Goal: Task Accomplishment & Management: Manage account settings

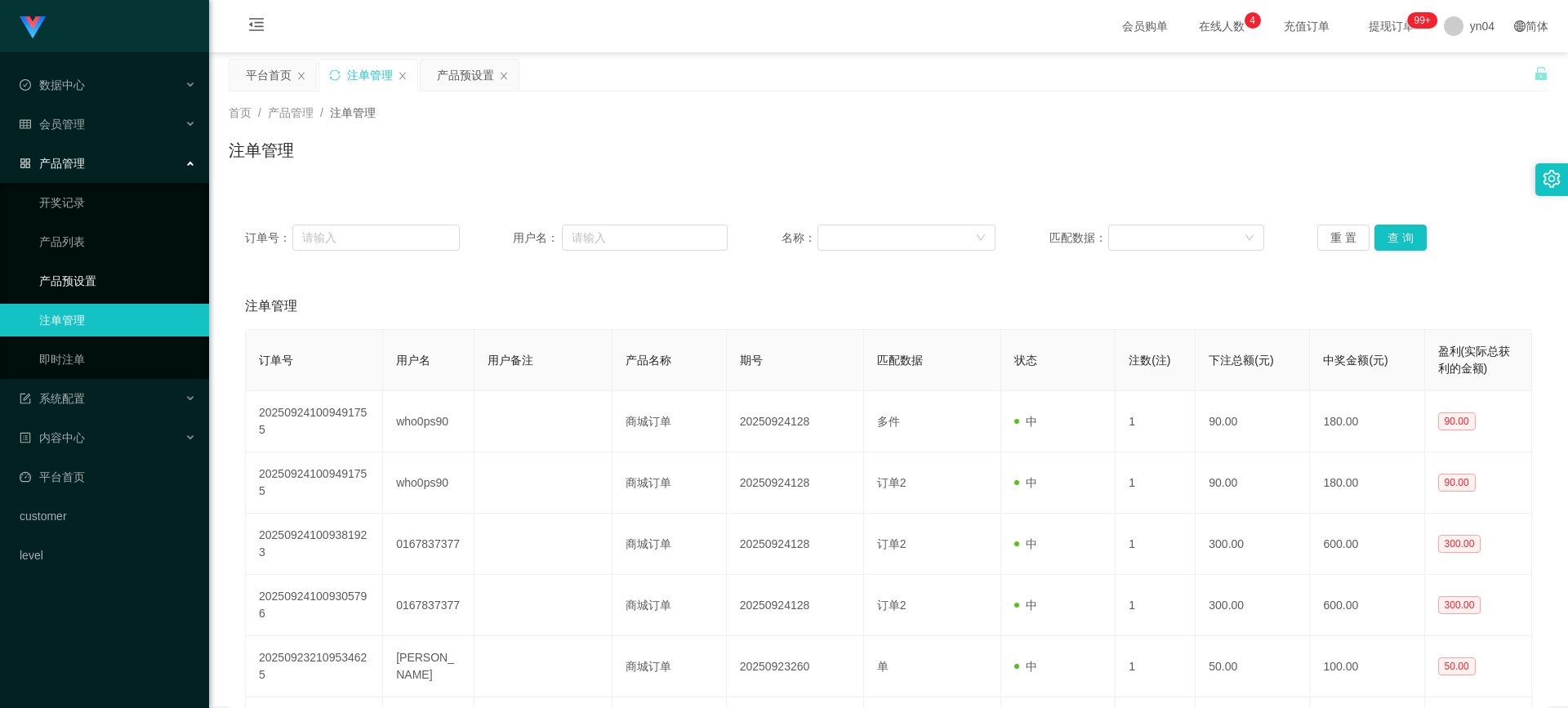
click at [104, 290] on link "产品预设置" at bounding box center [117, 281] width 157 height 33
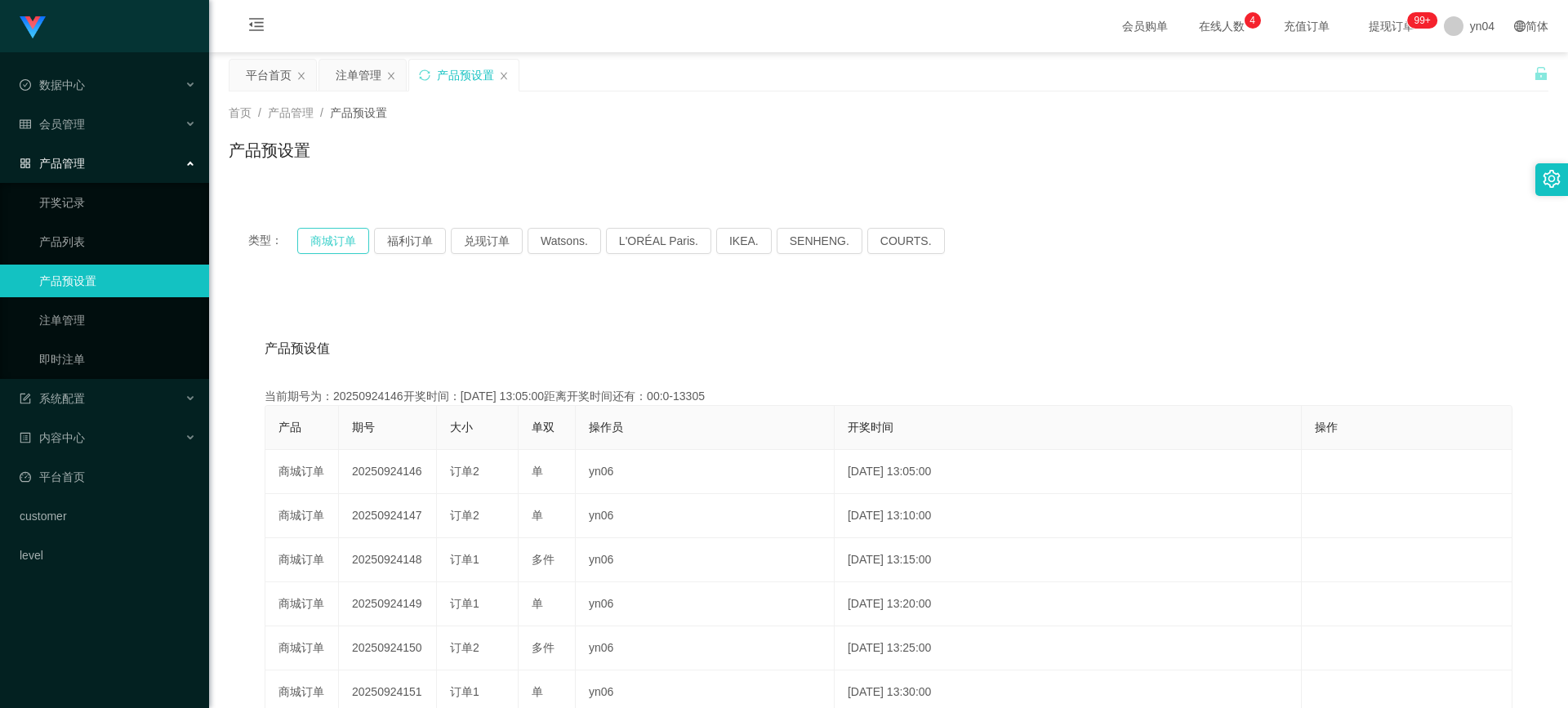
click at [315, 241] on button "商城订单" at bounding box center [333, 241] width 72 height 26
click at [98, 128] on div "会员管理" at bounding box center [105, 124] width 209 height 33
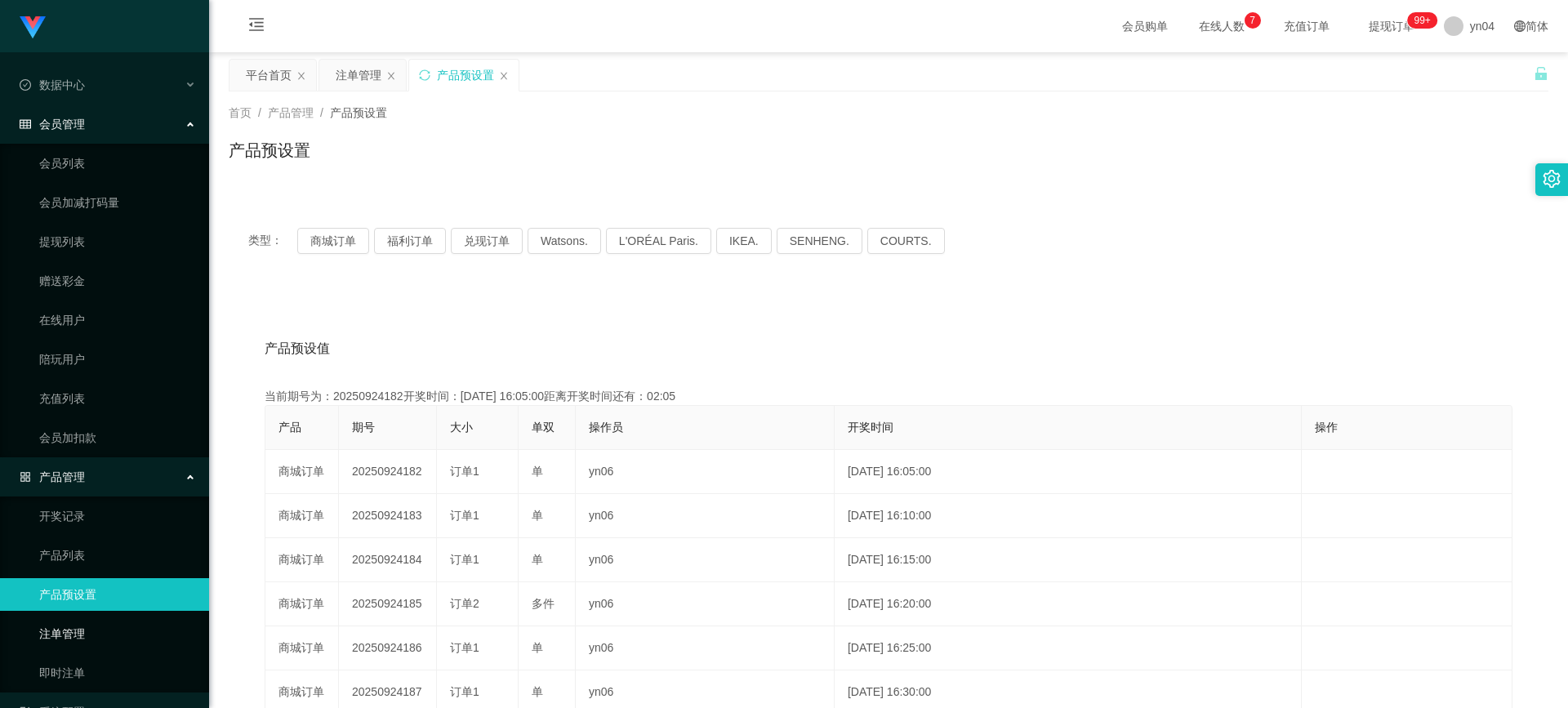
click at [86, 626] on link "注单管理" at bounding box center [117, 634] width 157 height 33
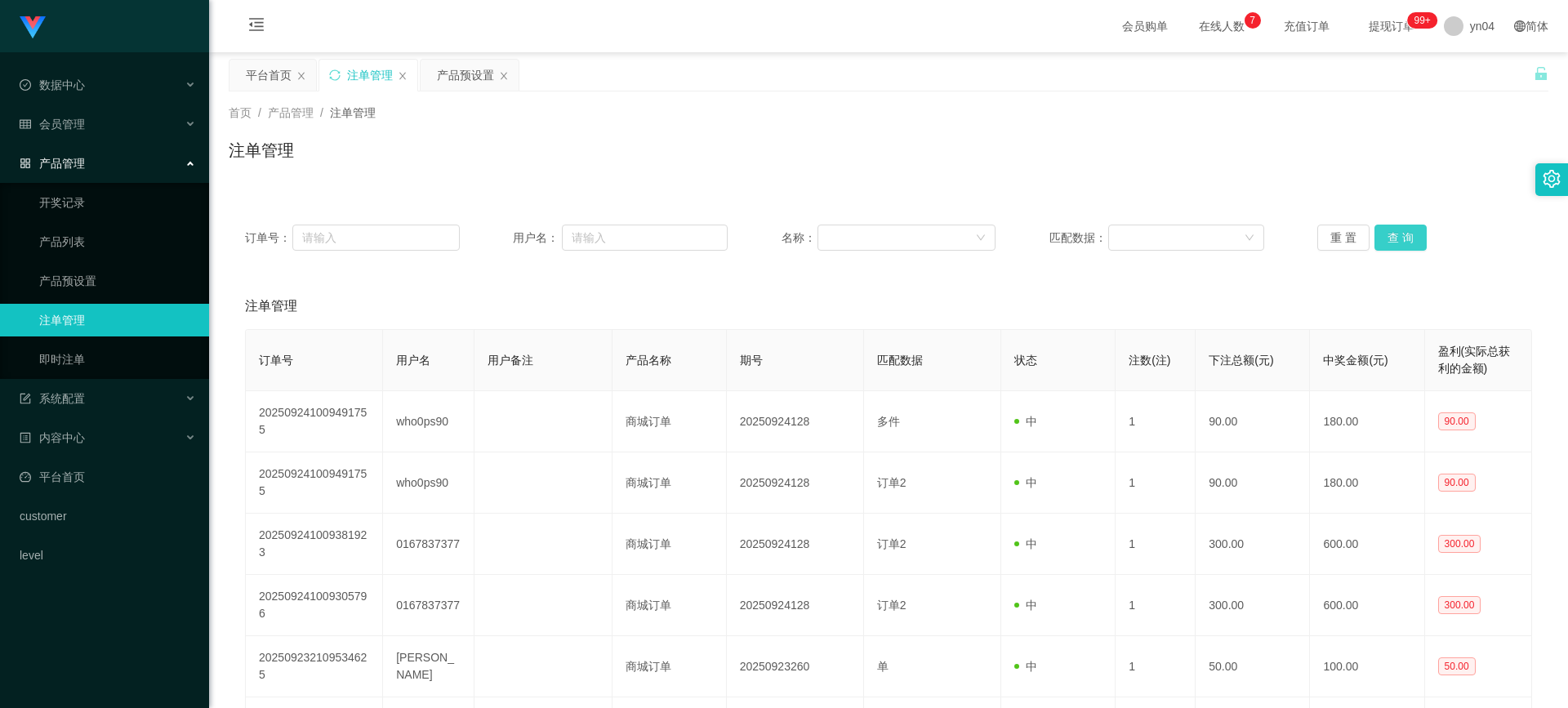
click at [1395, 241] on button "查 询" at bounding box center [1400, 237] width 52 height 26
click at [1395, 241] on div "重 置 查 询" at bounding box center [1425, 237] width 215 height 26
click at [1395, 241] on button "查 询" at bounding box center [1400, 237] width 52 height 26
click at [1395, 241] on div "重 置 查 询" at bounding box center [1425, 237] width 215 height 26
click at [1458, 73] on span "退出登录" at bounding box center [1471, 72] width 46 height 13
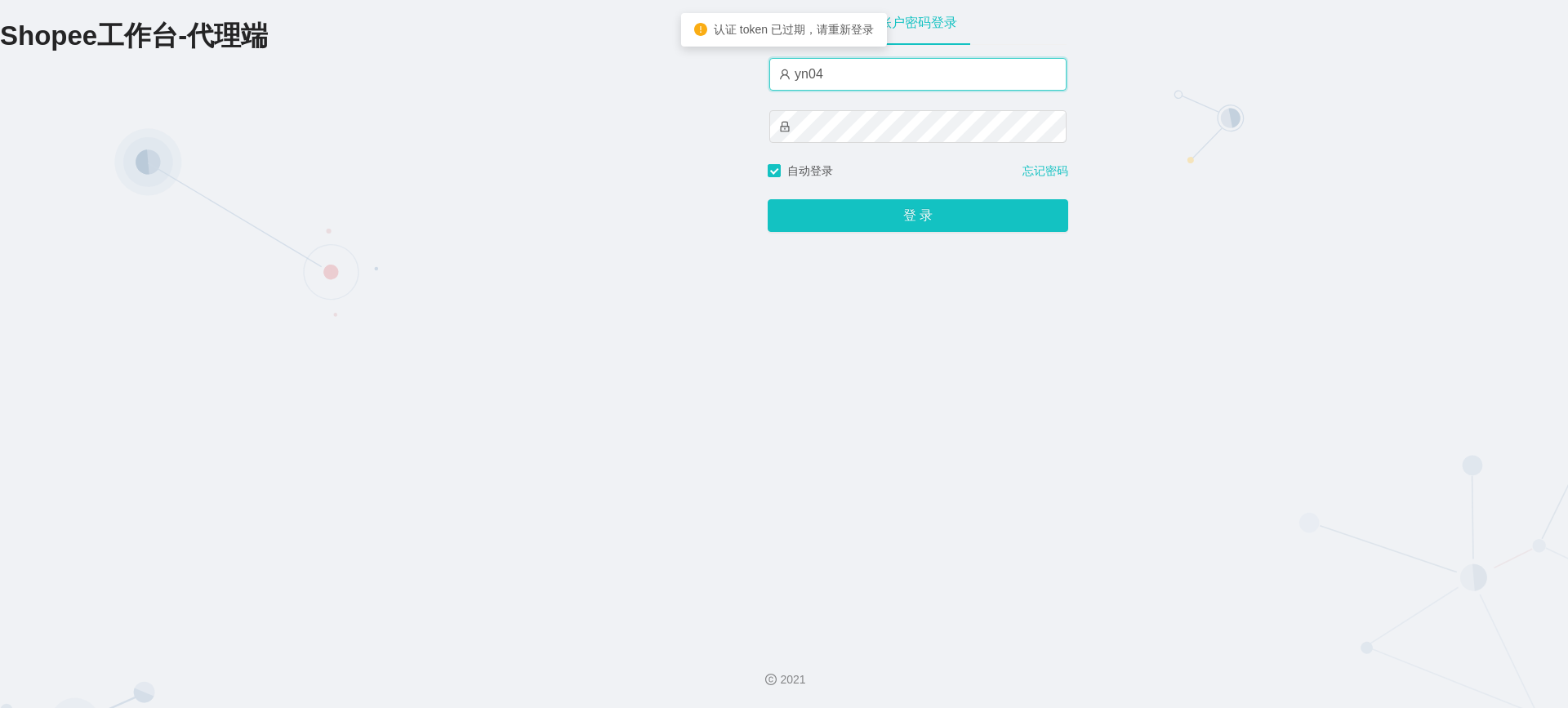
click at [863, 84] on input "yn04" at bounding box center [918, 74] width 297 height 33
type input "xjp808"
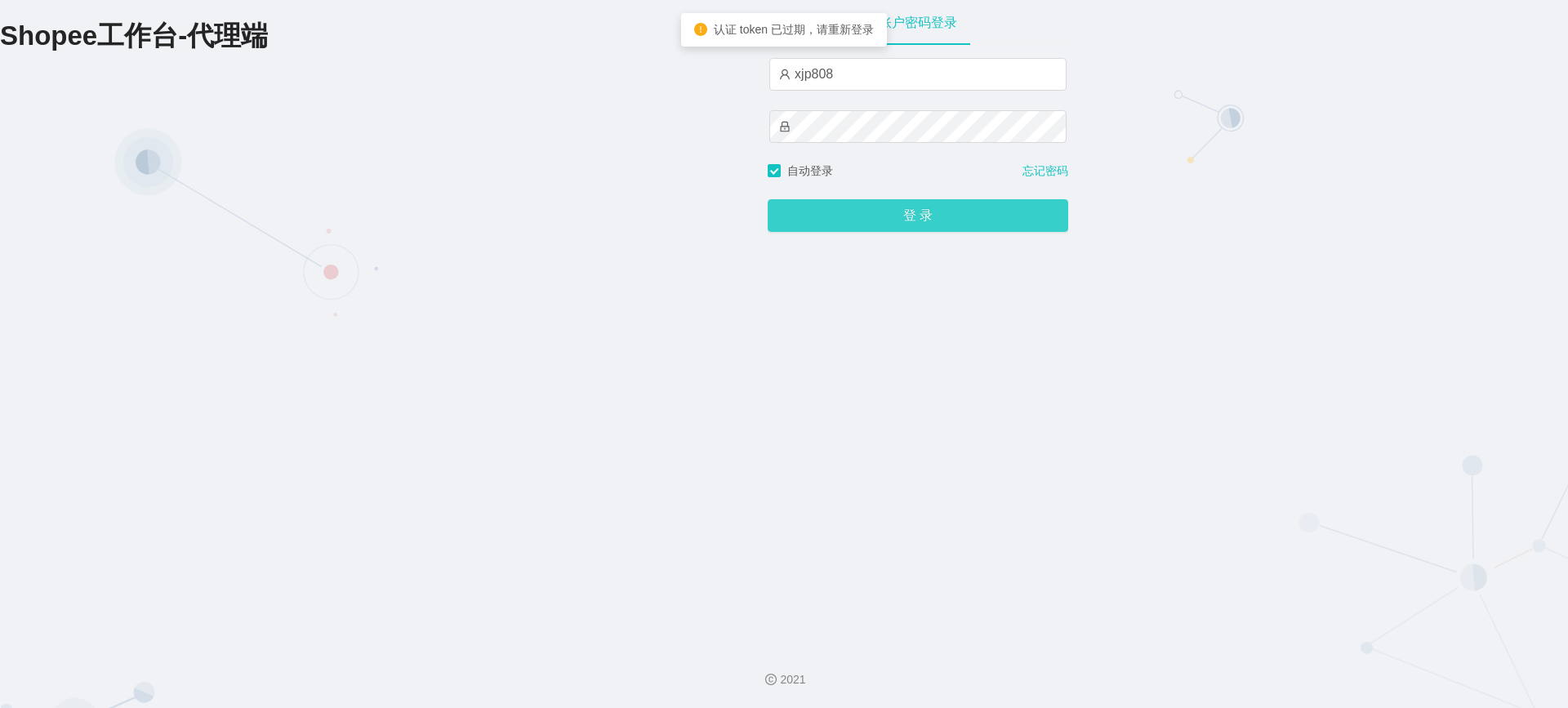
click at [886, 213] on button "登 录" at bounding box center [918, 216] width 301 height 33
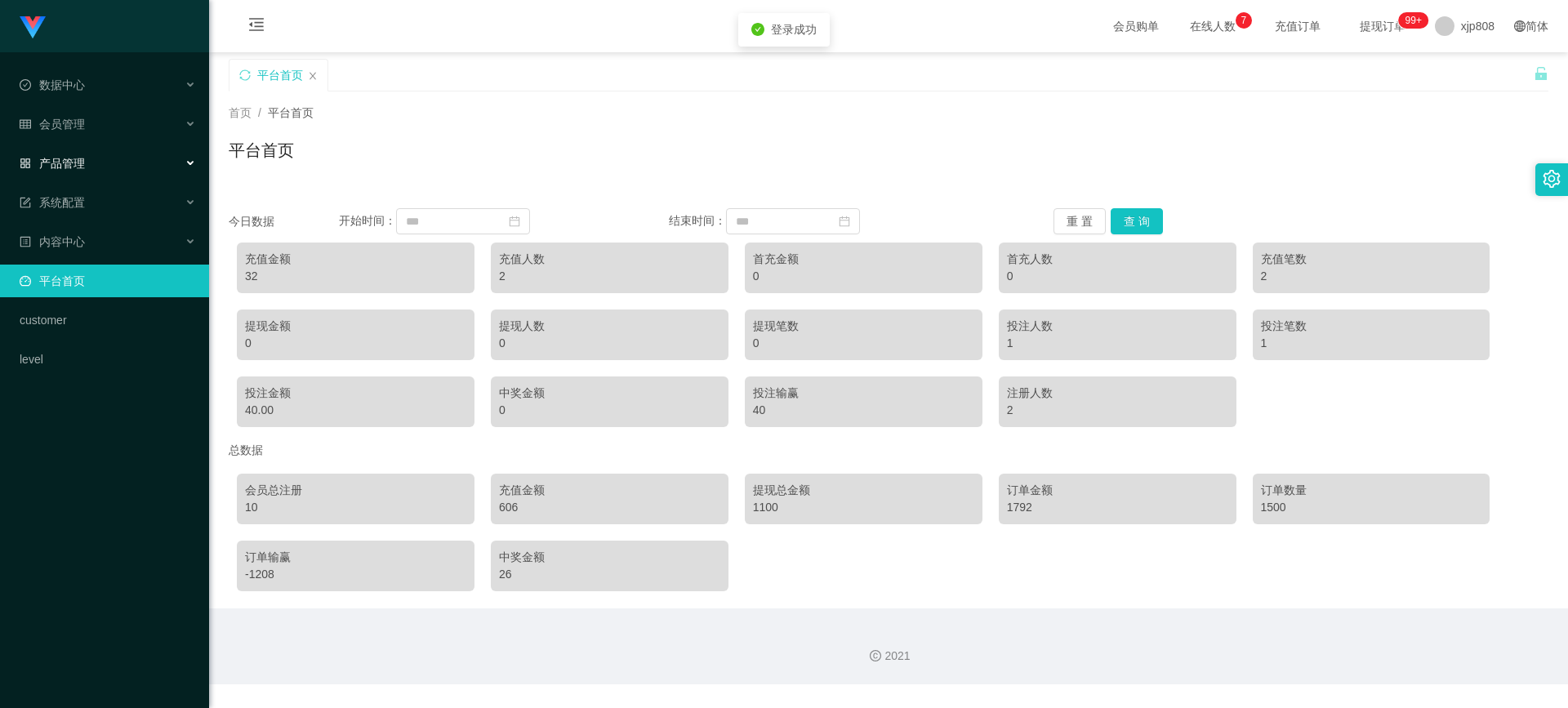
click at [116, 158] on div "产品管理" at bounding box center [105, 163] width 209 height 33
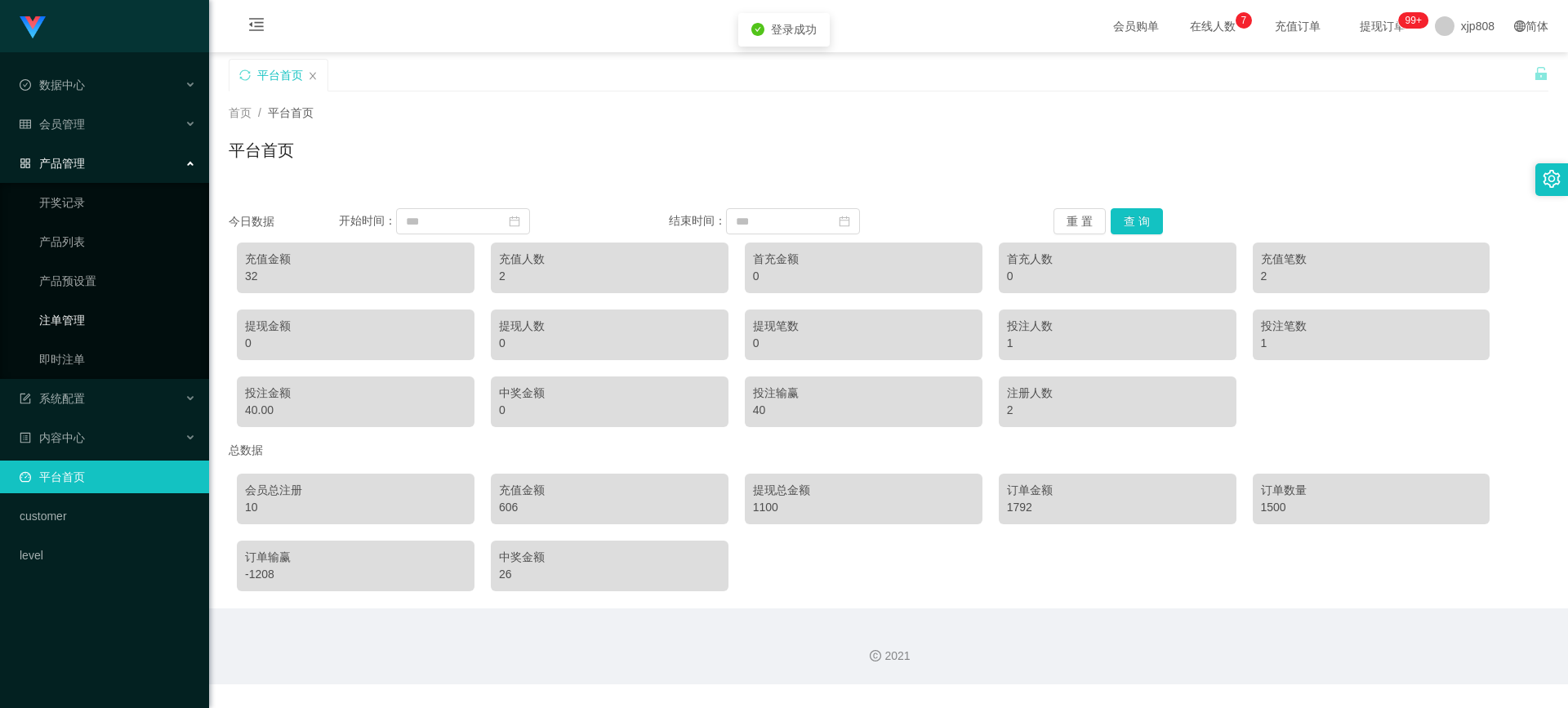
click at [89, 324] on link "注单管理" at bounding box center [117, 320] width 157 height 33
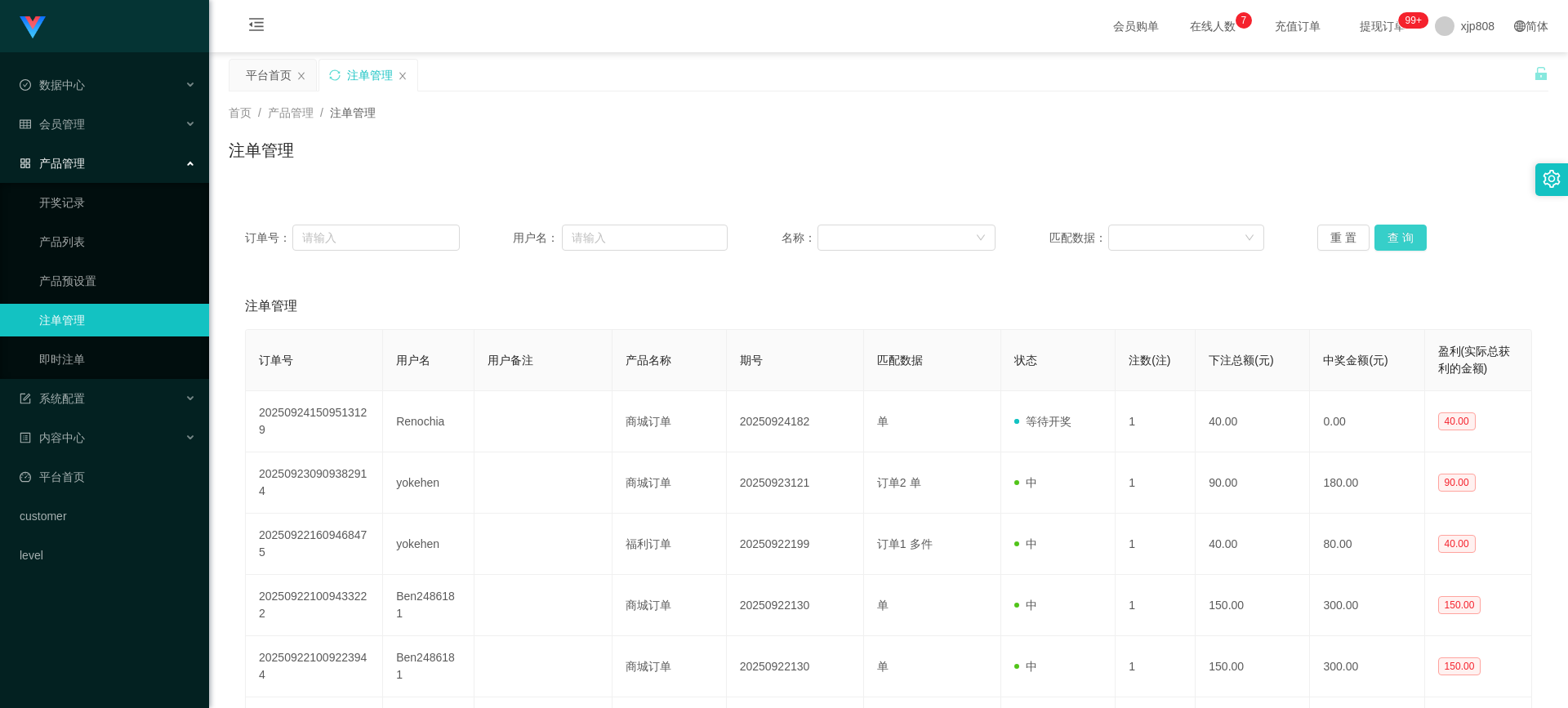
click at [1374, 230] on button "查 询" at bounding box center [1400, 237] width 52 height 26
click at [1374, 230] on button "查 询" at bounding box center [1409, 237] width 71 height 26
click at [1371, 230] on div "重 置 查 询" at bounding box center [1425, 237] width 215 height 26
click at [1374, 230] on button "查 询" at bounding box center [1409, 237] width 71 height 26
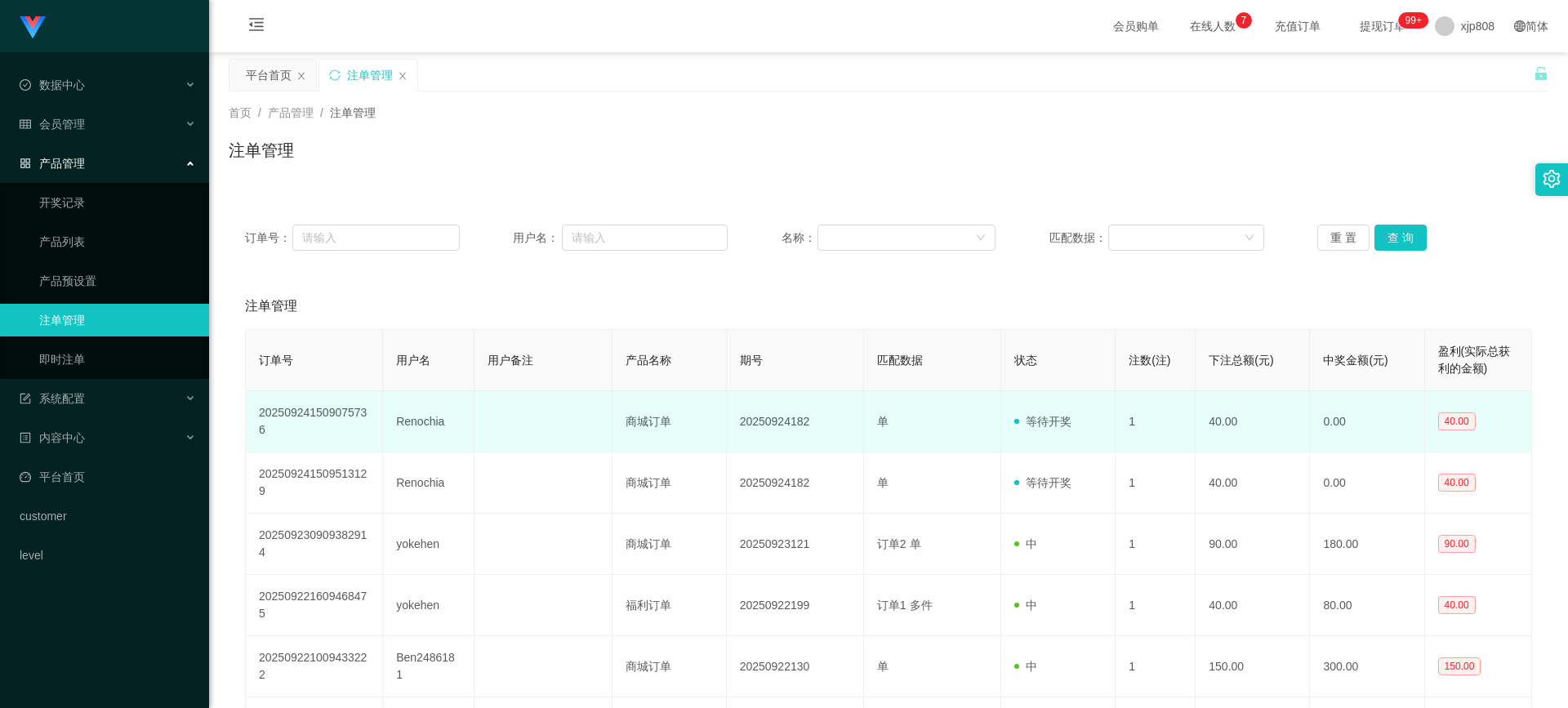
click at [380, 427] on td "202509241509075736" at bounding box center [314, 422] width 137 height 61
click at [417, 425] on td "Renochia" at bounding box center [428, 422] width 91 height 61
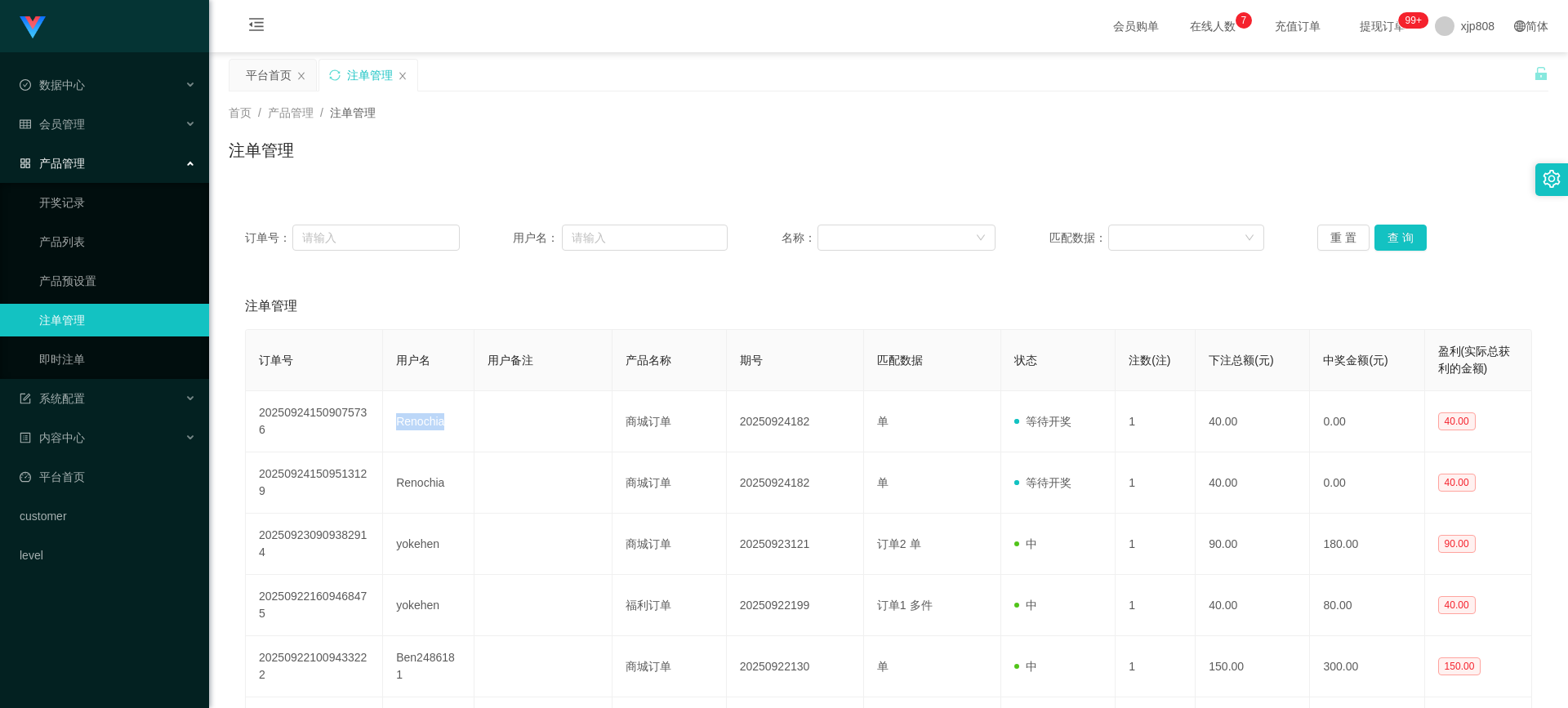
copy td "Renochia"
click at [1397, 240] on button "查 询" at bounding box center [1400, 237] width 52 height 26
click at [1397, 240] on div "重 置 查 询" at bounding box center [1425, 237] width 215 height 26
click at [1397, 240] on button "查 询" at bounding box center [1400, 237] width 52 height 26
click at [1397, 240] on div "重 置 查 询" at bounding box center [1425, 237] width 215 height 26
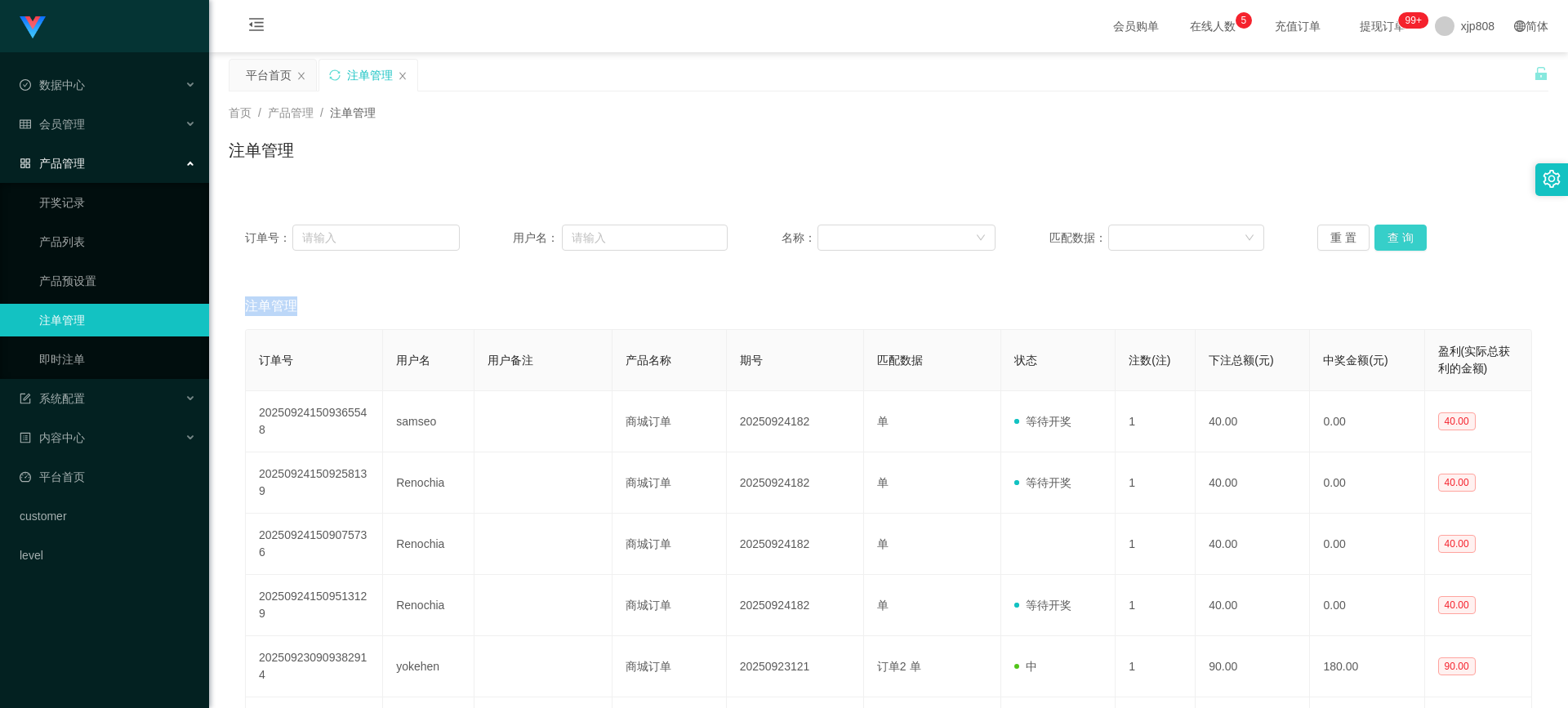
click at [1397, 240] on button "查 询" at bounding box center [1400, 237] width 52 height 26
click at [1397, 240] on div "重 置 查 询" at bounding box center [1425, 237] width 215 height 26
click at [1397, 240] on button "查 询" at bounding box center [1400, 237] width 52 height 26
click at [1397, 240] on div "重 置 查 询" at bounding box center [1425, 237] width 215 height 26
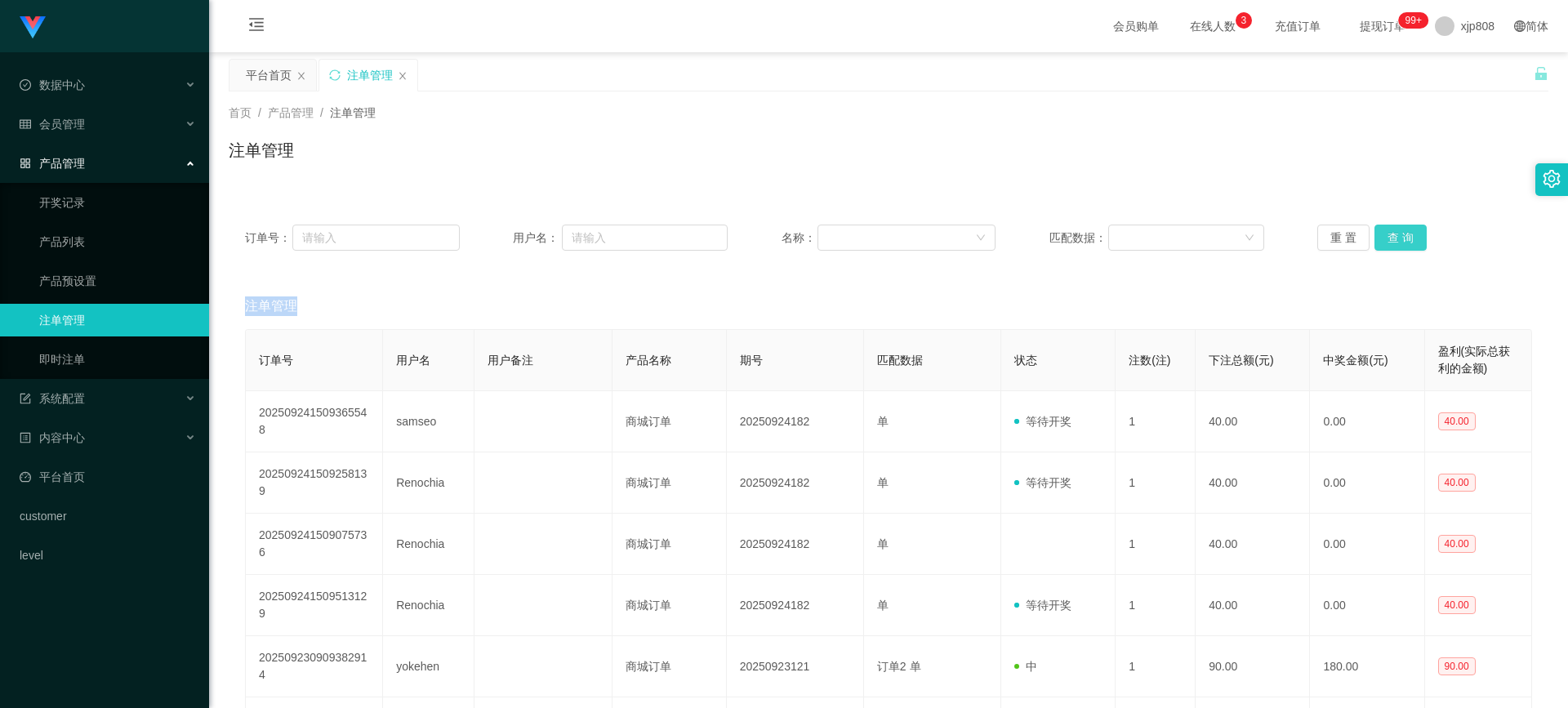
click at [1385, 228] on button "查 询" at bounding box center [1400, 237] width 52 height 26
click at [1385, 228] on div "重 置 查 询" at bounding box center [1425, 237] width 215 height 26
click at [1385, 228] on button "查 询" at bounding box center [1400, 237] width 52 height 26
click at [121, 126] on div "会员管理" at bounding box center [105, 124] width 209 height 33
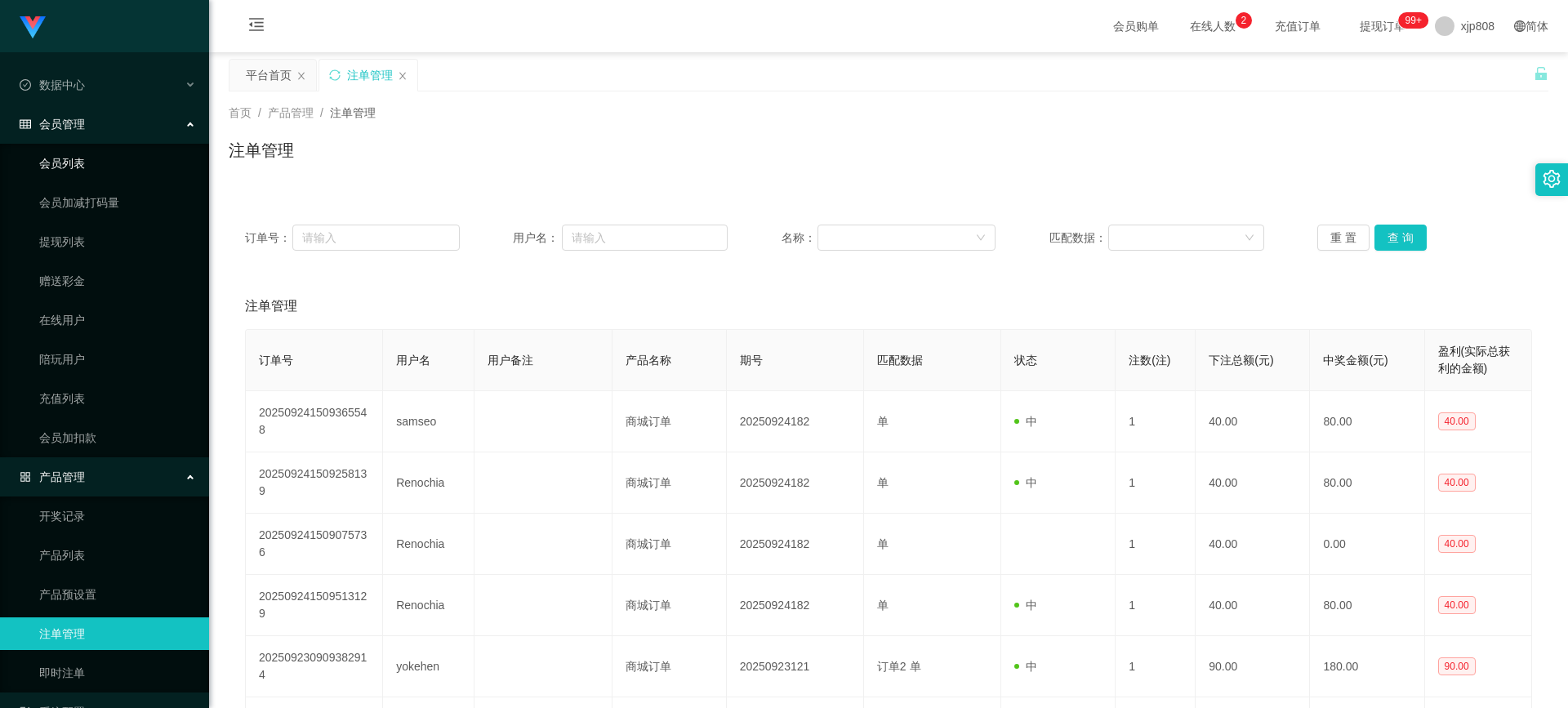
click at [119, 164] on link "会员列表" at bounding box center [117, 163] width 157 height 33
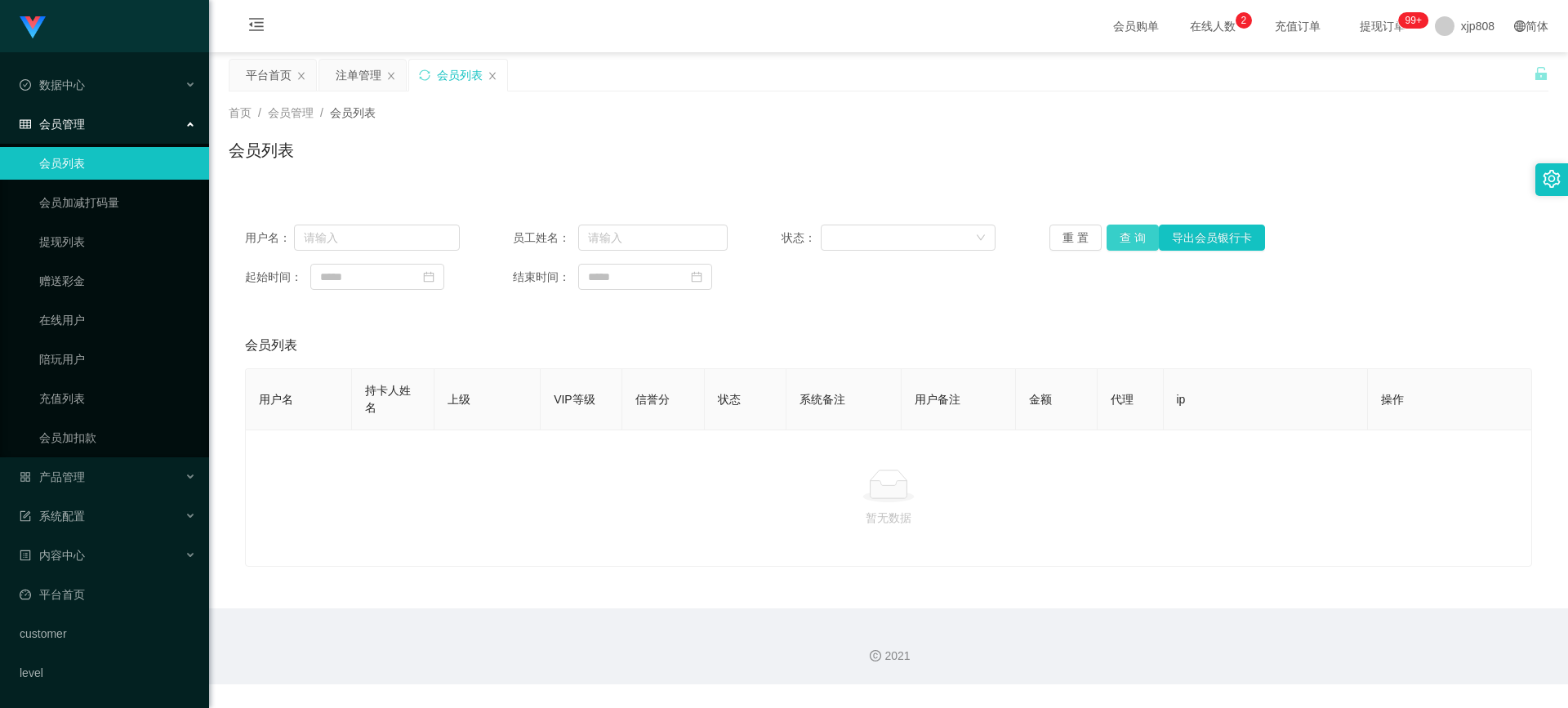
click at [1111, 234] on button "查 询" at bounding box center [1132, 237] width 52 height 26
click at [1111, 234] on div "重 置 查 询 导出会员银行卡" at bounding box center [1157, 237] width 215 height 26
click at [1023, 376] on th "金额" at bounding box center [1056, 400] width 81 height 61
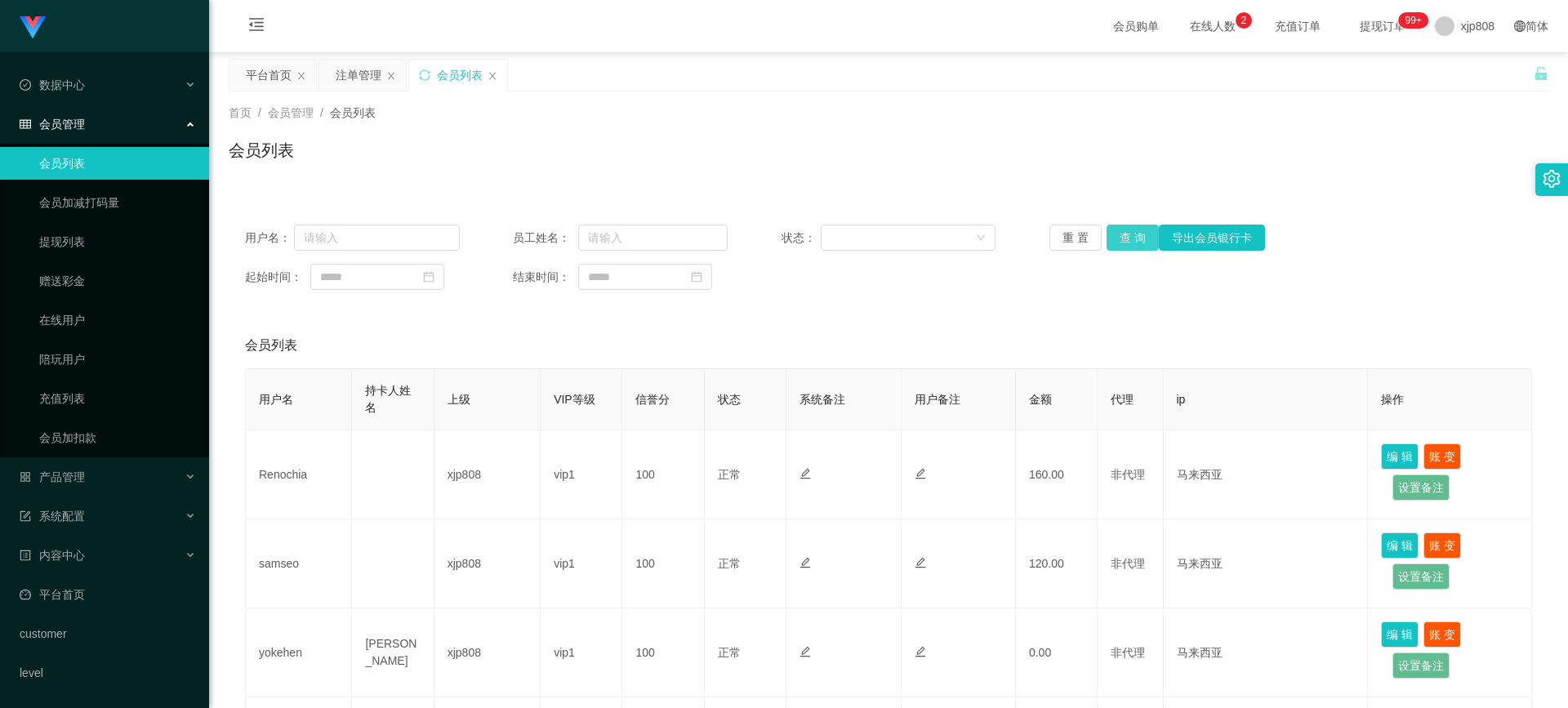
click at [1119, 240] on button "查 询" at bounding box center [1132, 237] width 52 height 26
click at [1119, 240] on div "重 置 查 询 导出会员银行卡" at bounding box center [1157, 237] width 215 height 26
click at [1119, 240] on button "查 询" at bounding box center [1132, 237] width 52 height 26
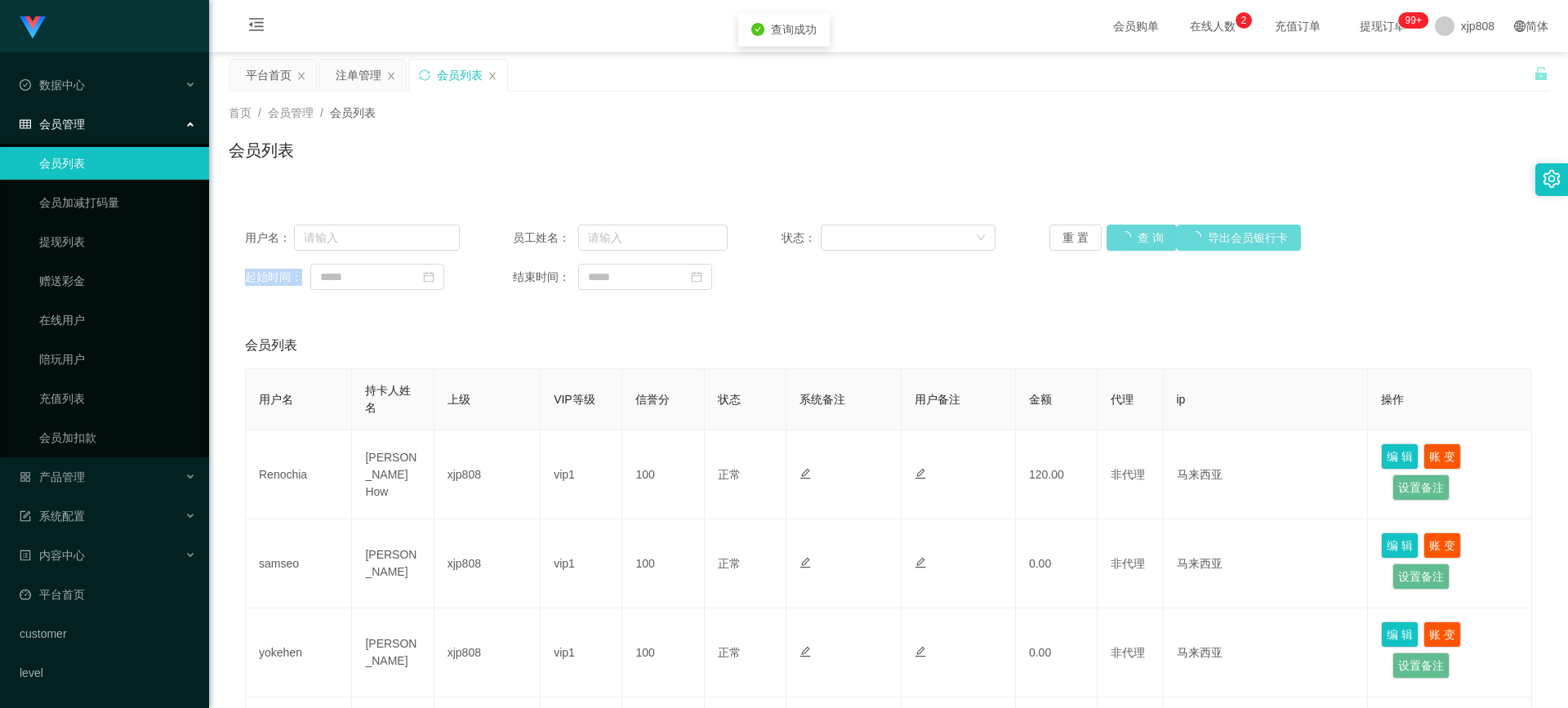
click at [1119, 240] on div "重 置 查 询 导出会员银行卡" at bounding box center [1157, 237] width 215 height 26
click at [72, 246] on link "提现列表" at bounding box center [117, 242] width 157 height 33
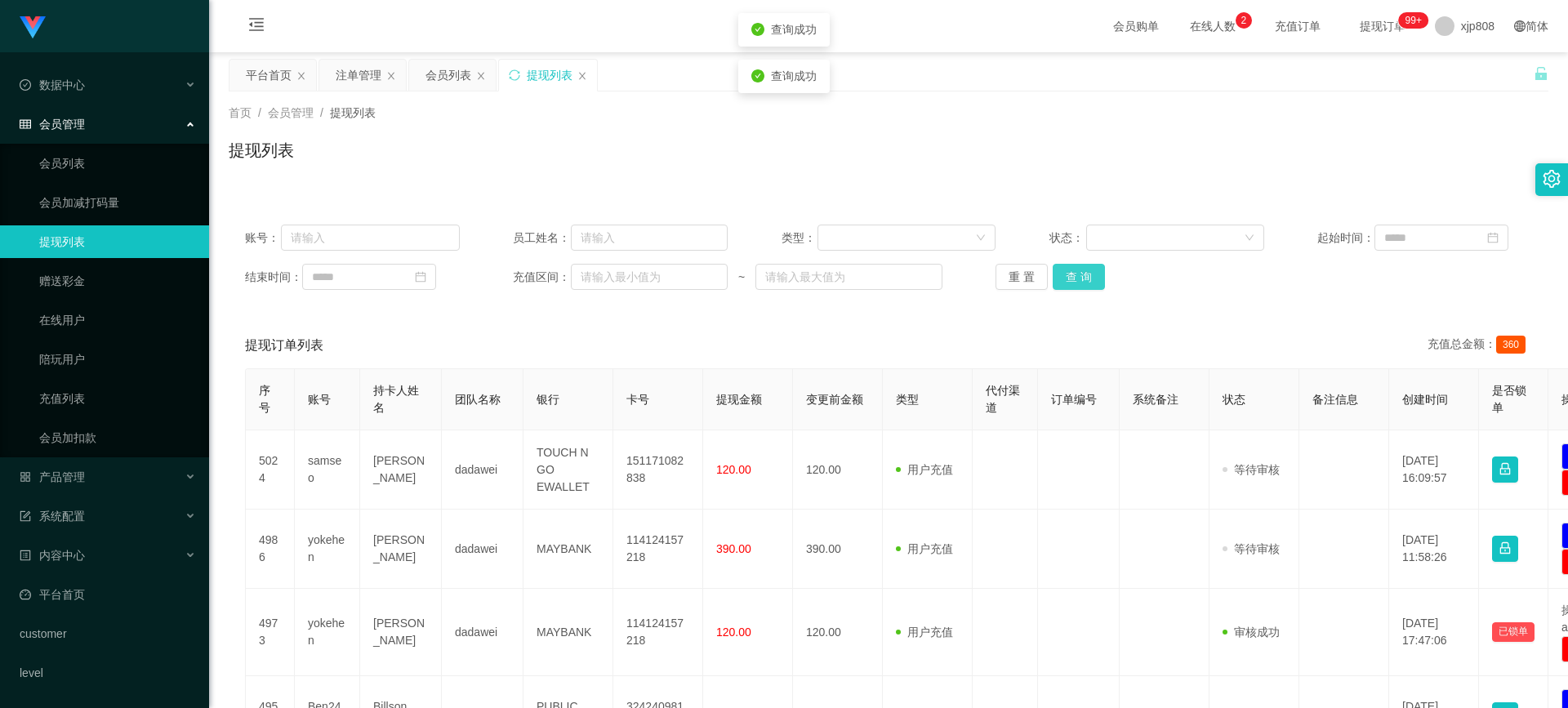
click at [1070, 269] on button "查 询" at bounding box center [1079, 277] width 52 height 26
click at [1070, 269] on div "重 置 查 询" at bounding box center [1103, 277] width 215 height 26
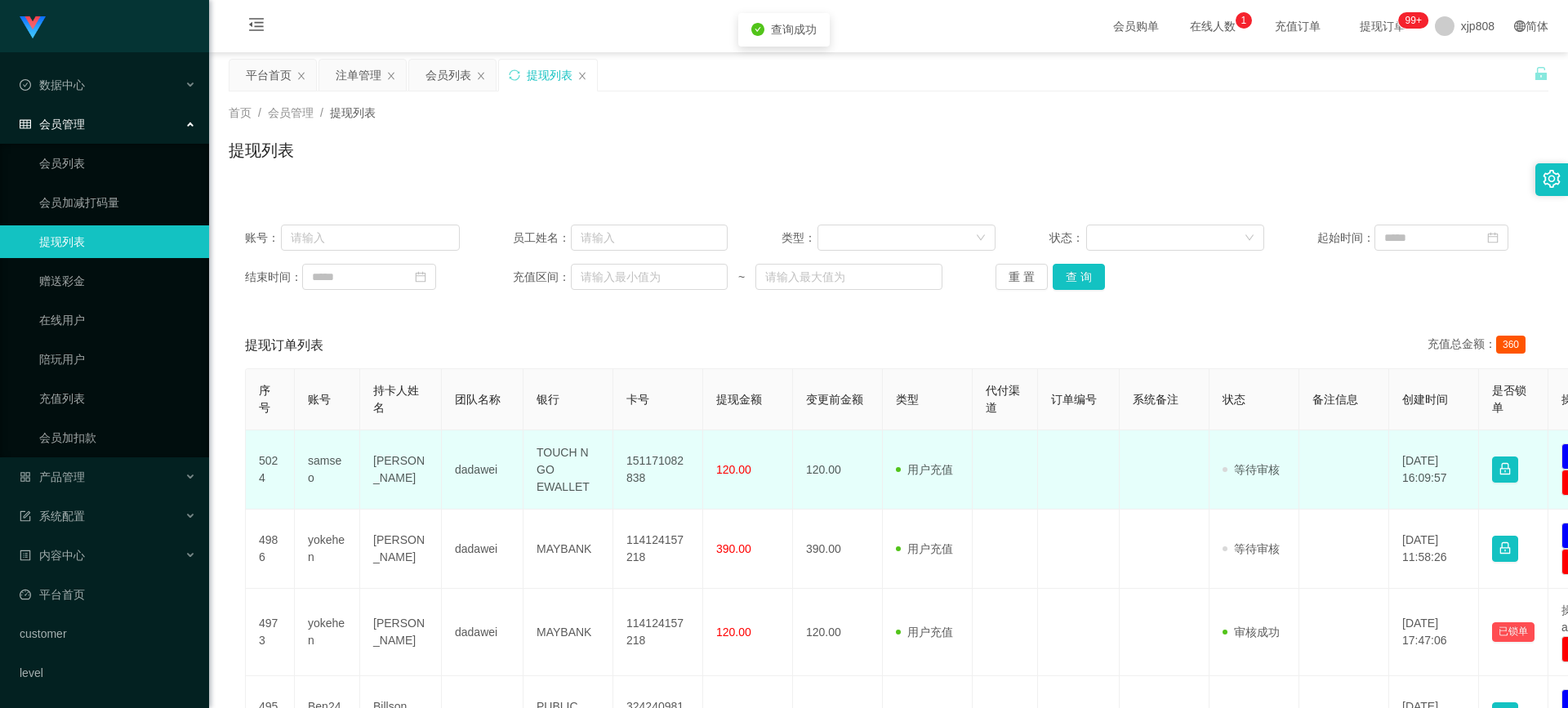
click at [332, 473] on td "samseo" at bounding box center [327, 470] width 65 height 80
copy td "samseo"
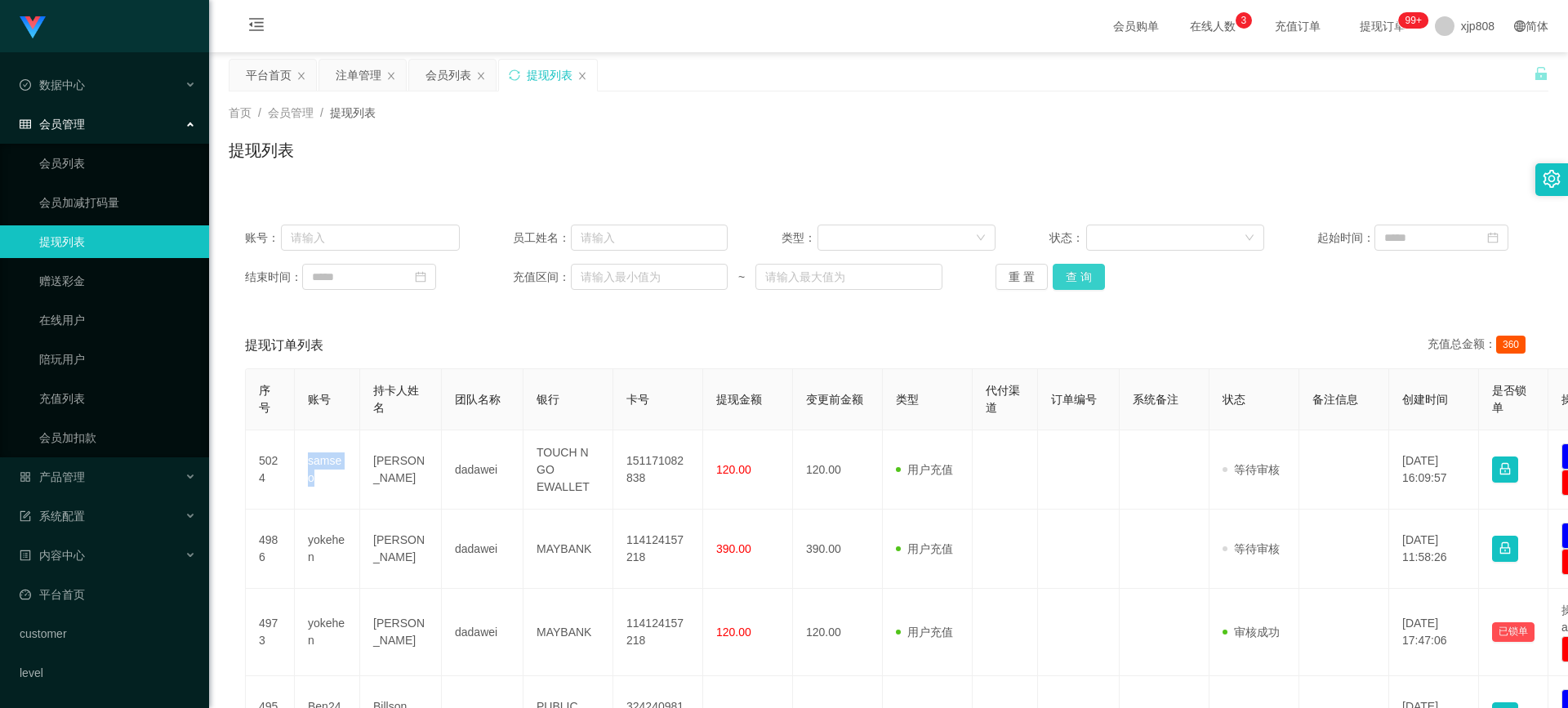
click at [1064, 283] on button "查 询" at bounding box center [1079, 277] width 52 height 26
click at [1064, 283] on div "重 置 查 询" at bounding box center [1103, 277] width 215 height 26
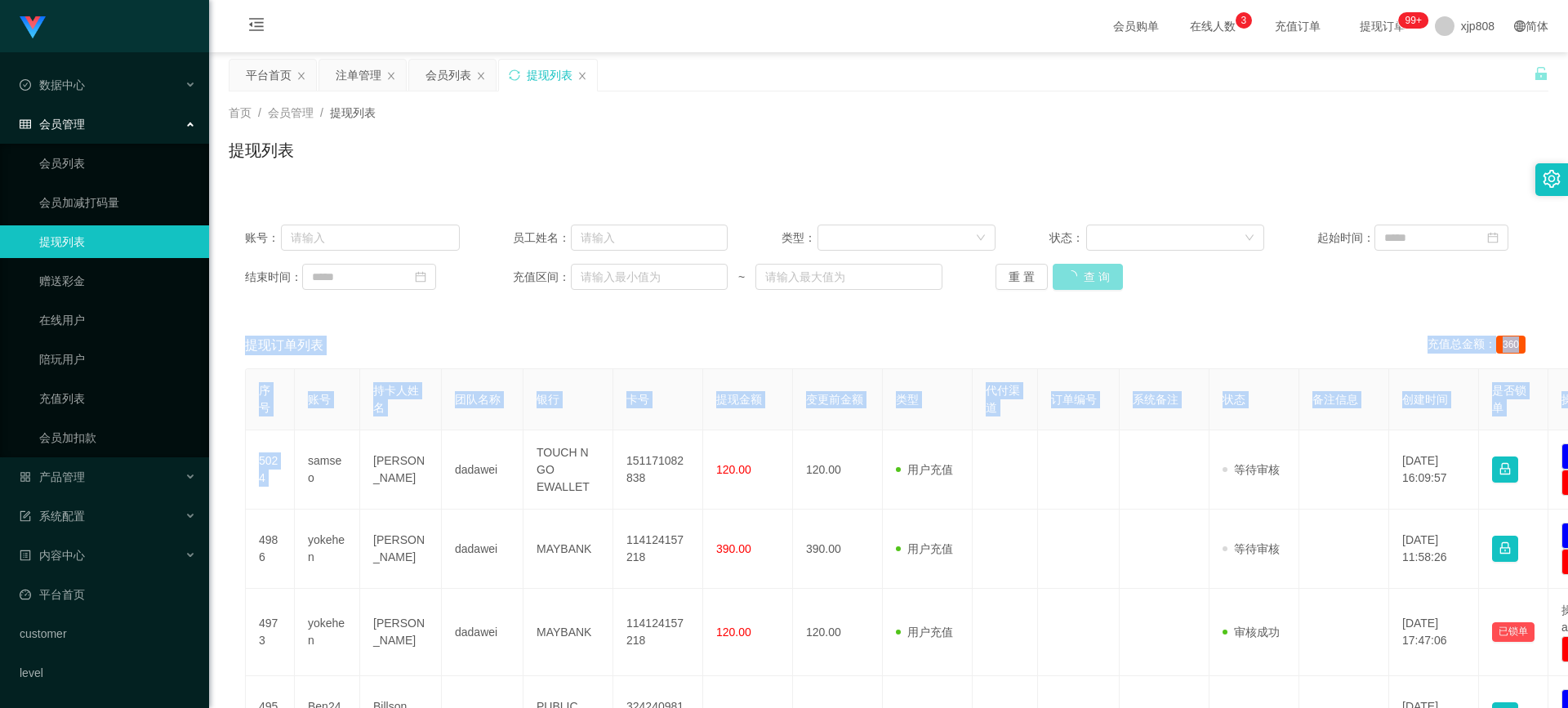
click at [1064, 283] on button "查 询" at bounding box center [1088, 277] width 71 height 26
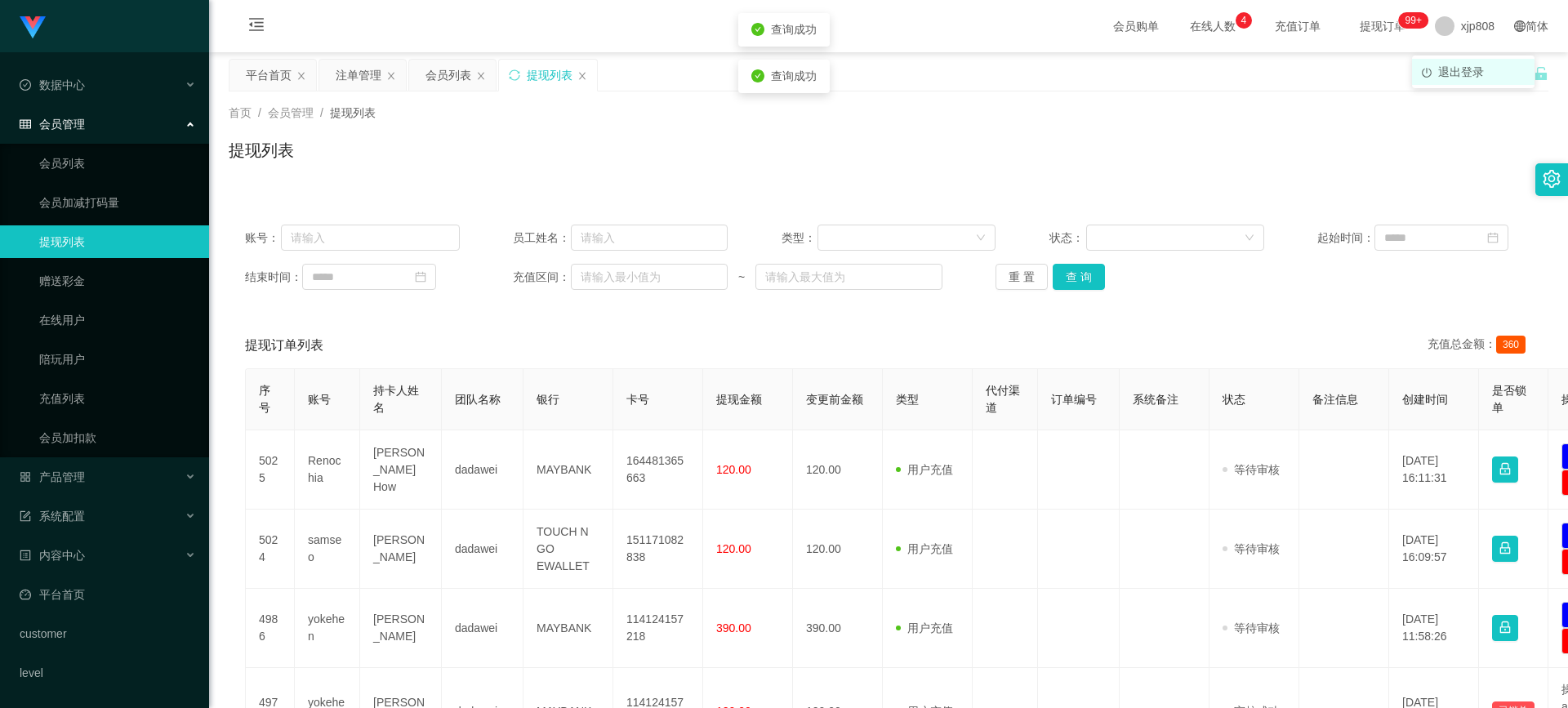
click at [1461, 65] on span "退出登录" at bounding box center [1461, 72] width 46 height 13
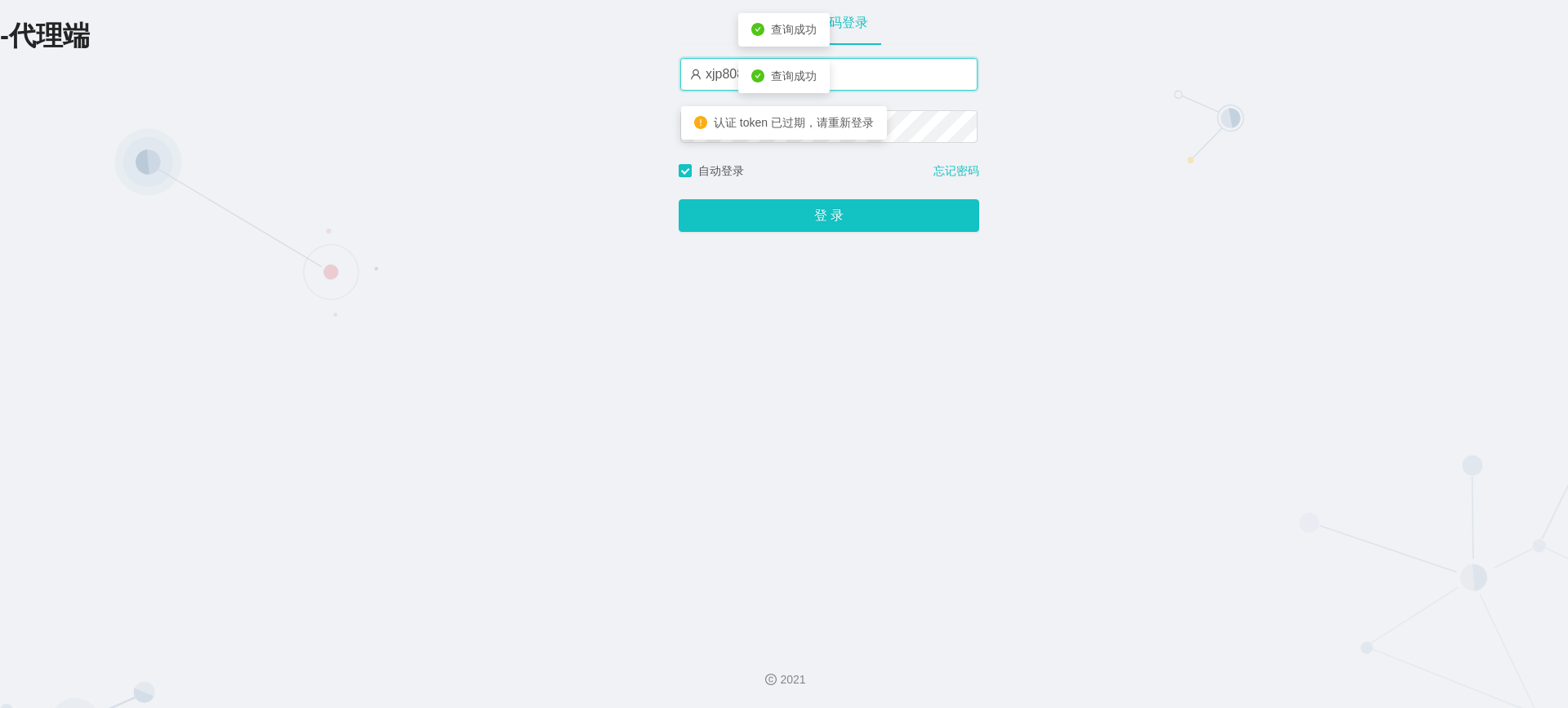
click at [885, 81] on input "xjp808" at bounding box center [828, 74] width 297 height 33
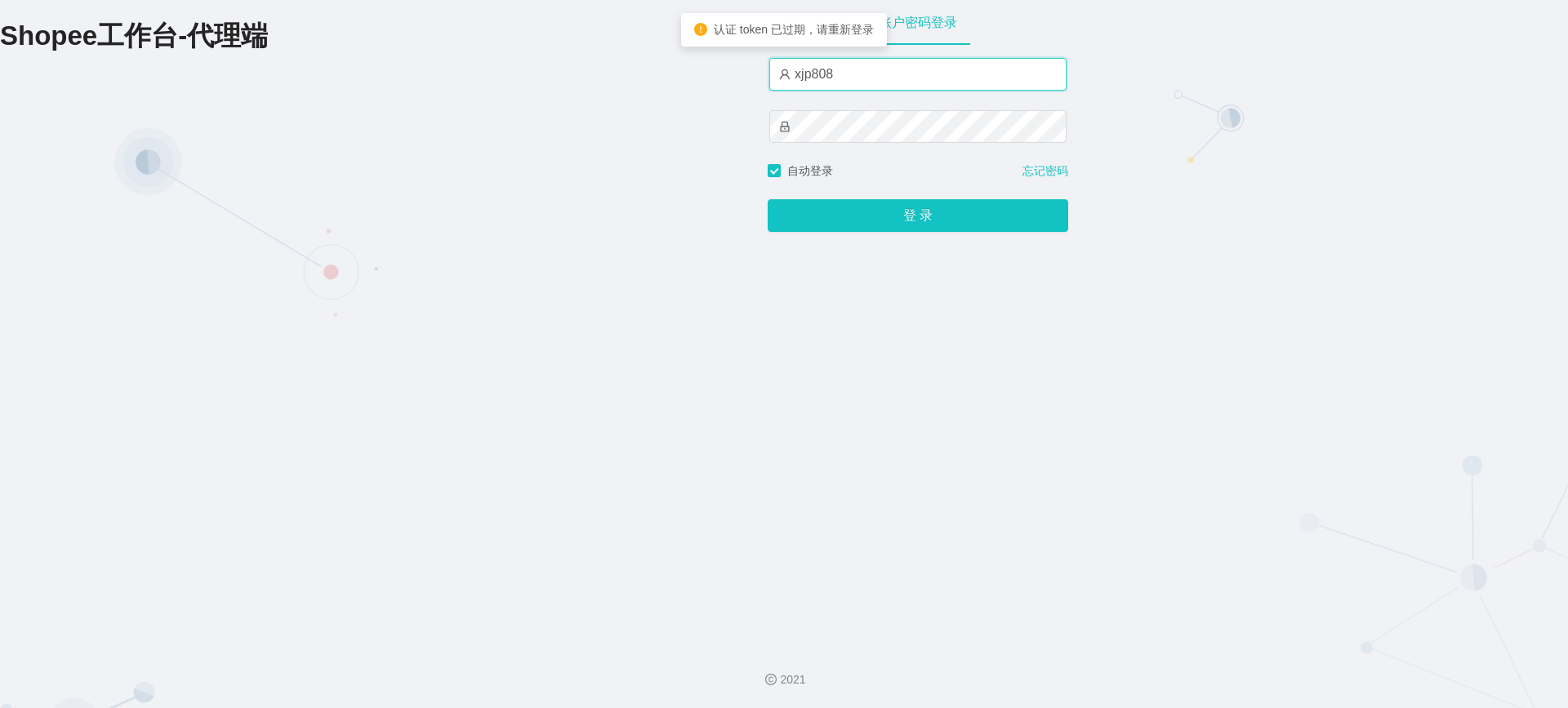
type input "yn04"
click at [891, 201] on div "登 录" at bounding box center [918, 206] width 301 height 52
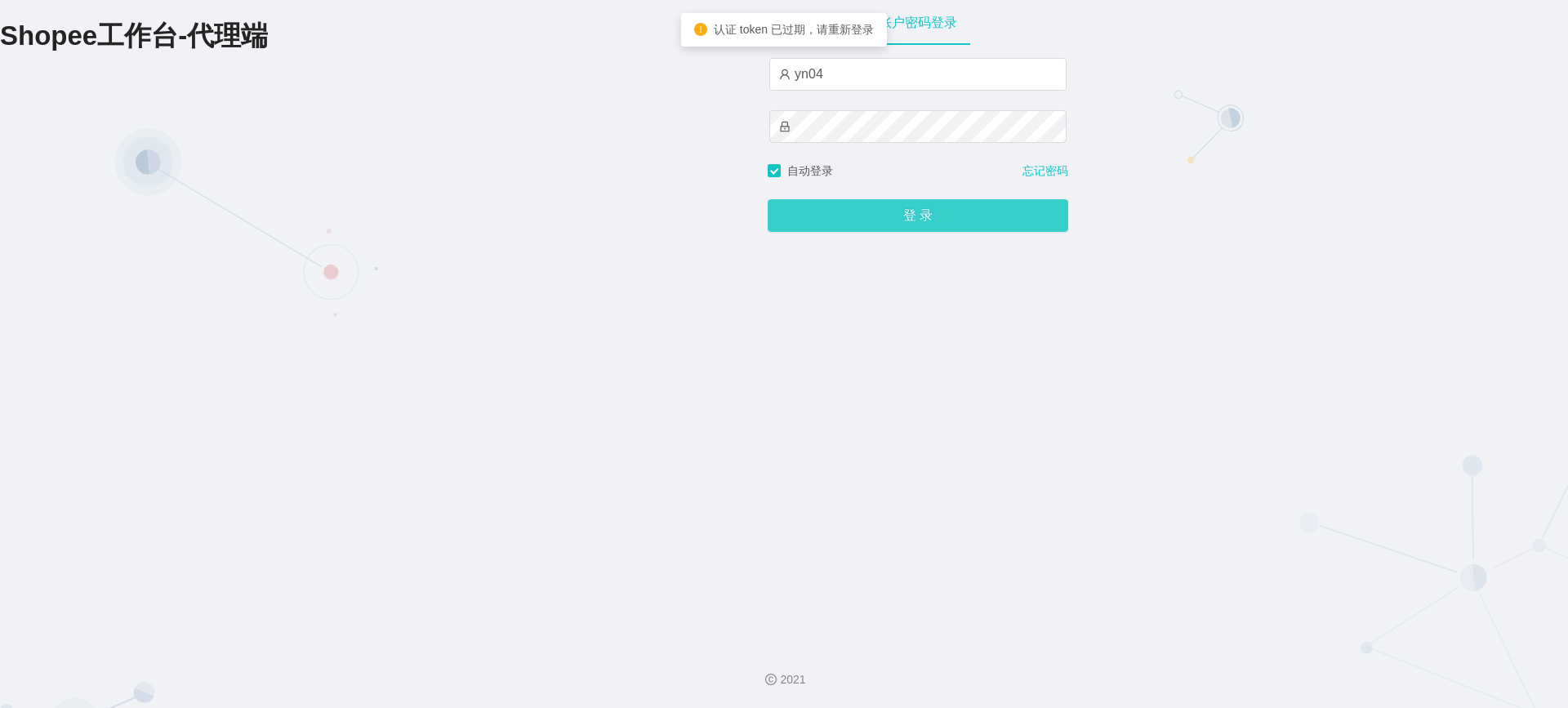
click at [887, 210] on button "登 录" at bounding box center [918, 216] width 301 height 33
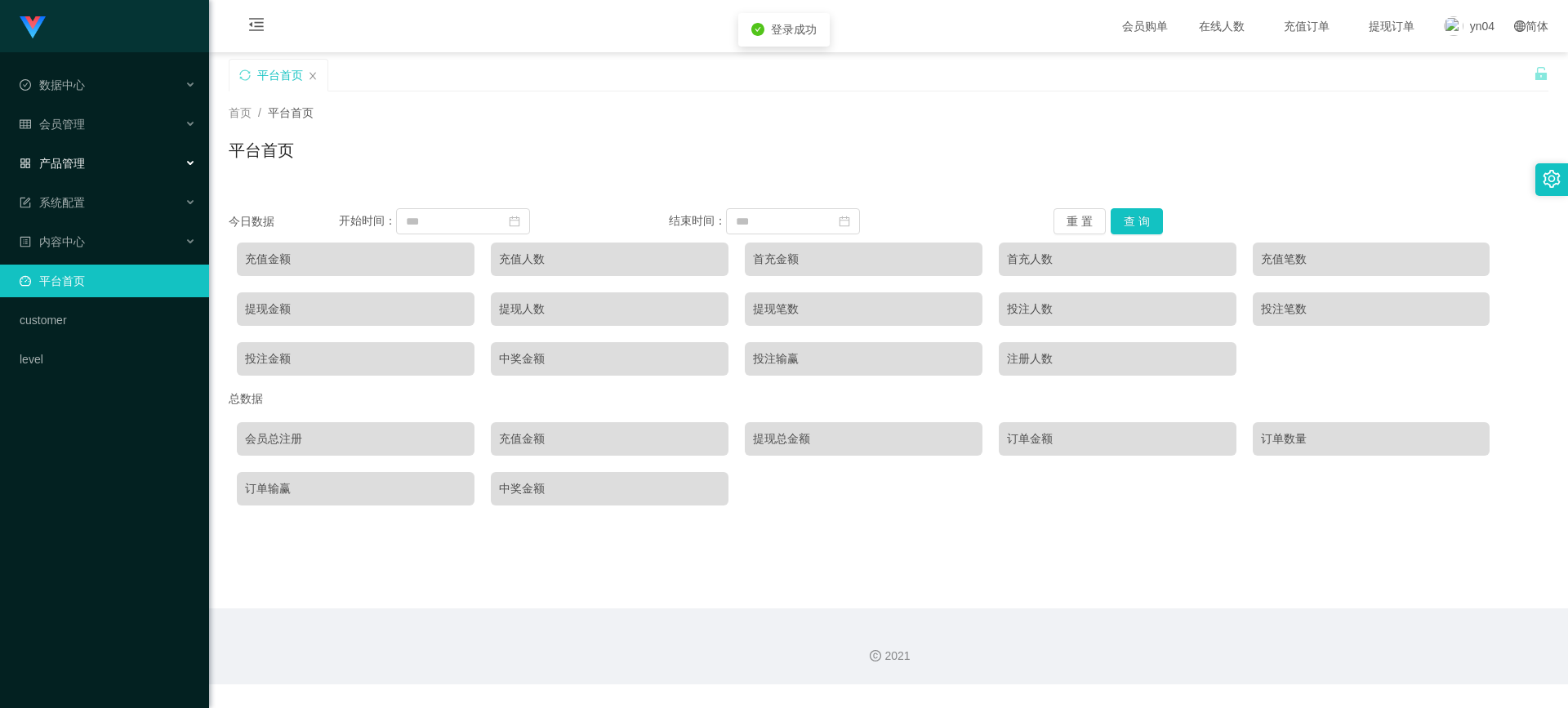
click at [59, 159] on span "产品管理" at bounding box center [52, 163] width 65 height 13
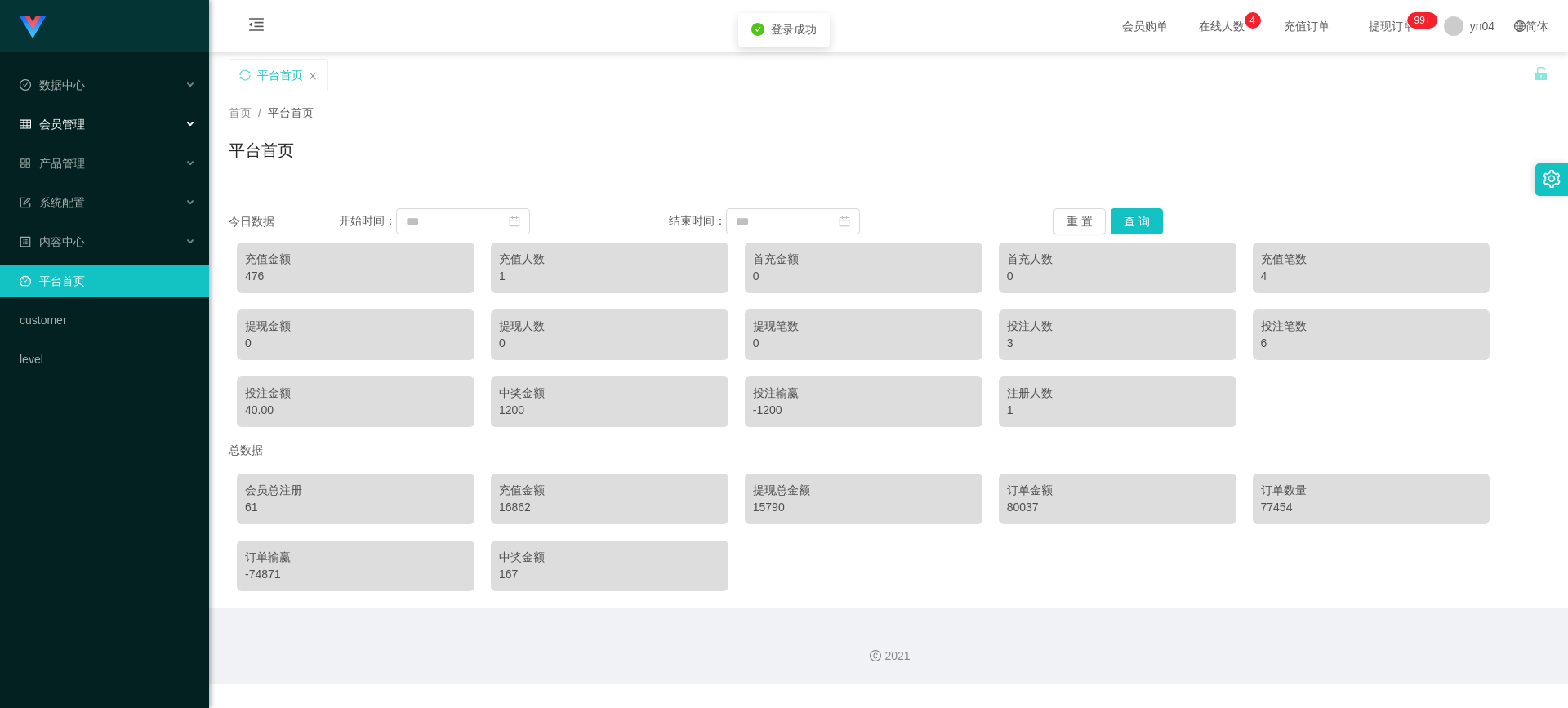
click at [68, 113] on div "会员管理" at bounding box center [105, 124] width 209 height 33
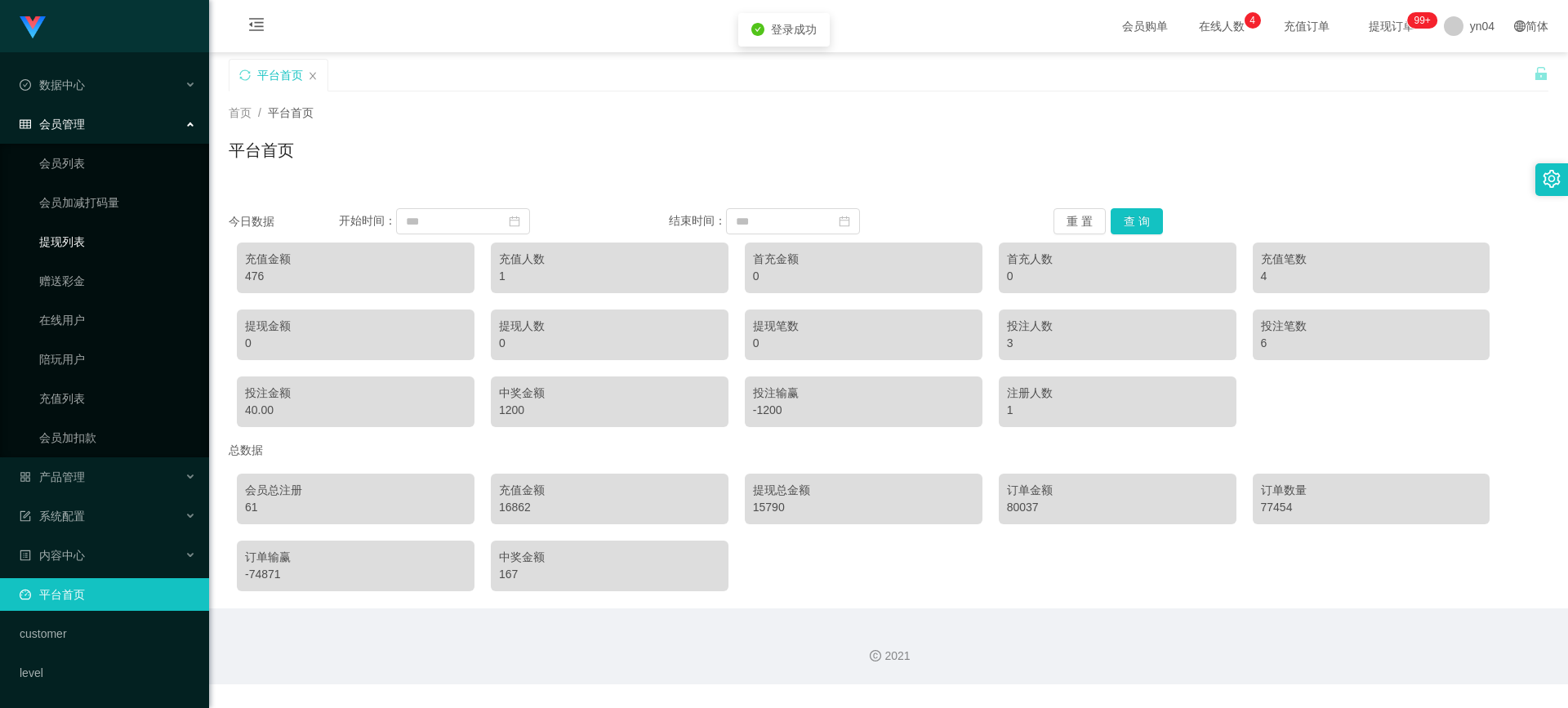
click at [73, 251] on link "提现列表" at bounding box center [117, 242] width 157 height 33
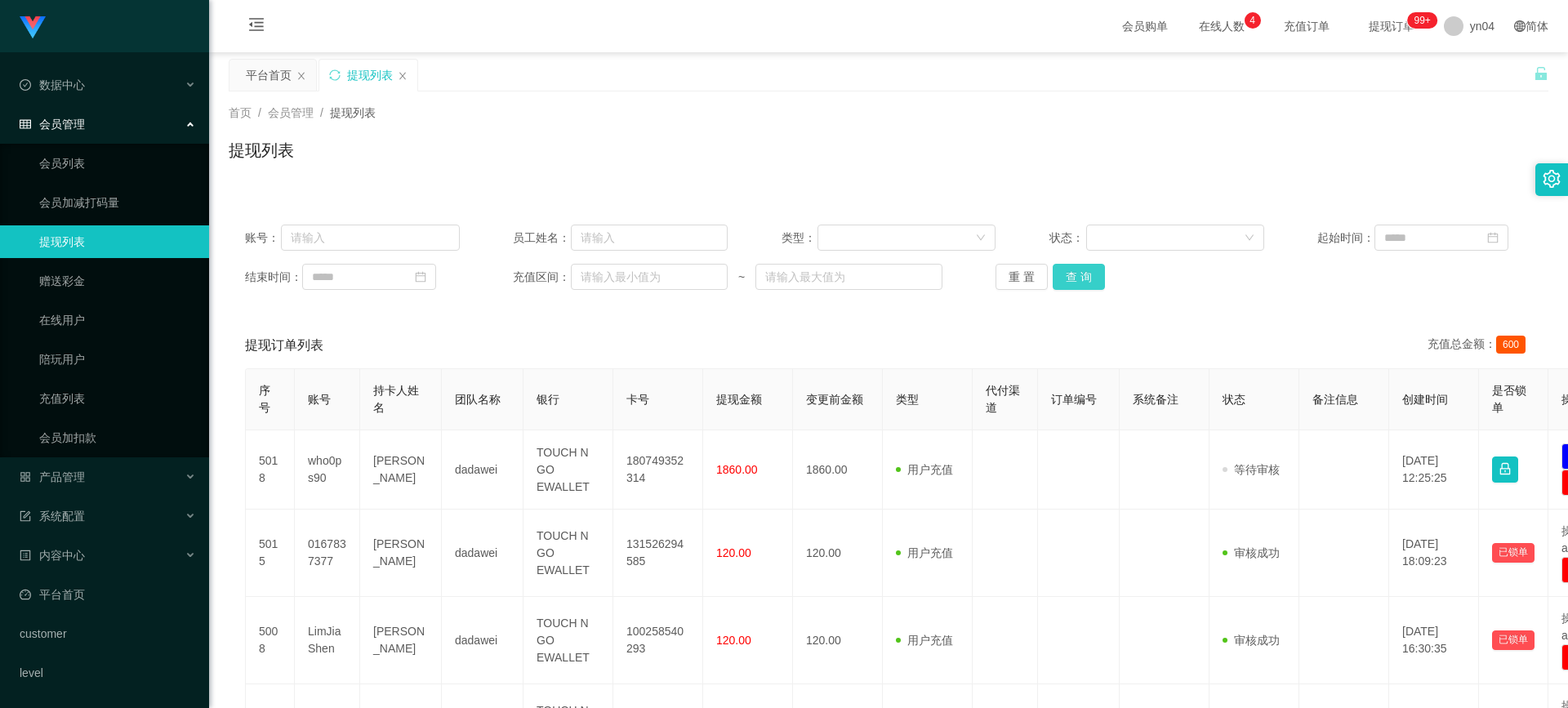
click at [1075, 269] on button "查 询" at bounding box center [1079, 277] width 52 height 26
click at [1075, 269] on div "重 置 查 询" at bounding box center [1103, 277] width 215 height 26
click at [1075, 269] on button "查 询" at bounding box center [1079, 277] width 52 height 26
click at [1075, 269] on div "重 置 查 询" at bounding box center [1103, 277] width 215 height 26
click at [1076, 269] on button "查 询" at bounding box center [1079, 277] width 52 height 26
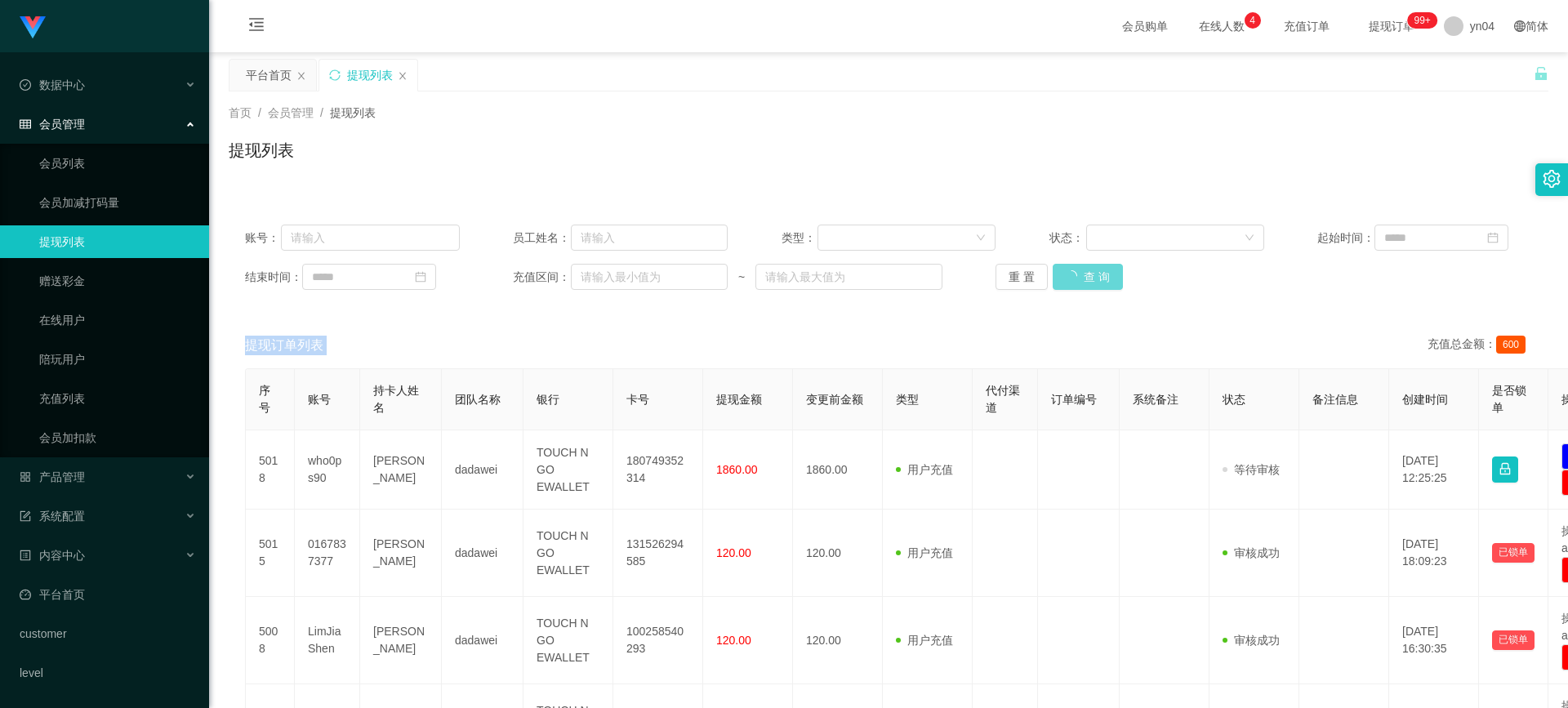
click at [1076, 269] on div "重 置 查 询" at bounding box center [1103, 277] width 215 height 26
click at [1076, 269] on button "查 询" at bounding box center [1088, 277] width 71 height 26
click at [1076, 269] on div "重 置 查 询" at bounding box center [1103, 277] width 215 height 26
click at [1076, 269] on button "查 询" at bounding box center [1088, 277] width 71 height 26
click at [1076, 269] on div "重 置 查 询" at bounding box center [1103, 277] width 215 height 26
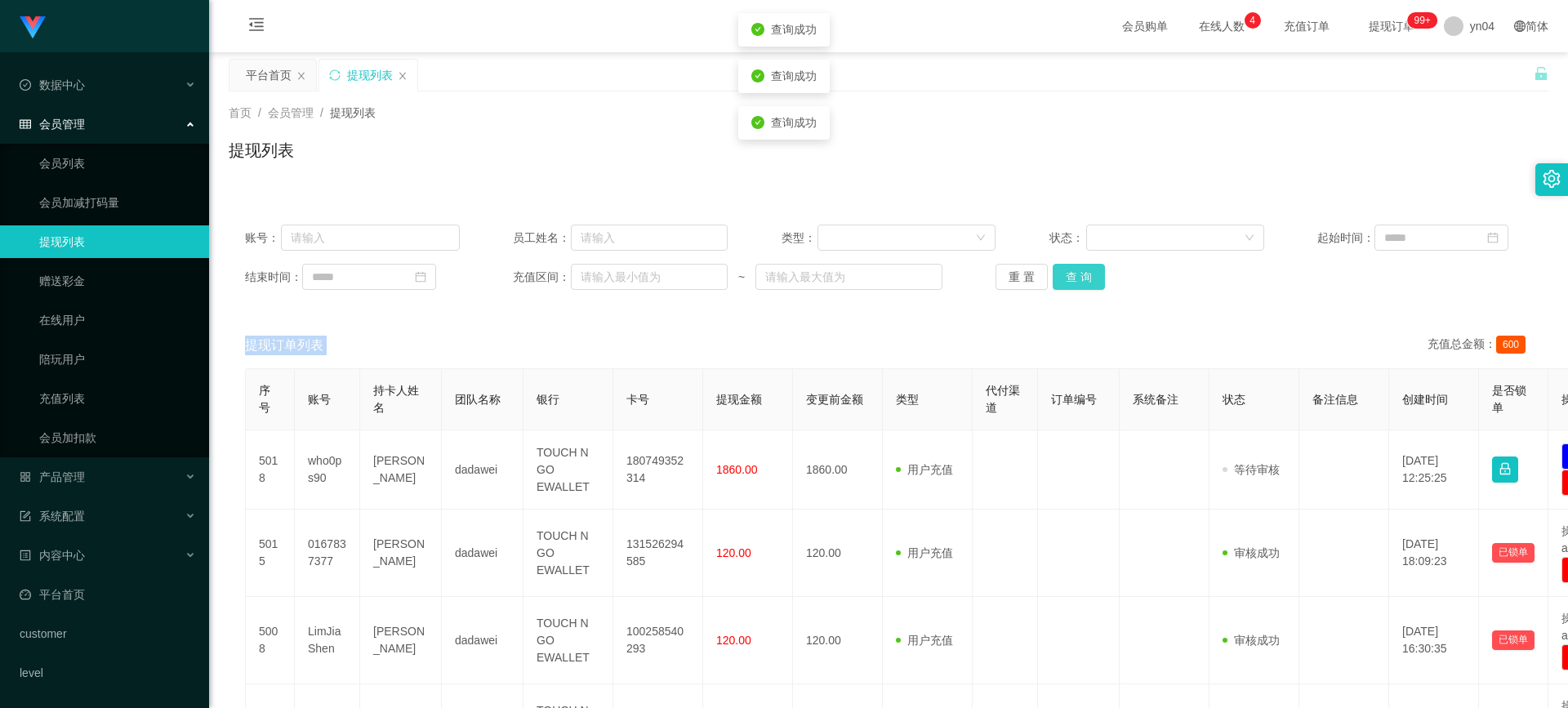
click at [1076, 269] on button "查 询" at bounding box center [1079, 277] width 52 height 26
click at [1465, 65] on span "退出登录" at bounding box center [1471, 72] width 46 height 13
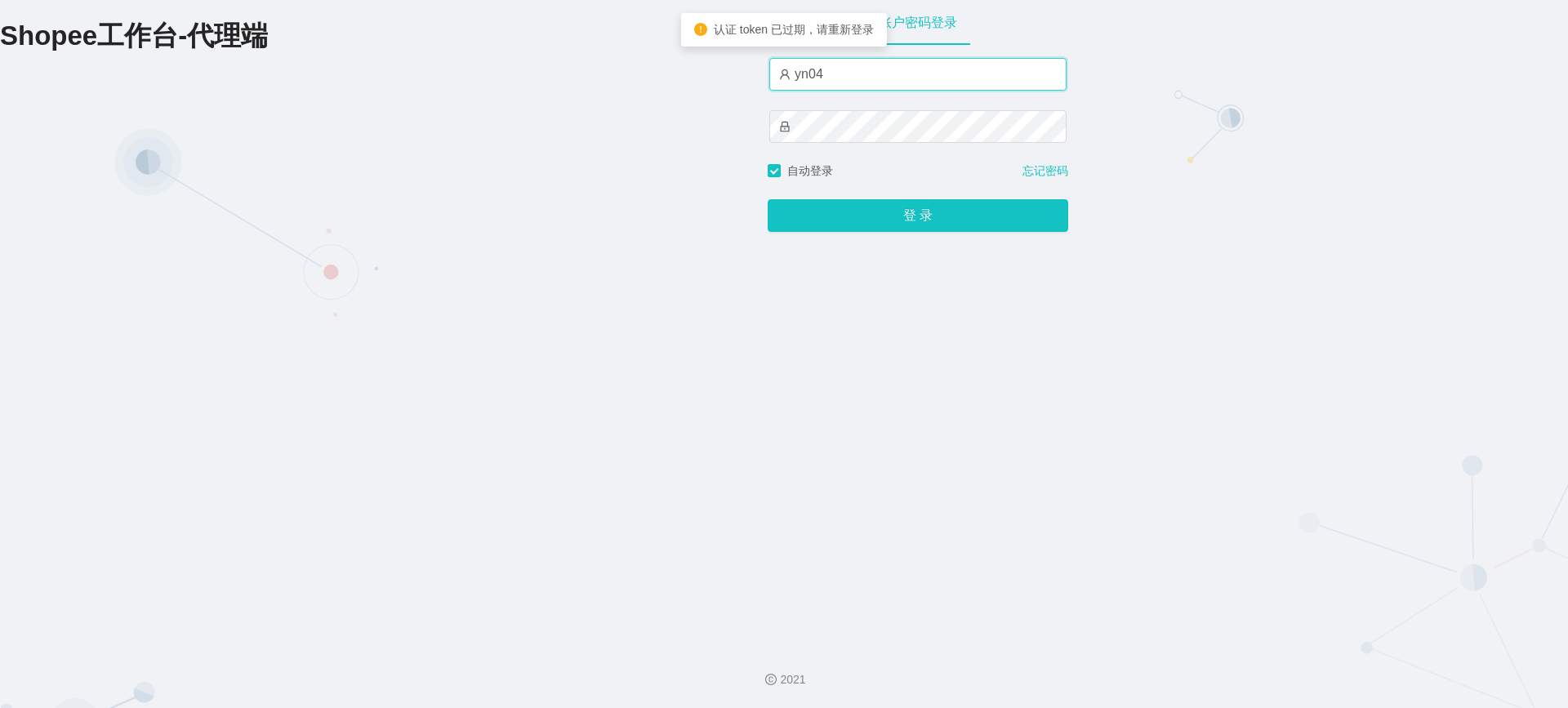
click at [862, 78] on input "yn04" at bounding box center [918, 74] width 297 height 33
type input "xjp808"
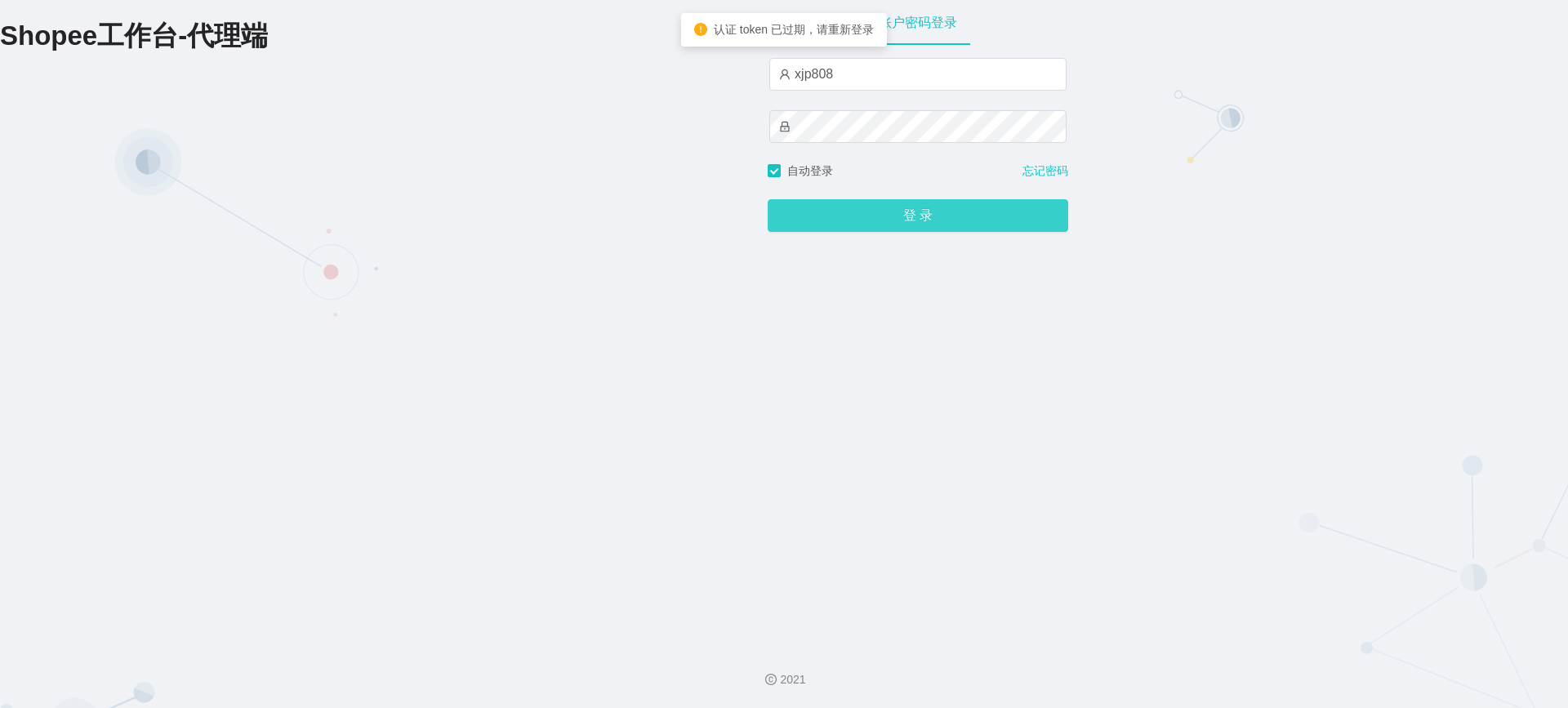
click at [911, 215] on button "登 录" at bounding box center [918, 216] width 301 height 33
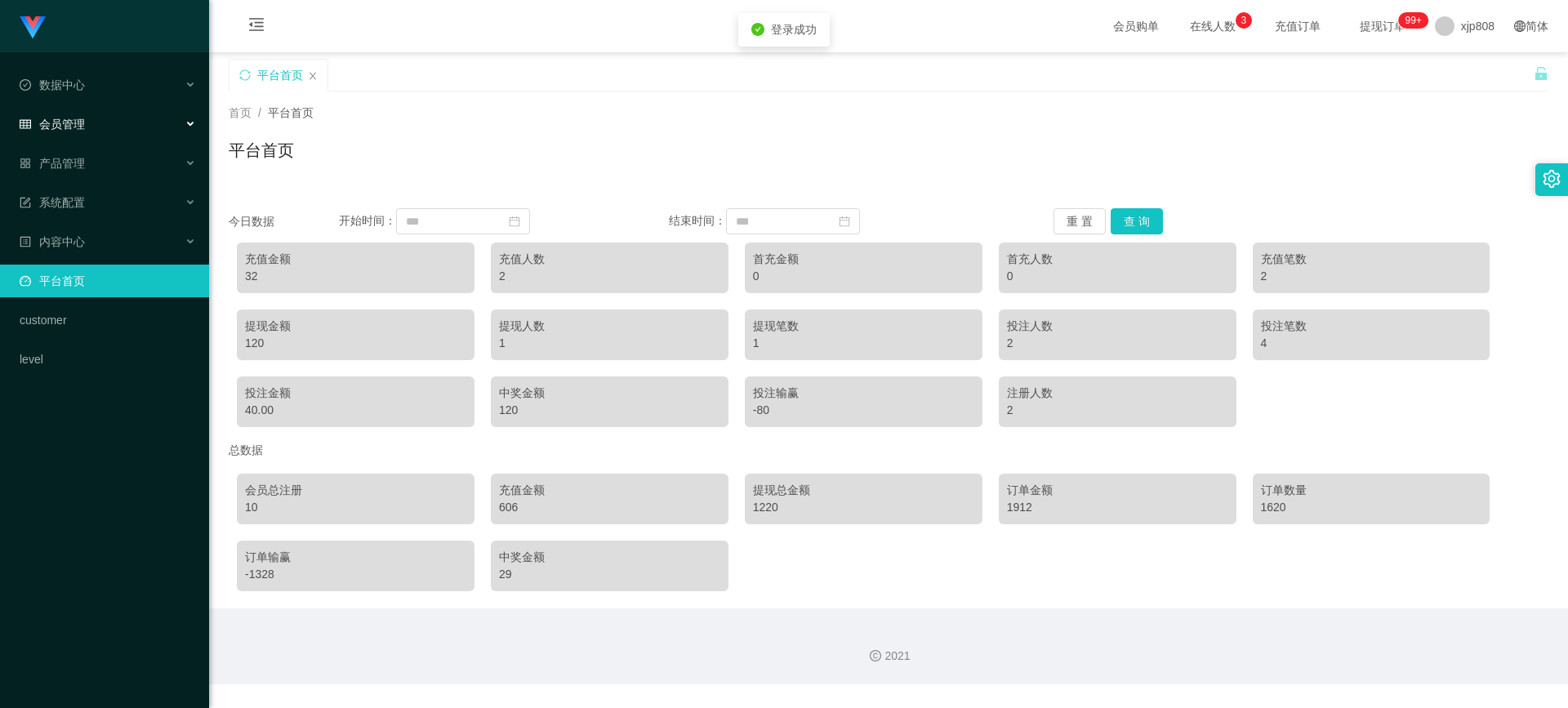
click at [78, 134] on div "会员管理" at bounding box center [105, 124] width 209 height 33
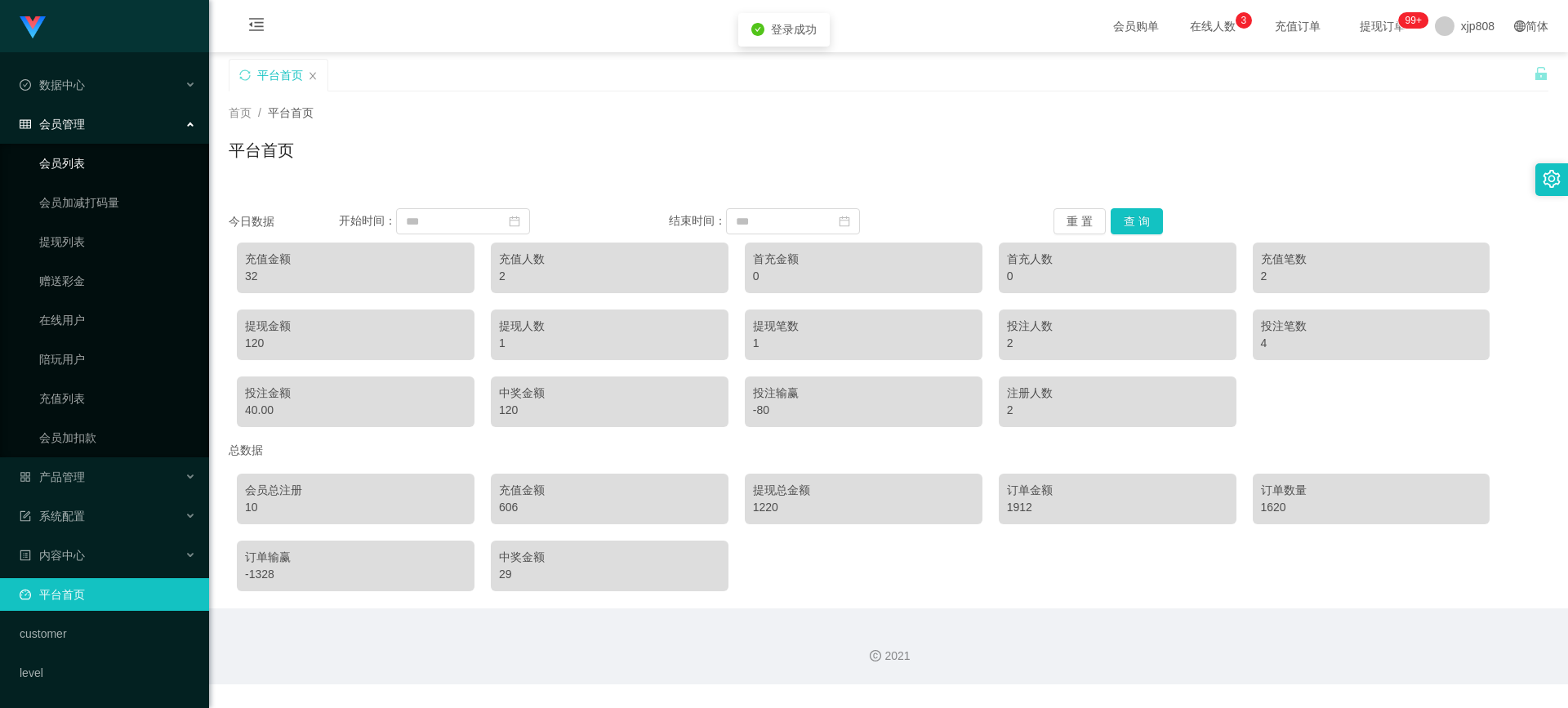
click at [85, 161] on link "会员列表" at bounding box center [117, 163] width 157 height 33
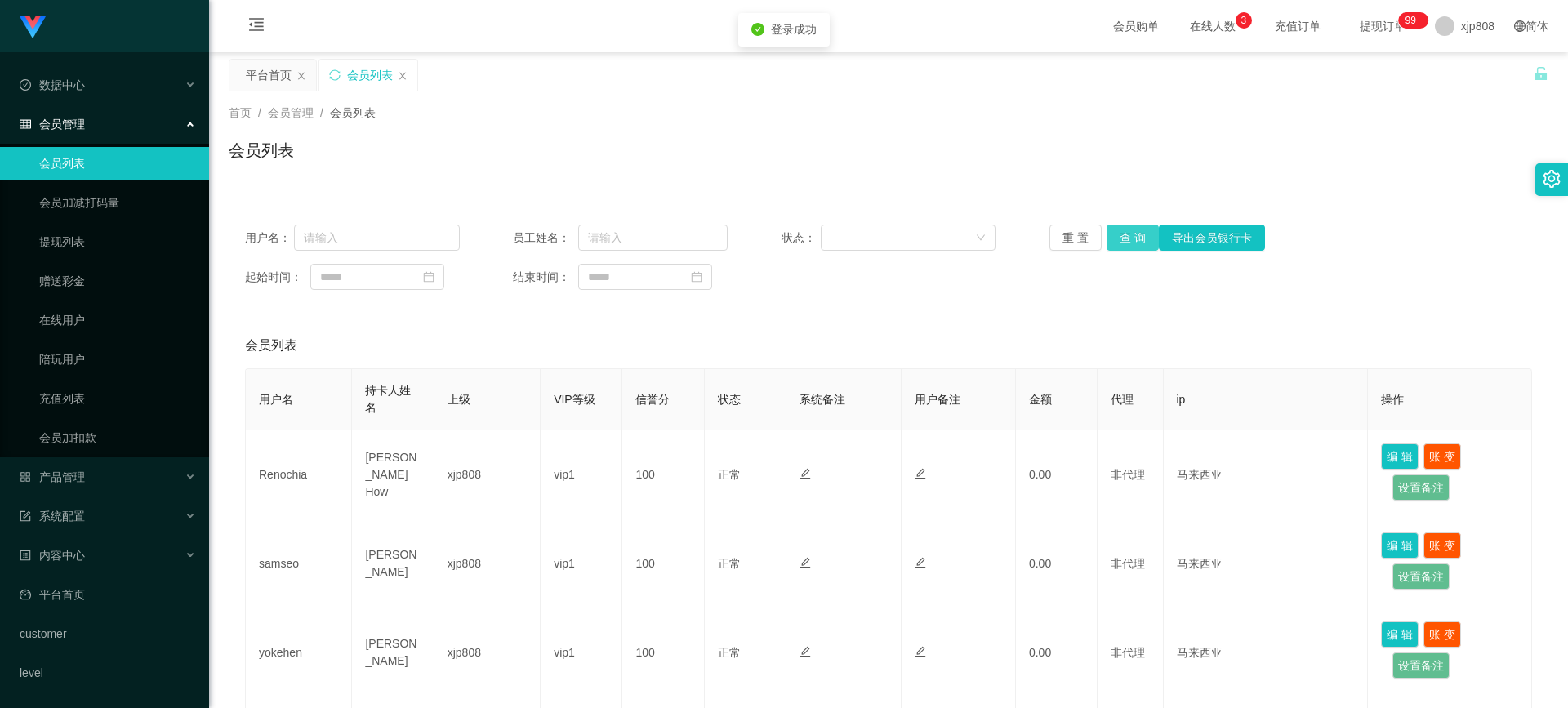
click at [1145, 236] on button "查 询" at bounding box center [1132, 237] width 52 height 26
click at [1145, 236] on div "重 置 查 询 导出会员银行卡" at bounding box center [1157, 237] width 215 height 26
click at [1145, 236] on button "查 询" at bounding box center [1132, 237] width 52 height 26
click at [76, 239] on link "提现列表" at bounding box center [117, 242] width 157 height 33
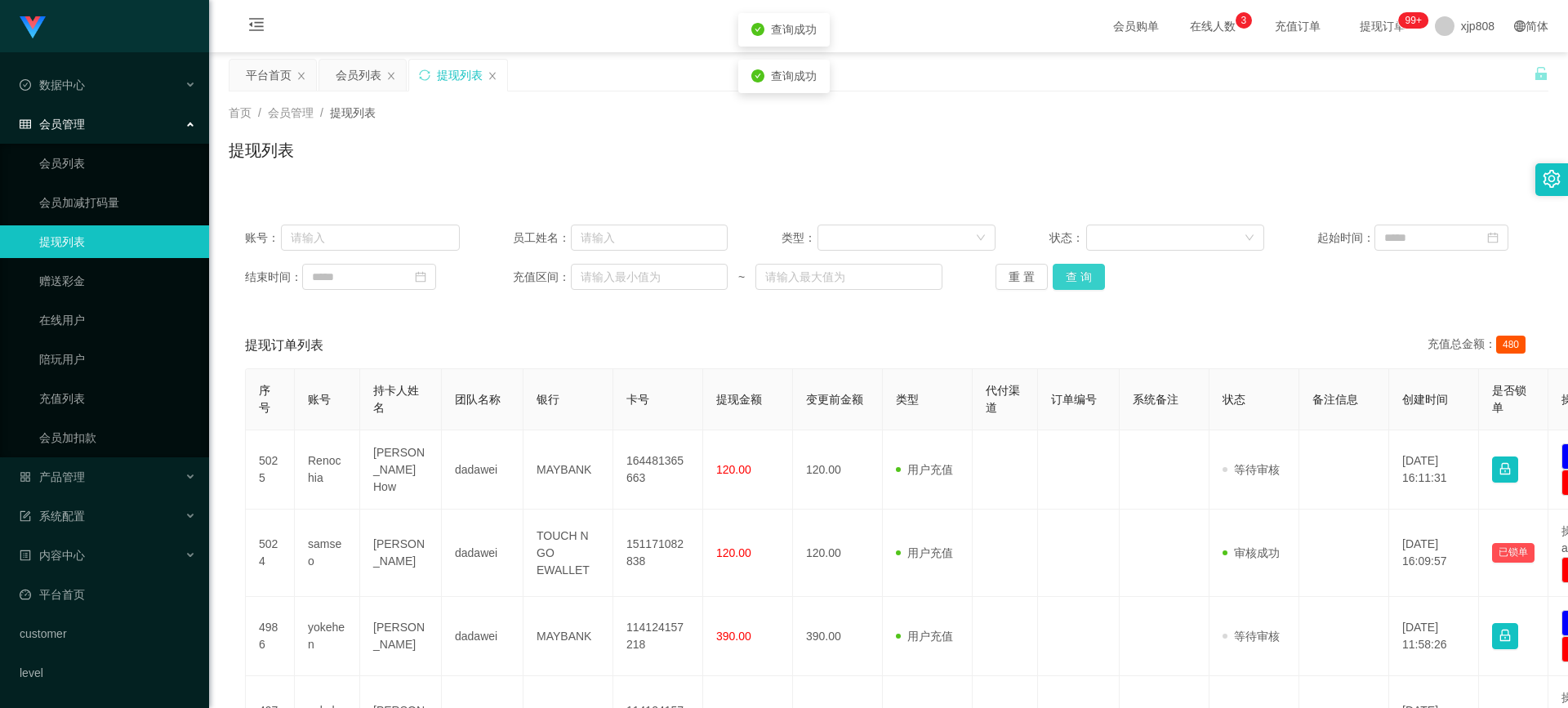
click at [1079, 269] on button "查 询" at bounding box center [1079, 277] width 52 height 26
click at [1079, 269] on div "重 置 查 询" at bounding box center [1103, 277] width 215 height 26
click at [1079, 269] on button "查 询" at bounding box center [1079, 277] width 52 height 26
click at [1079, 269] on div "重 置 查 询" at bounding box center [1103, 277] width 215 height 26
click at [1079, 269] on button "查 询" at bounding box center [1079, 277] width 52 height 26
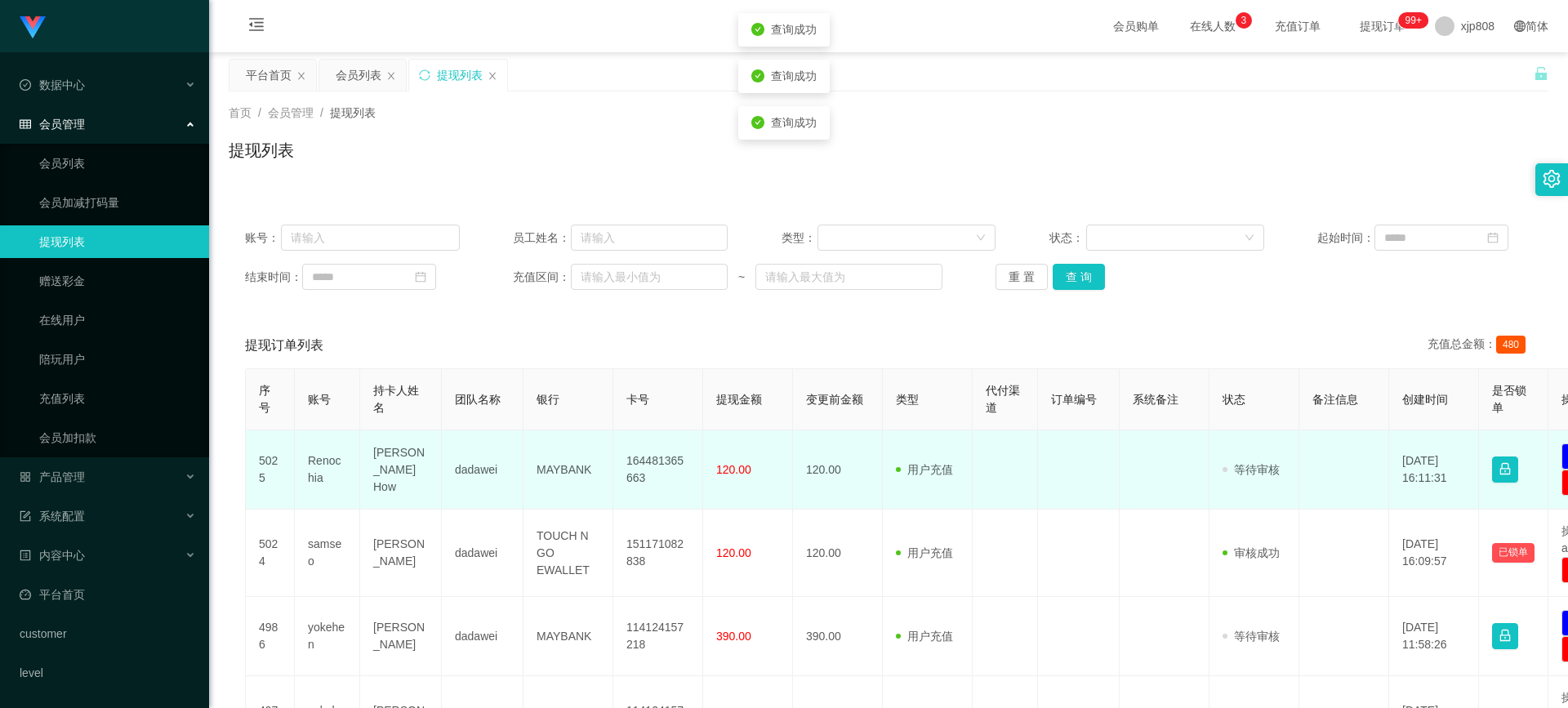
click at [313, 473] on td "Renochia" at bounding box center [327, 470] width 65 height 80
copy td "Renochia"
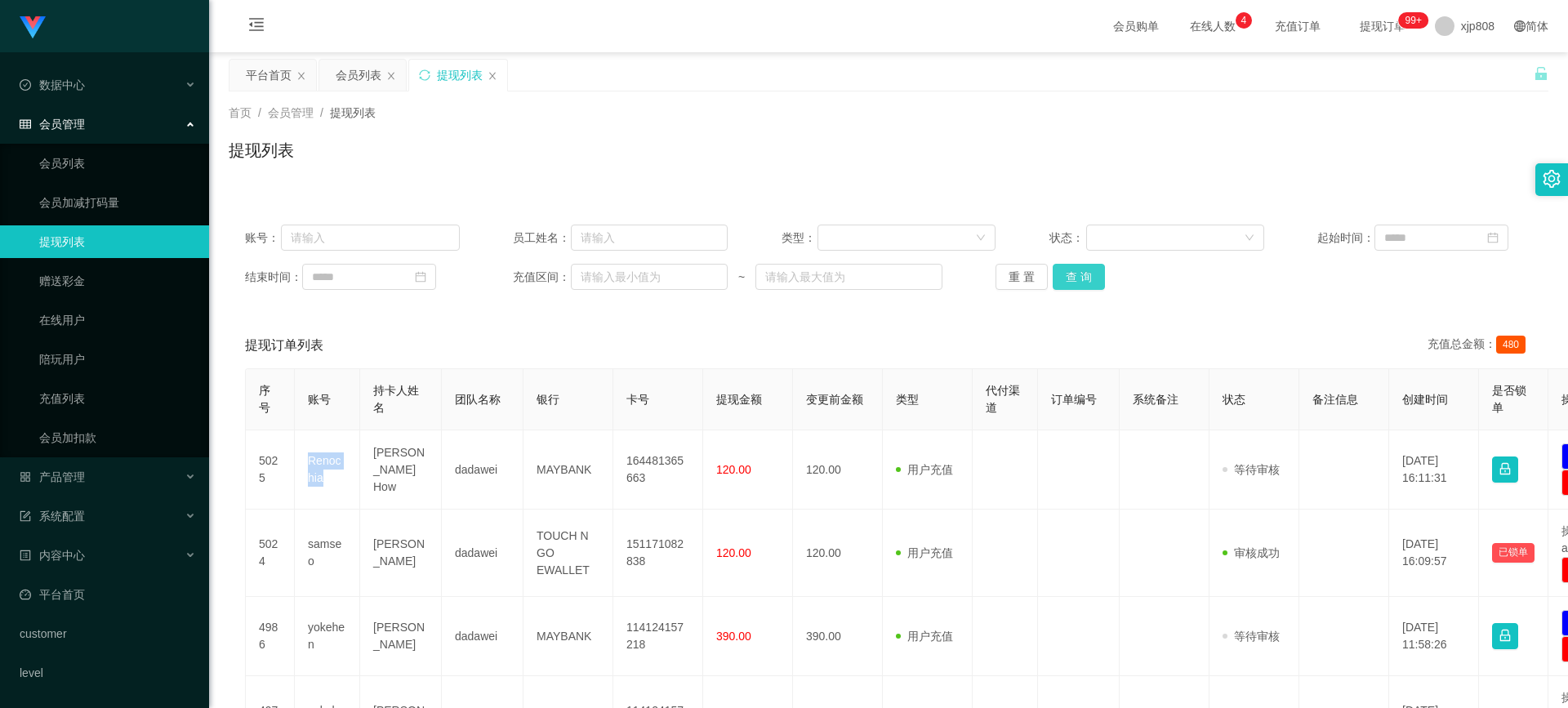
click at [1073, 277] on button "查 询" at bounding box center [1079, 277] width 52 height 26
click at [1073, 277] on div "重 置 查 询" at bounding box center [1103, 277] width 215 height 26
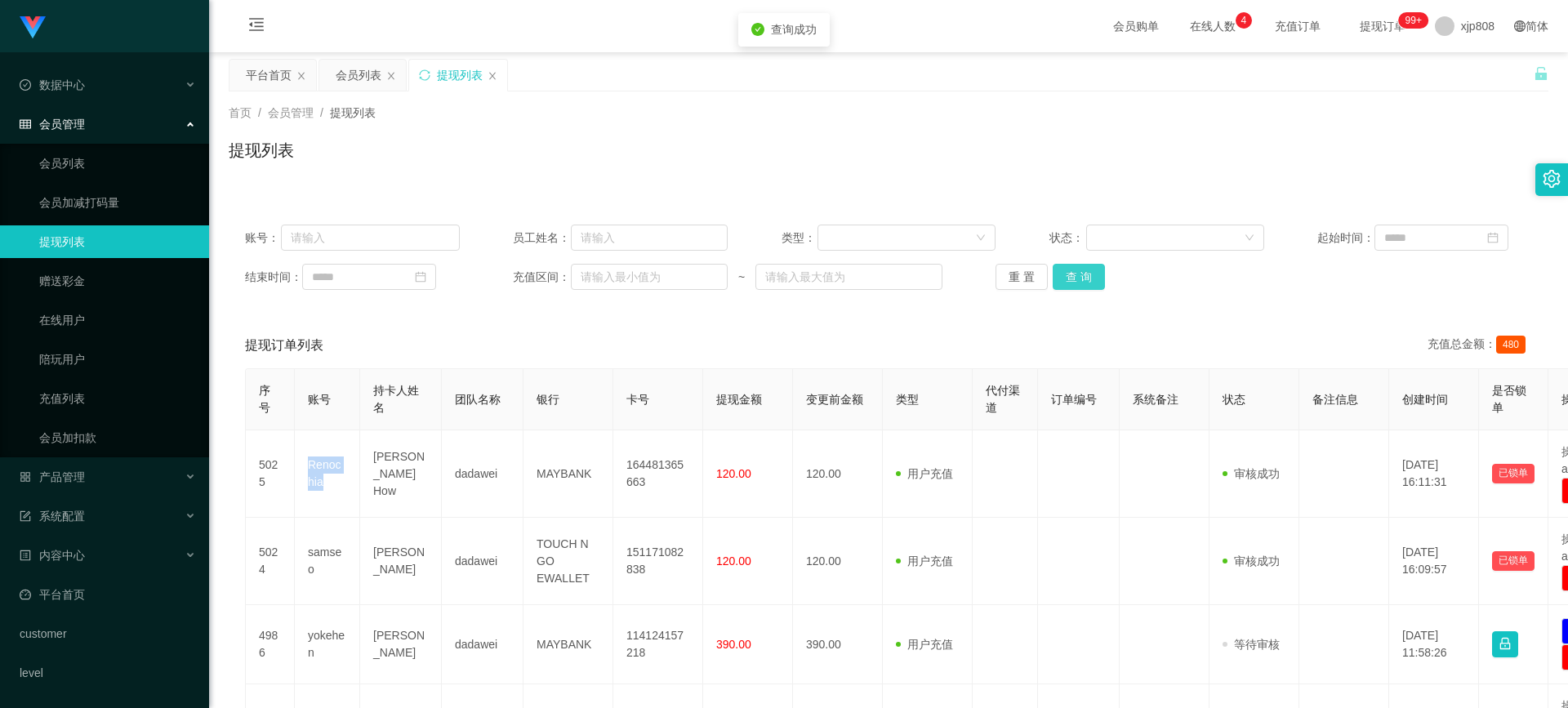
click at [1073, 277] on button "查 询" at bounding box center [1079, 277] width 52 height 26
click at [1073, 277] on div "重 置 查 询" at bounding box center [1103, 277] width 215 height 26
click at [1462, 61] on li "退出登录" at bounding box center [1472, 72] width 123 height 26
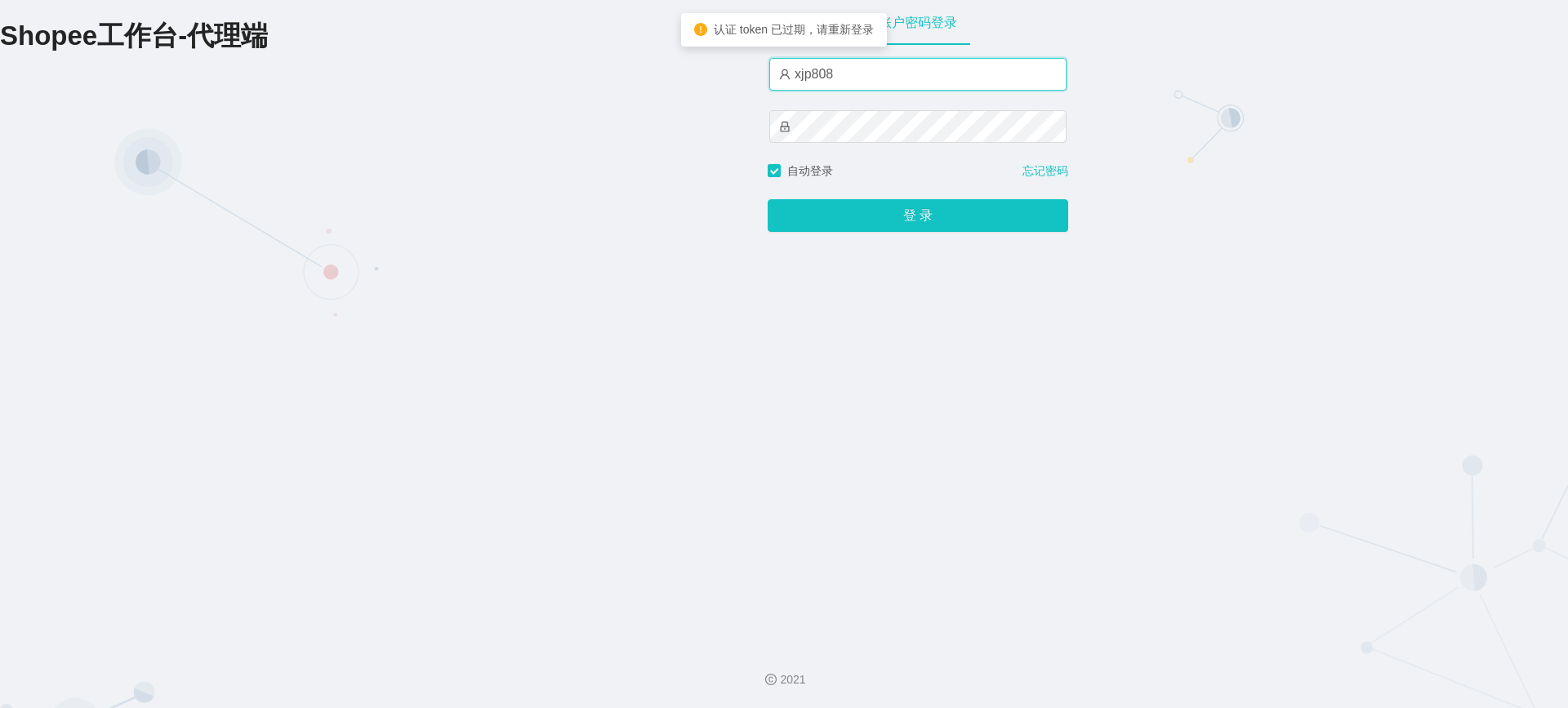
click at [896, 85] on input "xjp808" at bounding box center [918, 74] width 297 height 33
type input "yn04"
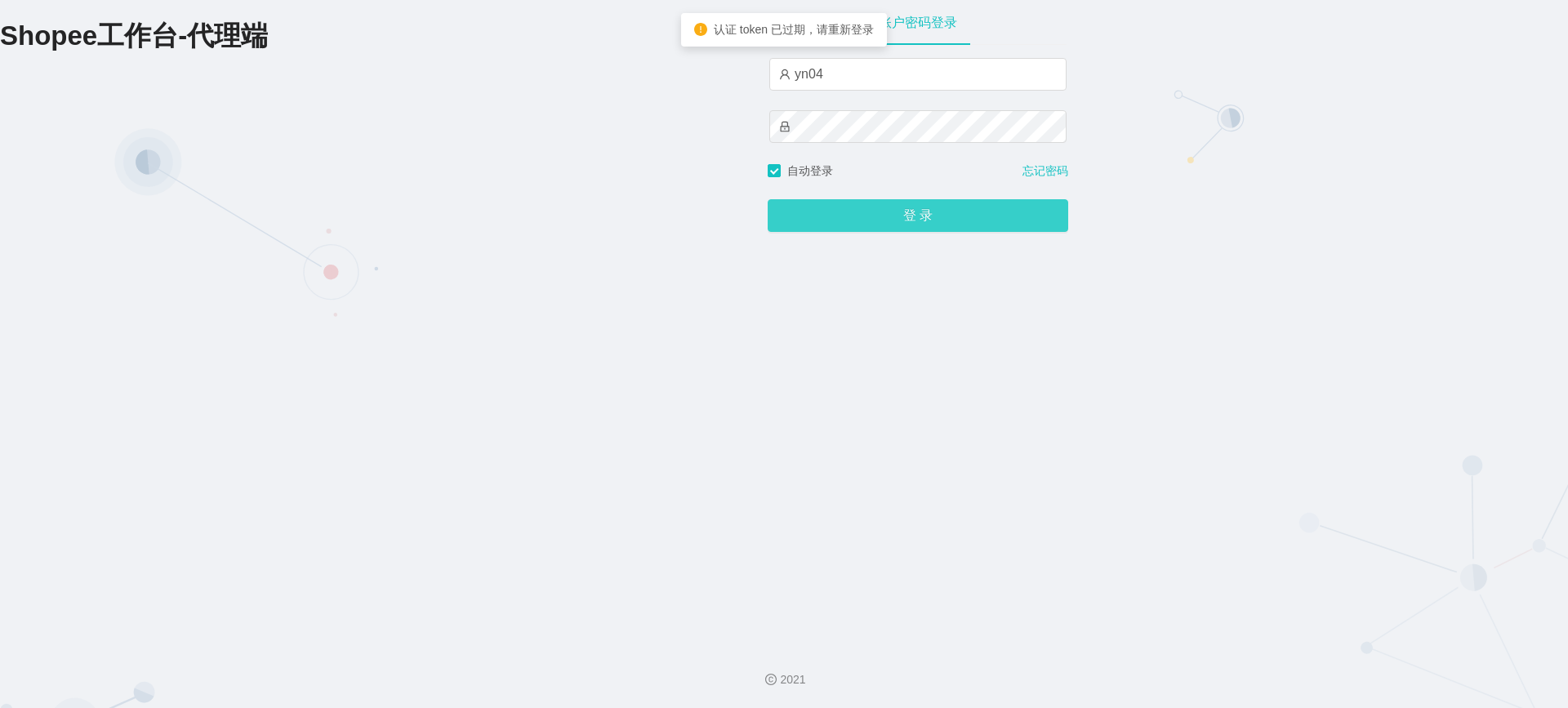
click at [907, 219] on button "登 录" at bounding box center [918, 216] width 301 height 33
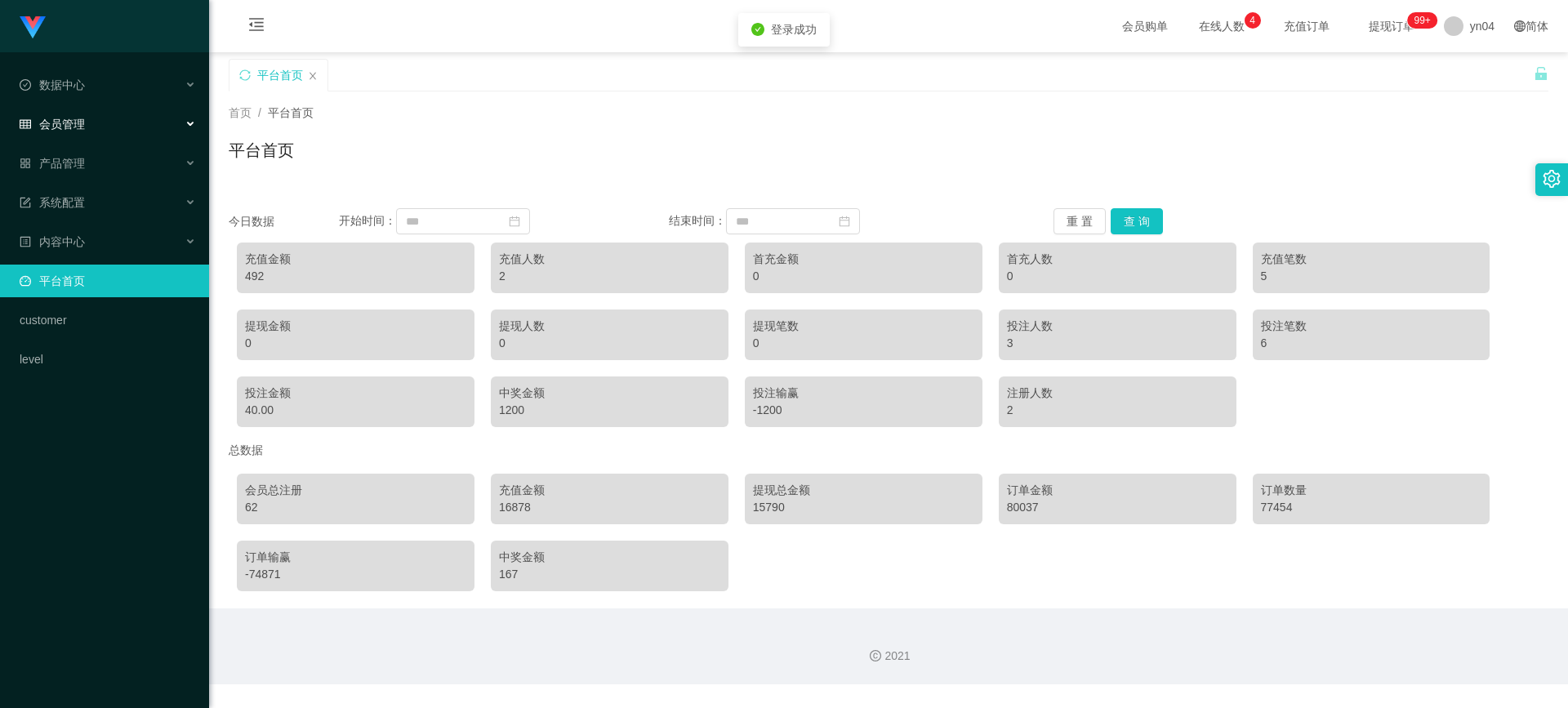
click at [89, 112] on div "会员管理" at bounding box center [105, 124] width 209 height 33
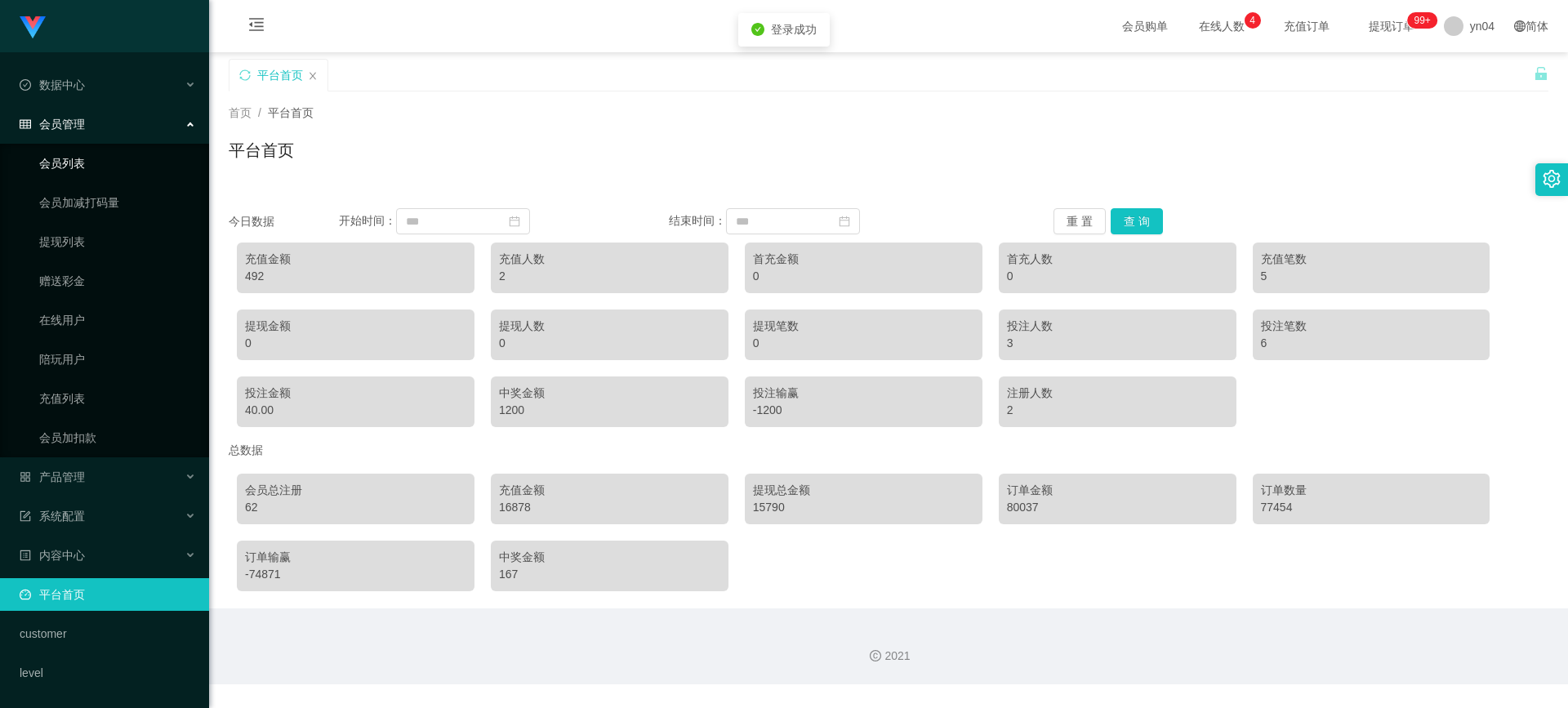
click at [82, 154] on link "会员列表" at bounding box center [117, 163] width 157 height 33
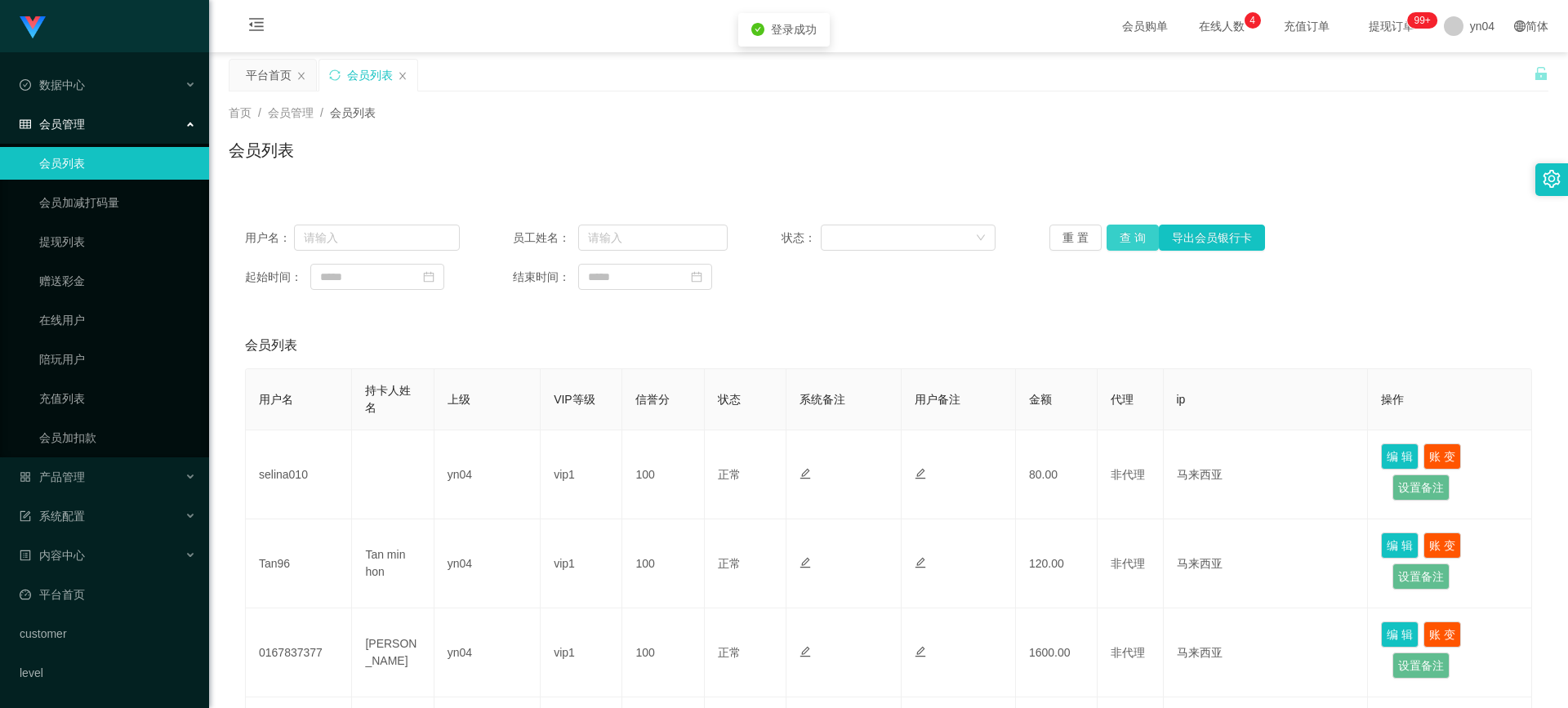
click at [1114, 242] on button "查 询" at bounding box center [1132, 237] width 52 height 26
click at [1114, 242] on div "重 置 查 询 导出会员银行卡" at bounding box center [1157, 237] width 215 height 26
click at [1114, 242] on button "查 询" at bounding box center [1132, 237] width 52 height 26
click at [1114, 242] on div "重 置 查 询 导出会员银行卡" at bounding box center [1157, 237] width 215 height 26
click at [1115, 235] on button "查 询" at bounding box center [1132, 237] width 52 height 26
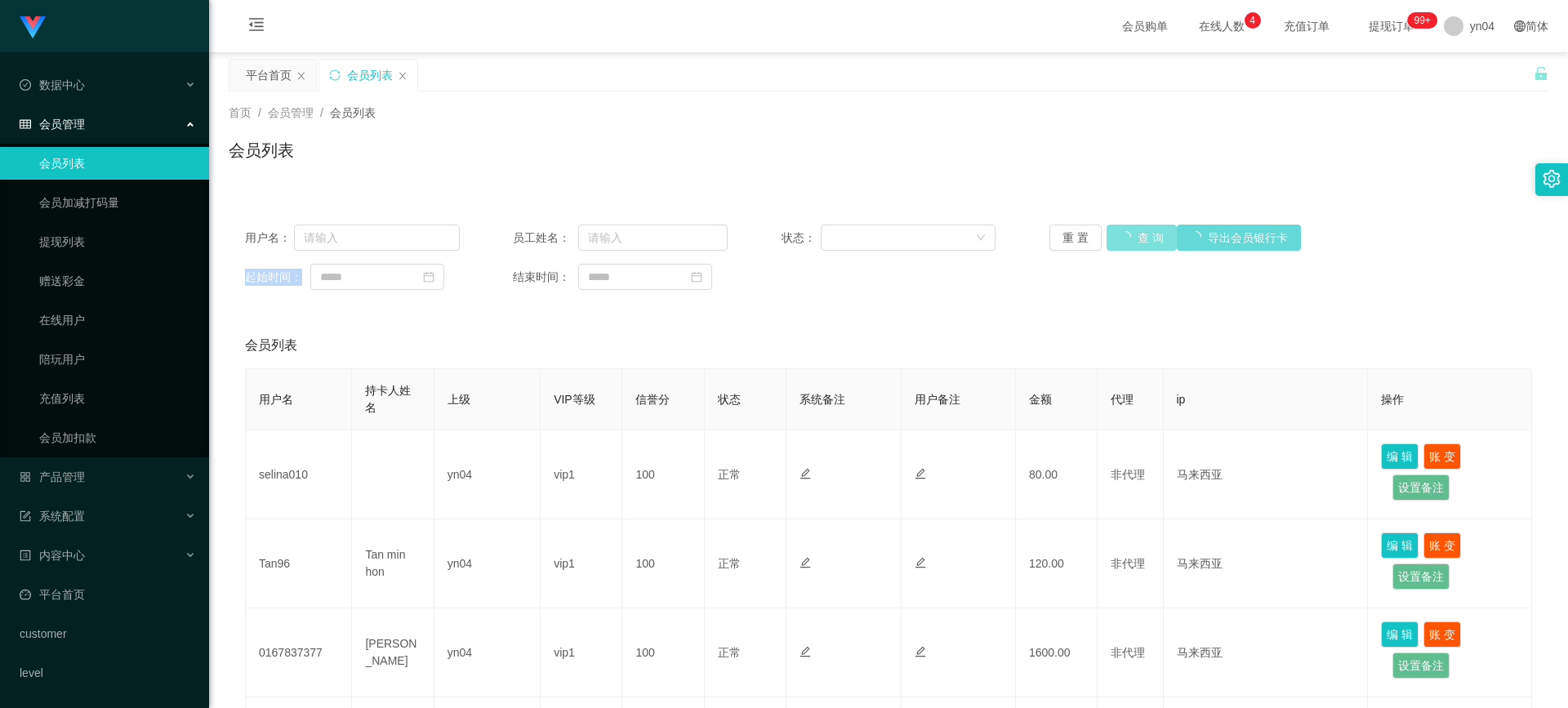
click at [1115, 235] on div "重 置 查 询 导出会员银行卡" at bounding box center [1157, 237] width 215 height 26
click at [1115, 235] on button "查 询" at bounding box center [1132, 237] width 52 height 26
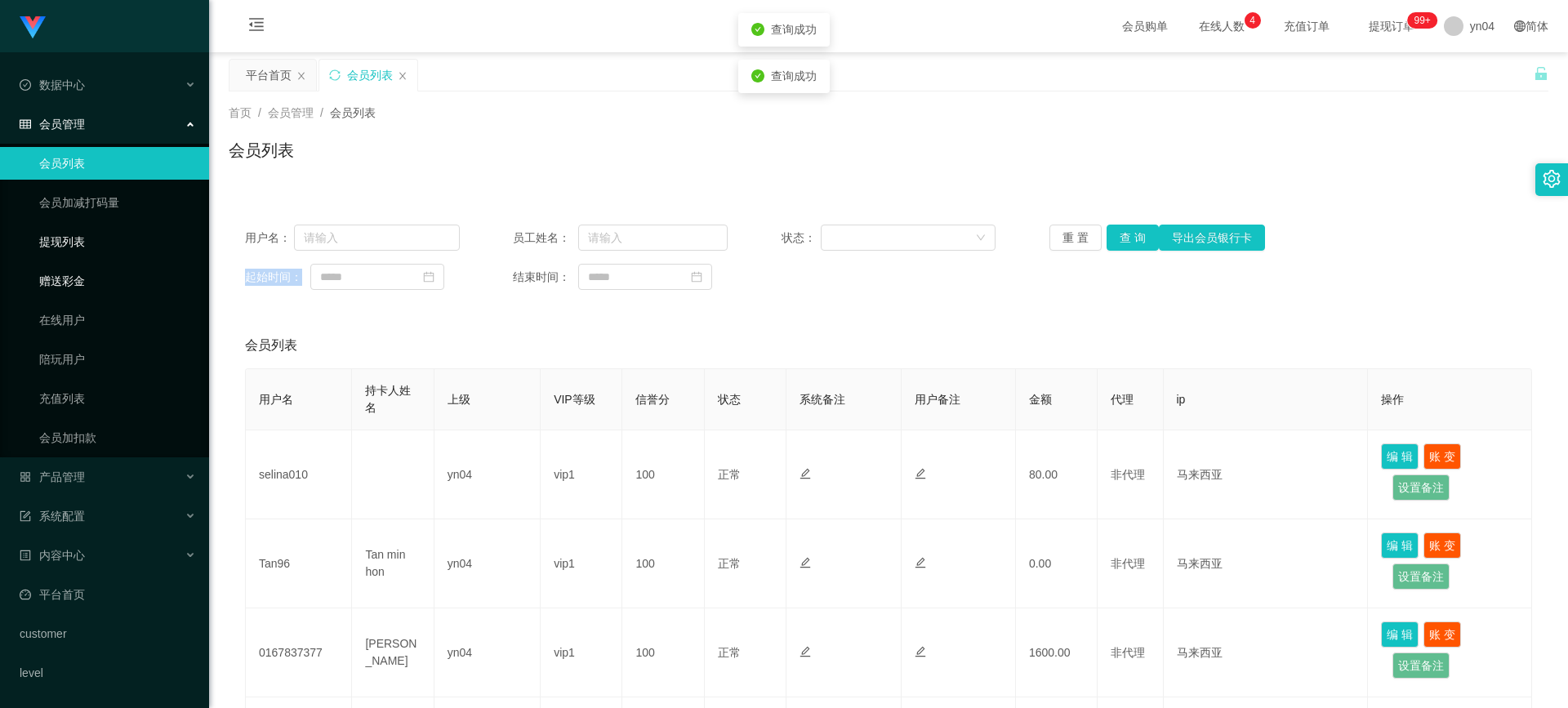
click at [64, 239] on link "提现列表" at bounding box center [117, 242] width 157 height 33
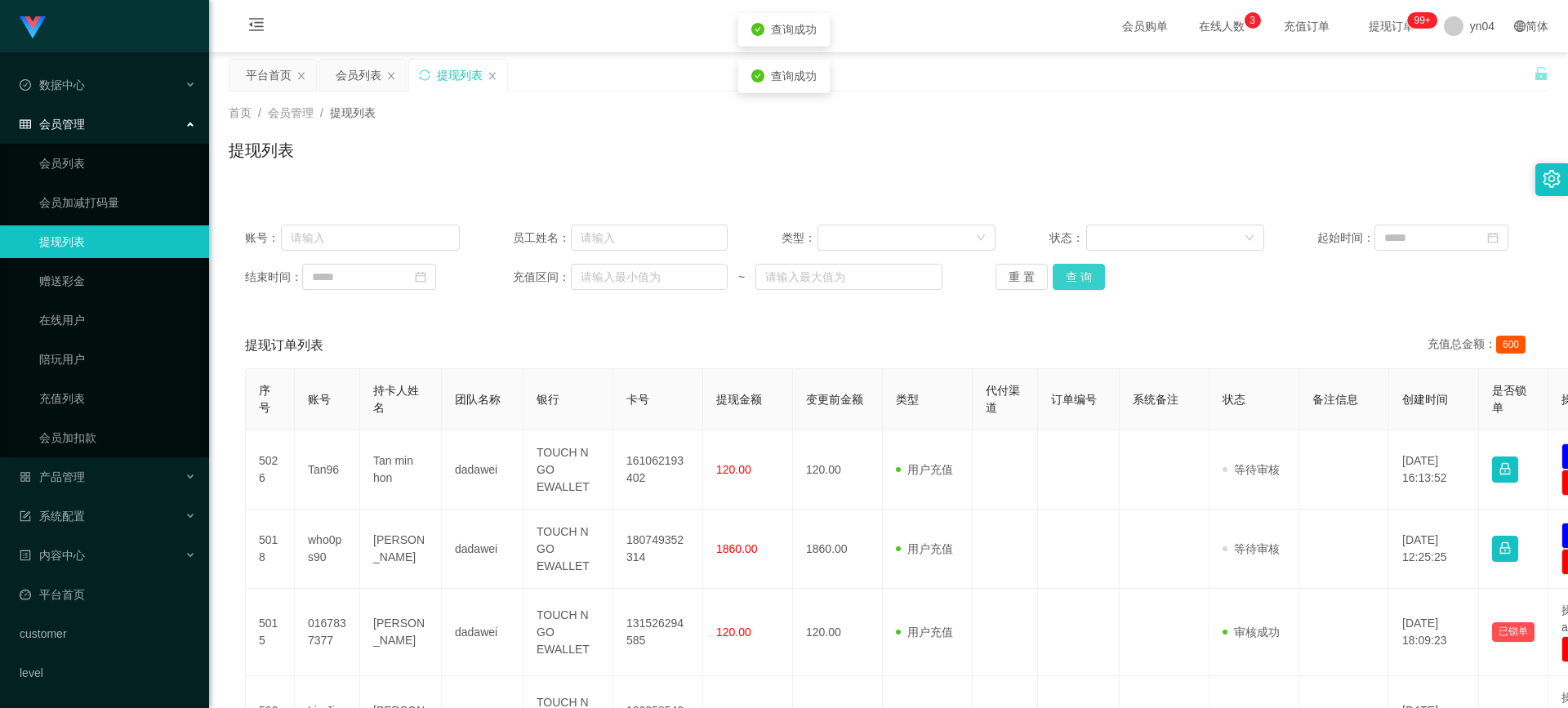
click at [1058, 275] on button "查 询" at bounding box center [1079, 277] width 52 height 26
click at [1058, 275] on div "重 置 查 询" at bounding box center [1103, 277] width 215 height 26
click at [1058, 275] on button "查 询" at bounding box center [1079, 277] width 52 height 26
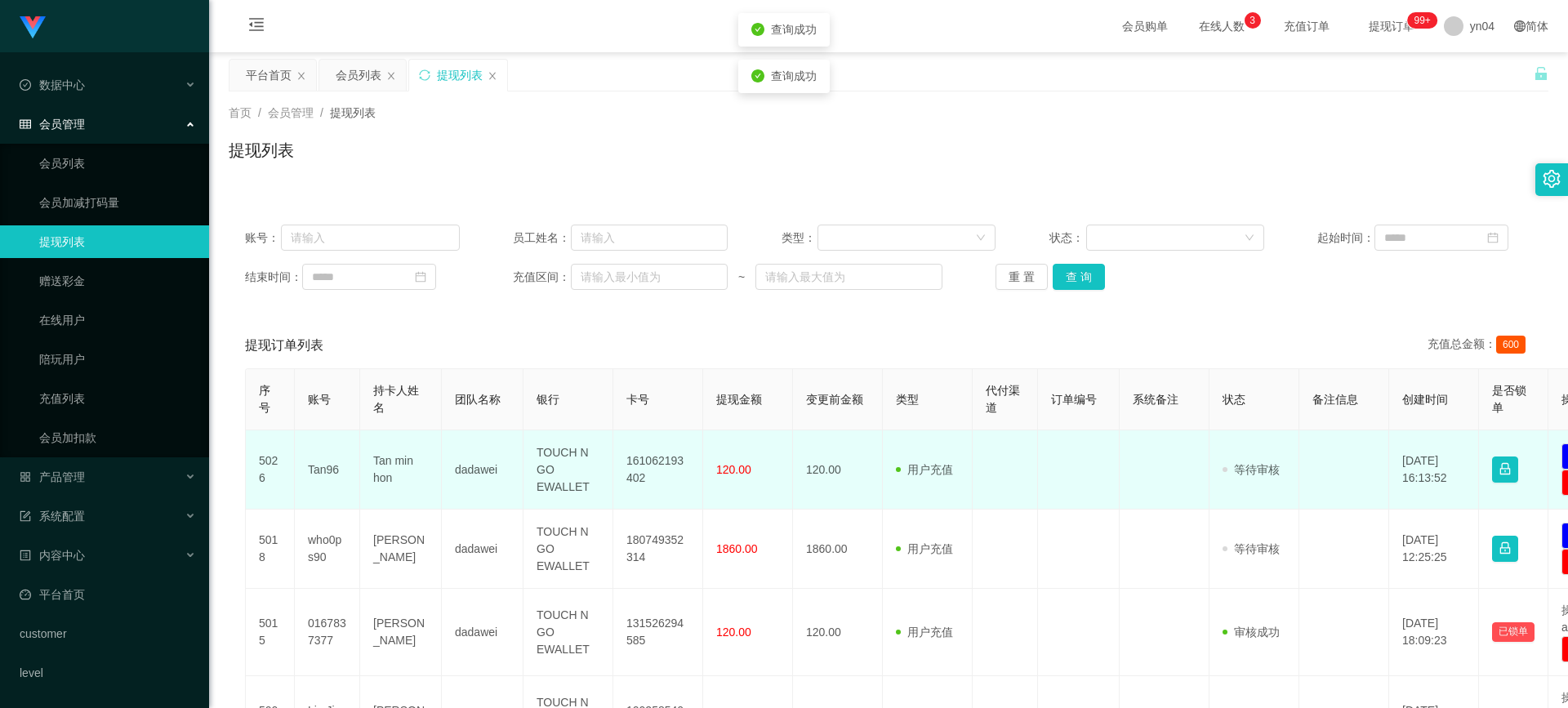
click at [303, 478] on td "Tan96" at bounding box center [327, 470] width 65 height 80
copy td "Tan96"
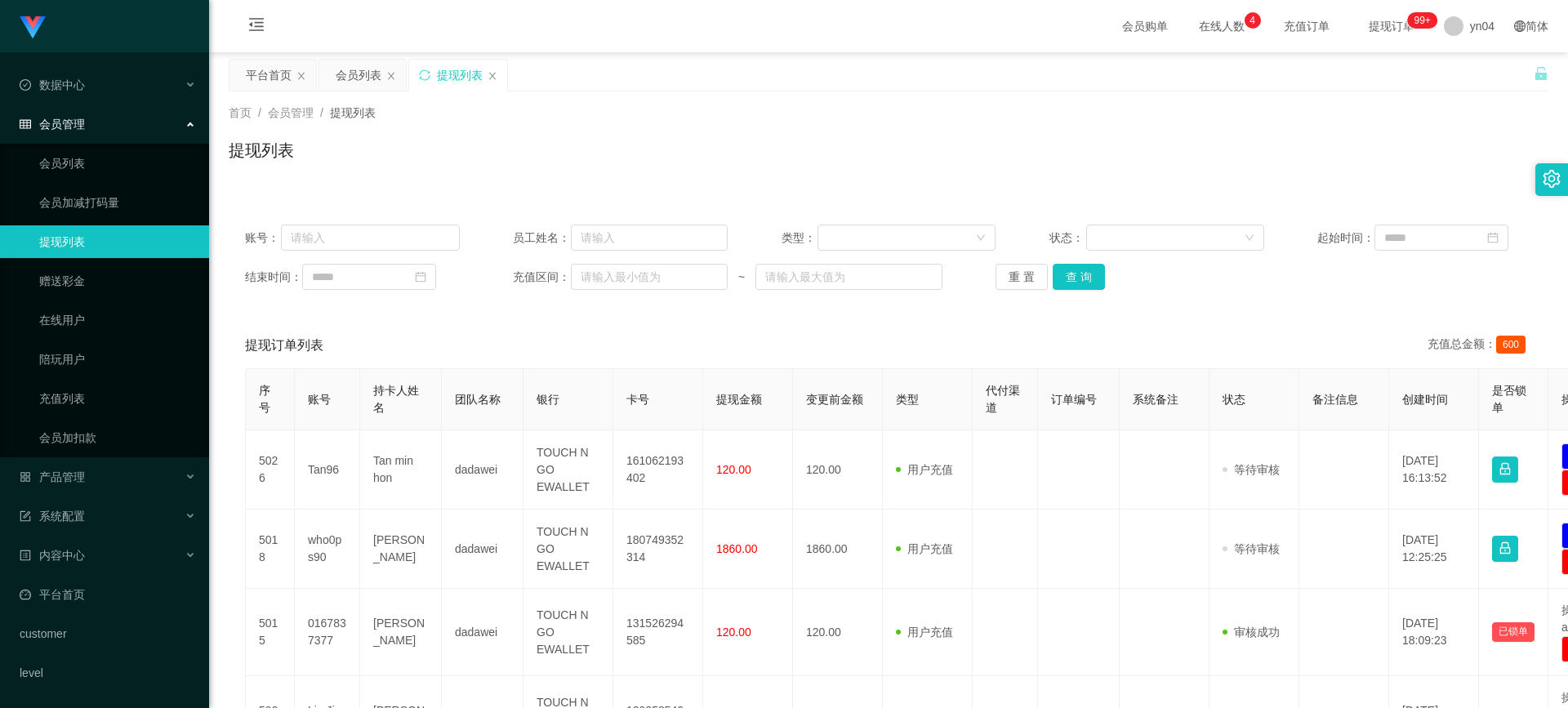
click at [104, 459] on ul "数据中心 会员管理 会员列表 会员加减打码量 提现列表 赠送彩金 在线用户 陪玩用户 充值列表 会员加扣款 产品管理 系统配置 内容中心 平台首页 custo…" at bounding box center [105, 379] width 209 height 653
click at [105, 470] on div "产品管理" at bounding box center [105, 477] width 209 height 33
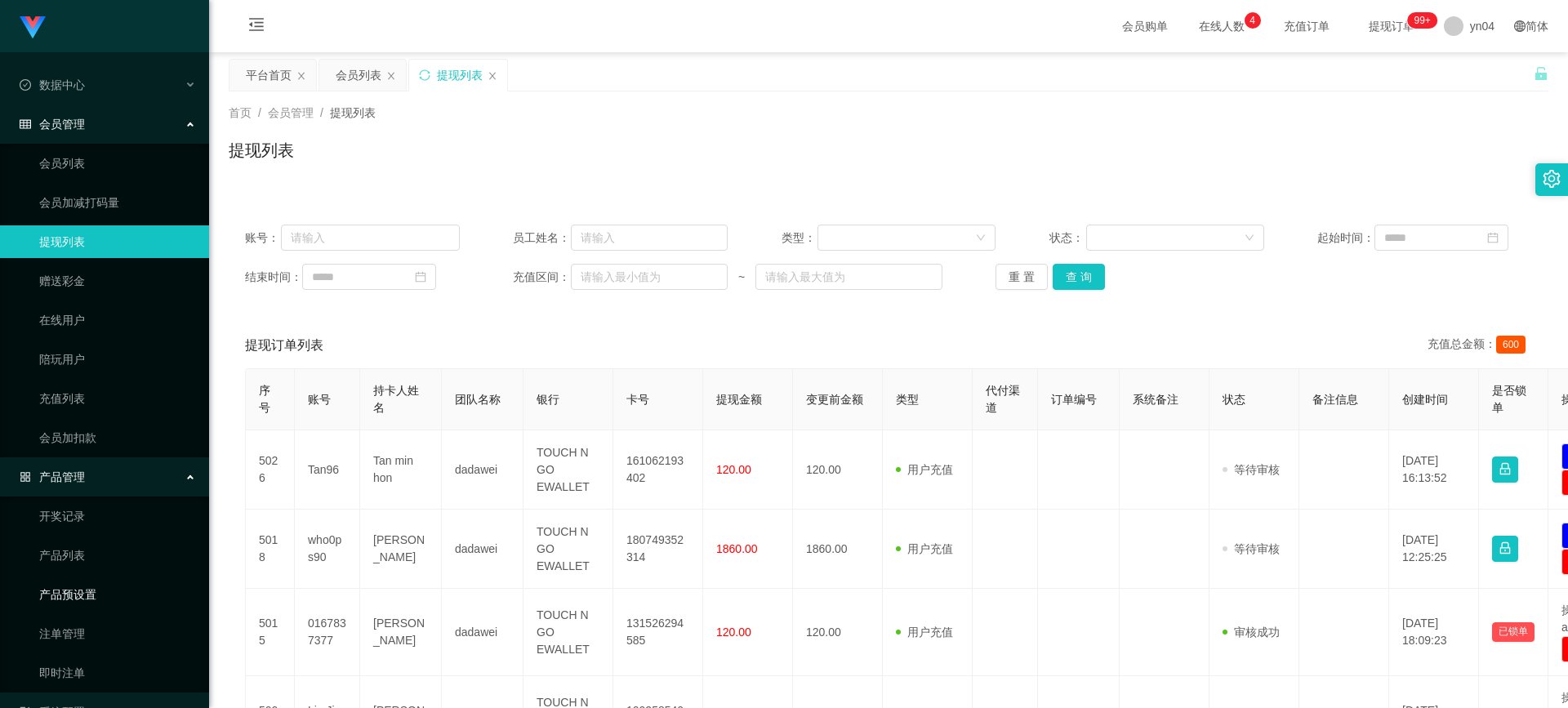
click at [109, 601] on link "产品预设置" at bounding box center [117, 594] width 157 height 33
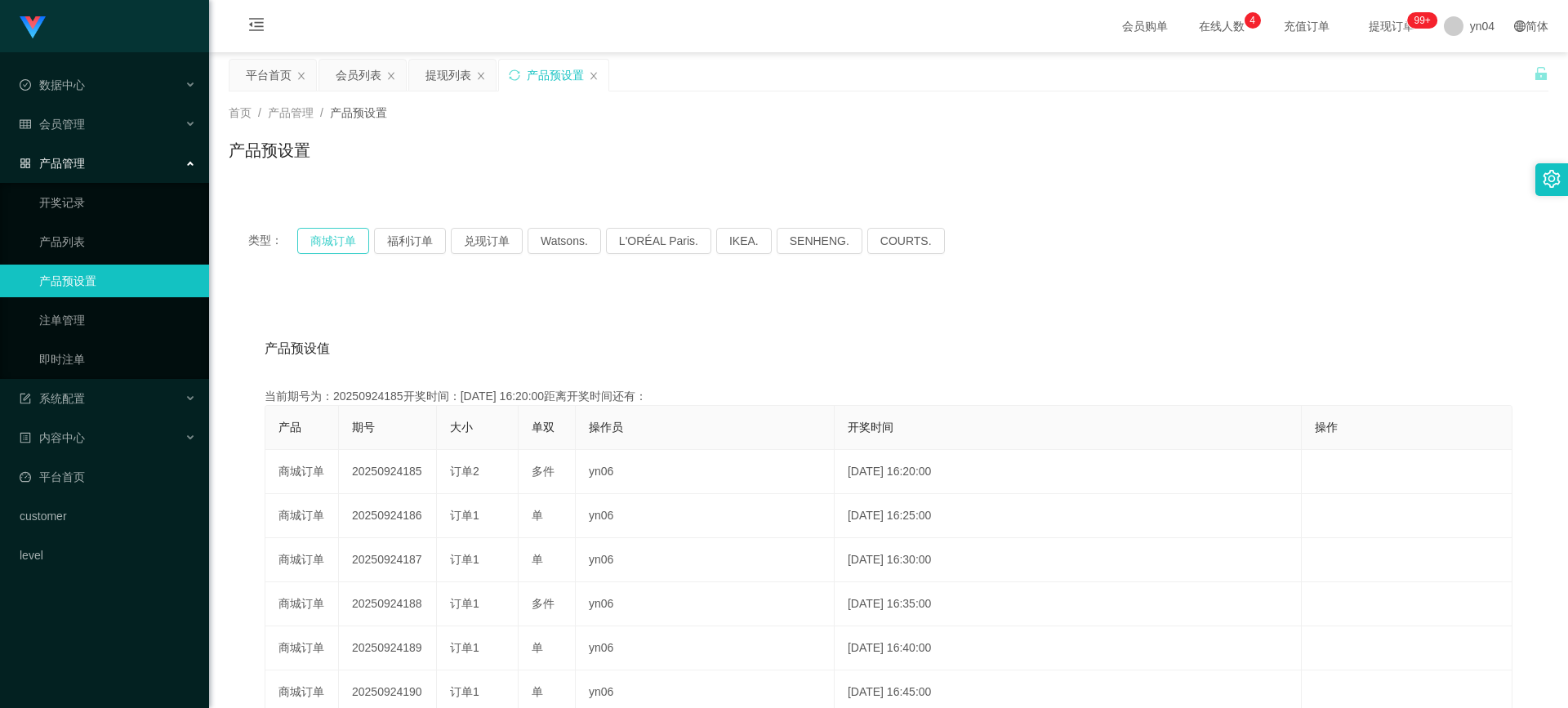
click at [336, 236] on button "商城订单" at bounding box center [333, 241] width 72 height 26
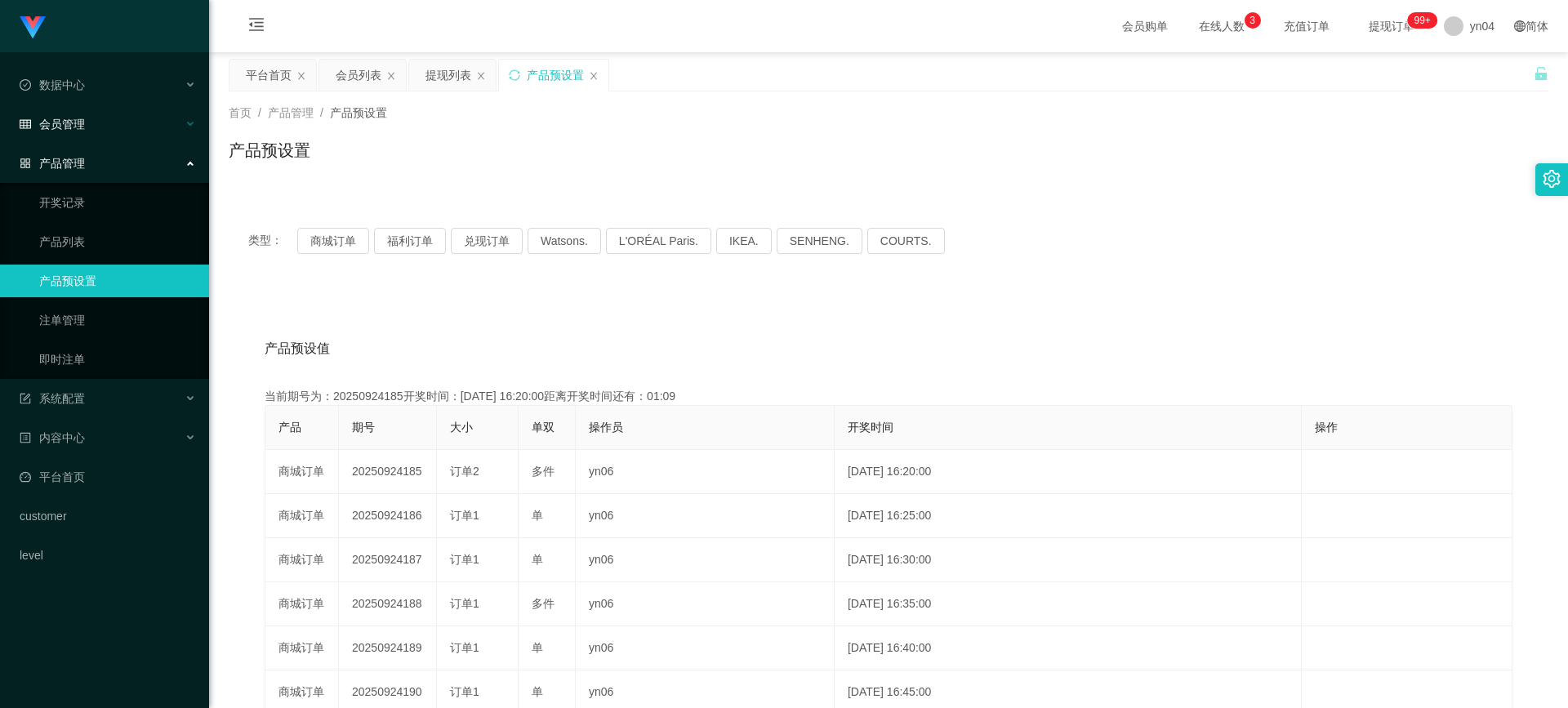
click at [93, 132] on div "会员管理" at bounding box center [105, 124] width 209 height 33
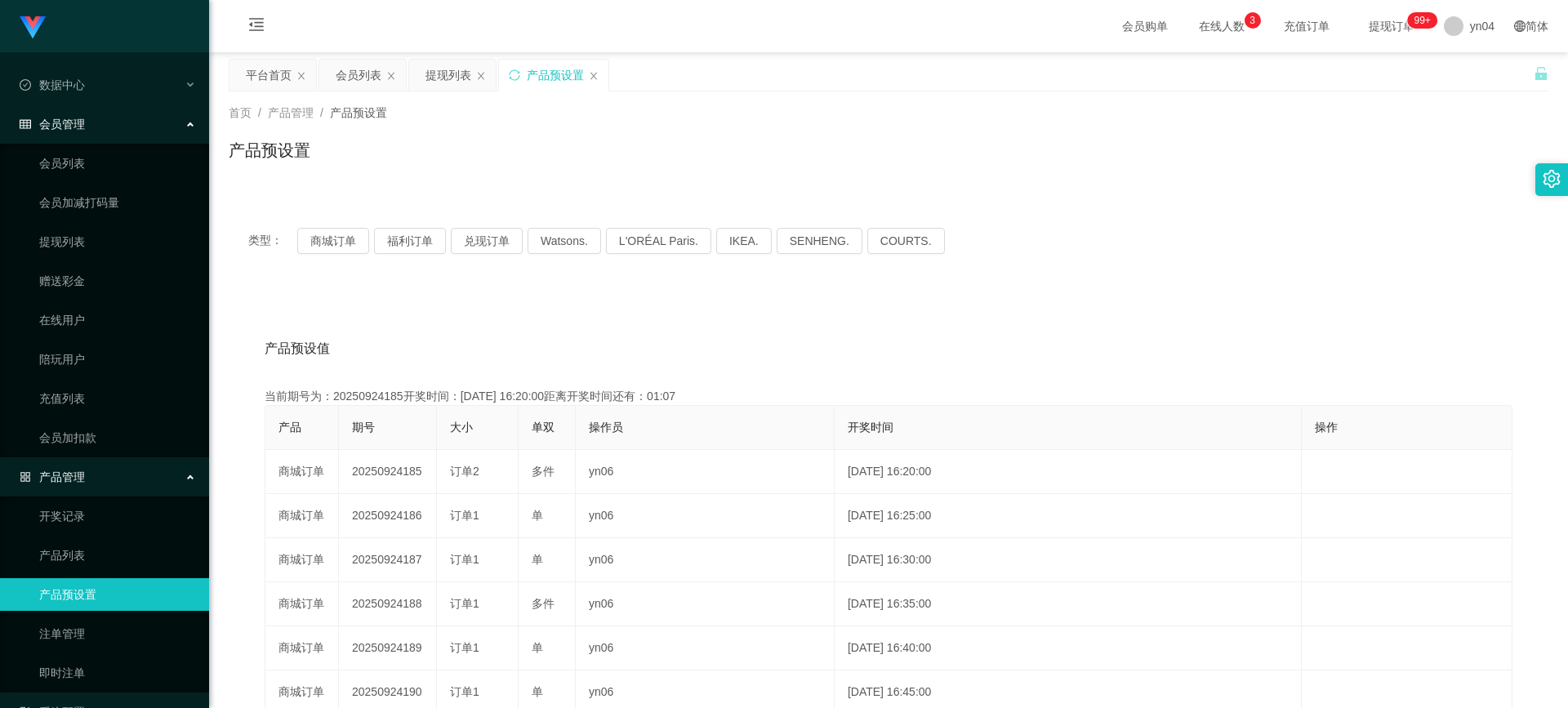
click at [97, 602] on link "产品预设置" at bounding box center [117, 594] width 157 height 33
click at [335, 245] on button "商城订单" at bounding box center [333, 241] width 72 height 26
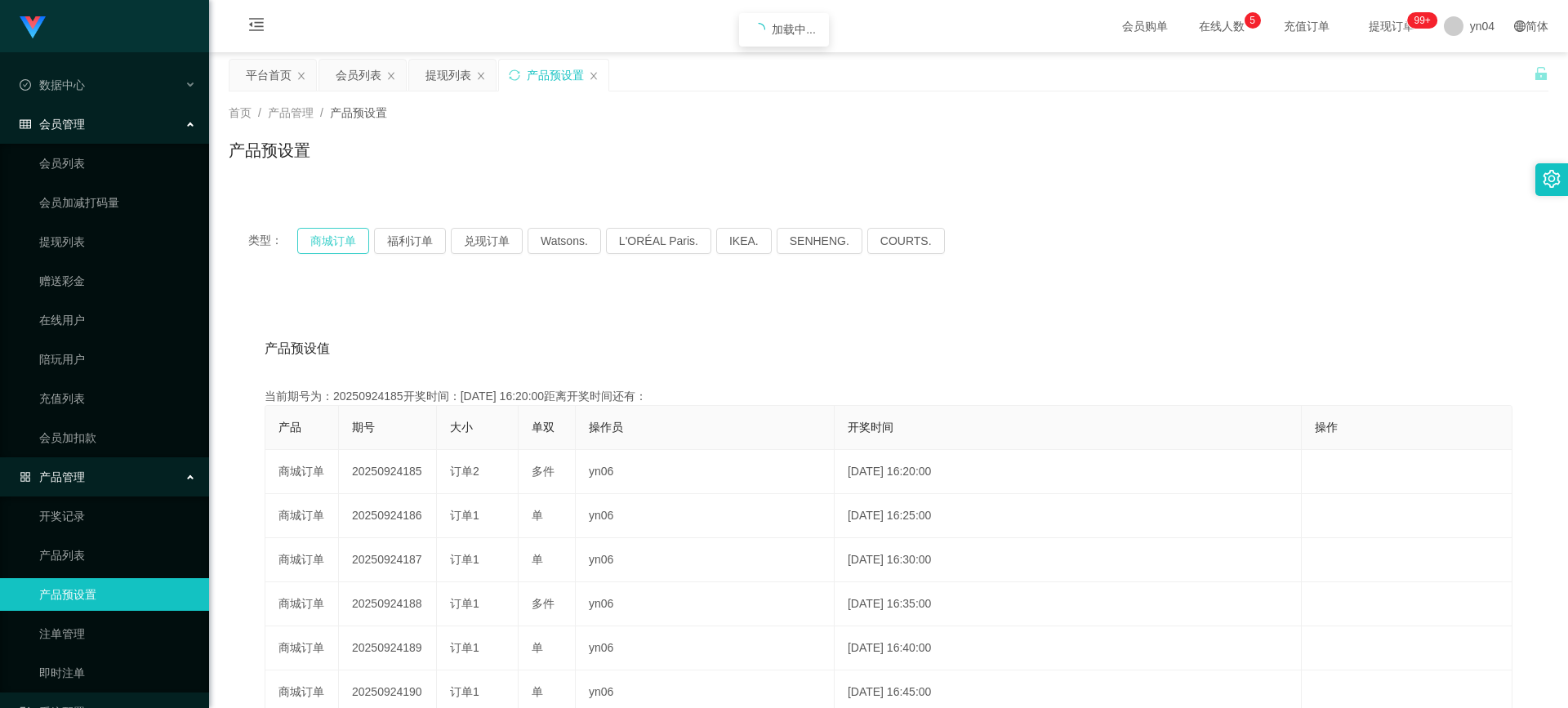
click at [335, 245] on button "商城订单" at bounding box center [333, 241] width 72 height 26
click at [81, 619] on link "注单管理" at bounding box center [117, 634] width 157 height 33
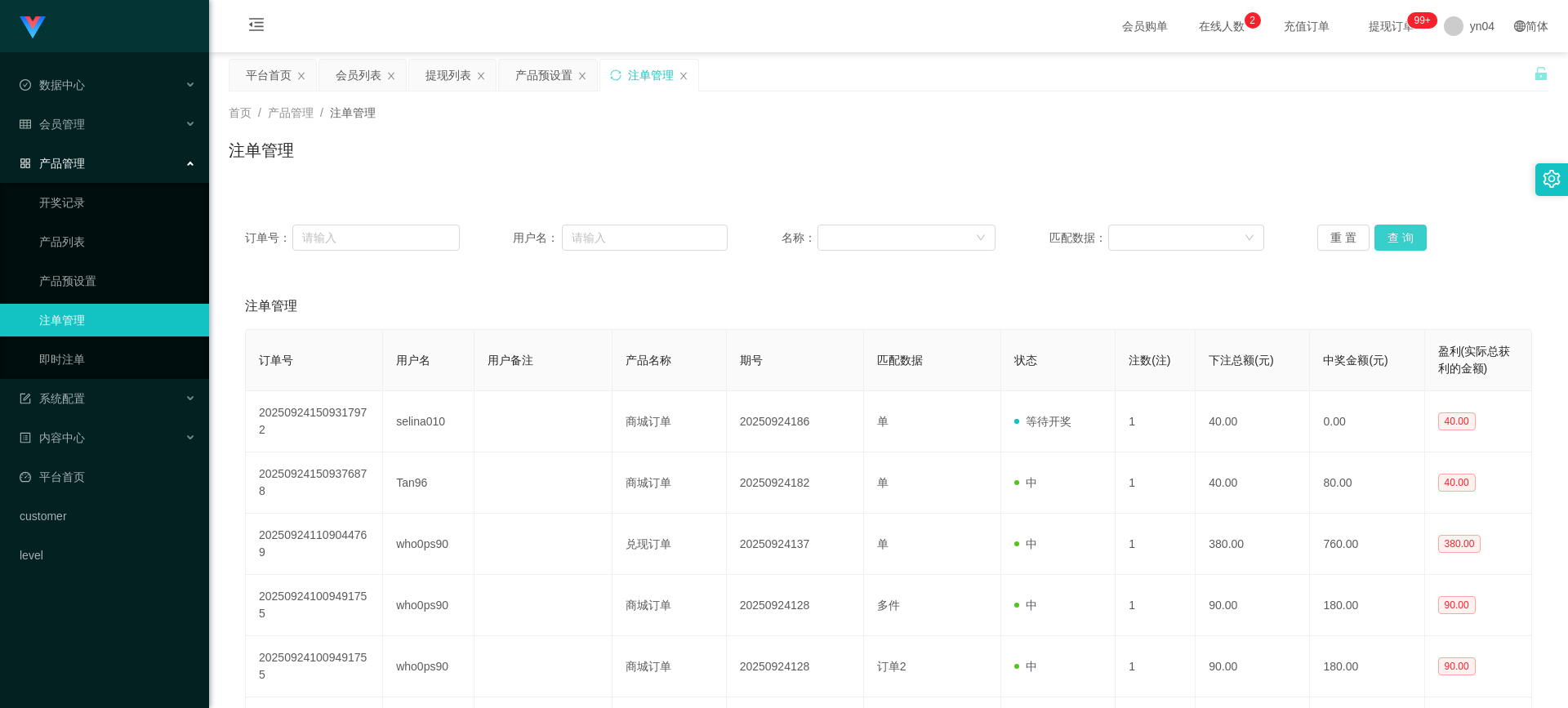
click at [1391, 238] on button "查 询" at bounding box center [1400, 237] width 52 height 26
click at [1391, 238] on div "重 置 查 询" at bounding box center [1425, 237] width 215 height 26
click at [1391, 238] on button "查 询" at bounding box center [1400, 237] width 52 height 26
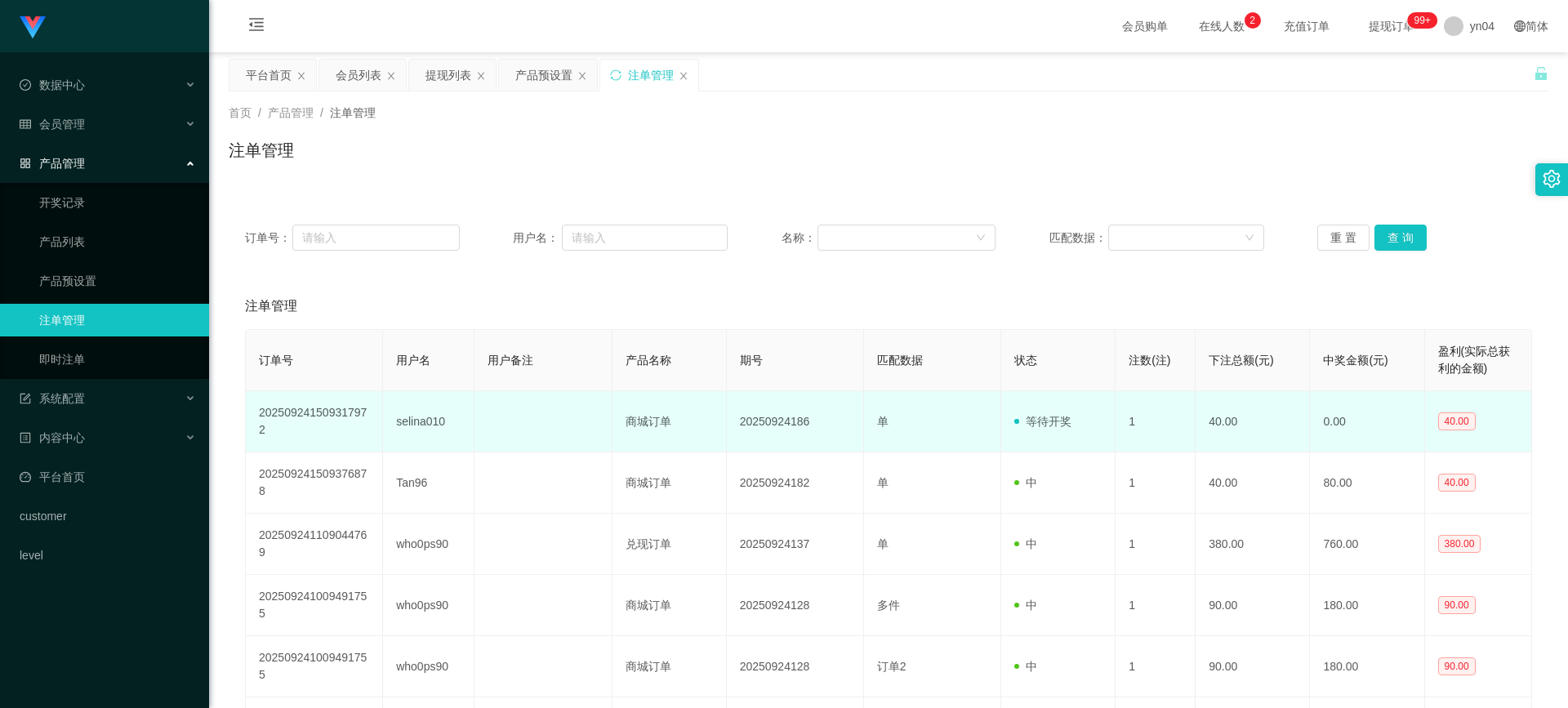
click at [864, 430] on td "单" at bounding box center [932, 422] width 137 height 61
click at [886, 427] on span "单" at bounding box center [882, 422] width 12 height 13
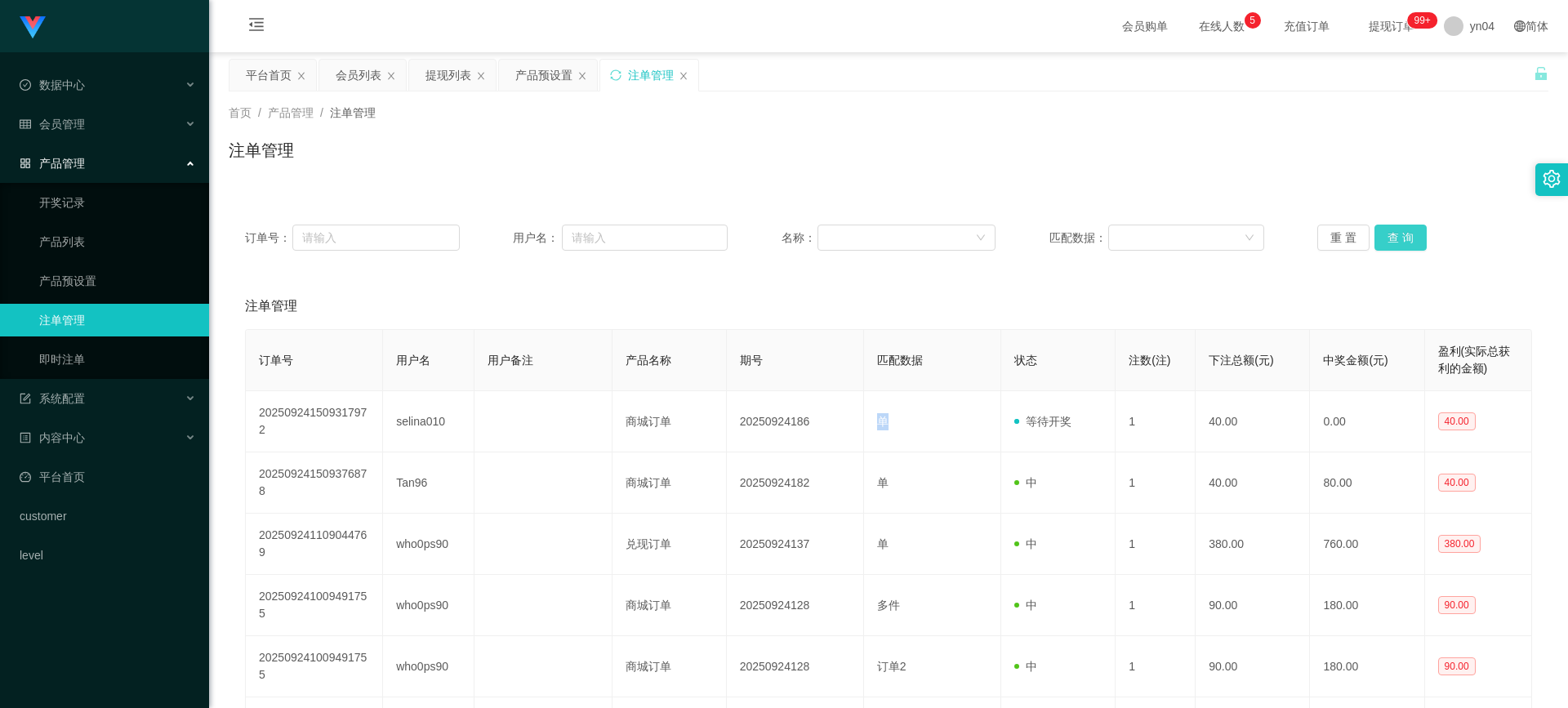
click at [1382, 240] on button "查 询" at bounding box center [1400, 237] width 52 height 26
click at [1382, 240] on div "重 置 查 询" at bounding box center [1425, 237] width 215 height 26
click at [1382, 240] on button "查 询" at bounding box center [1400, 237] width 52 height 26
click at [1382, 240] on div "重 置 查 询" at bounding box center [1425, 237] width 215 height 26
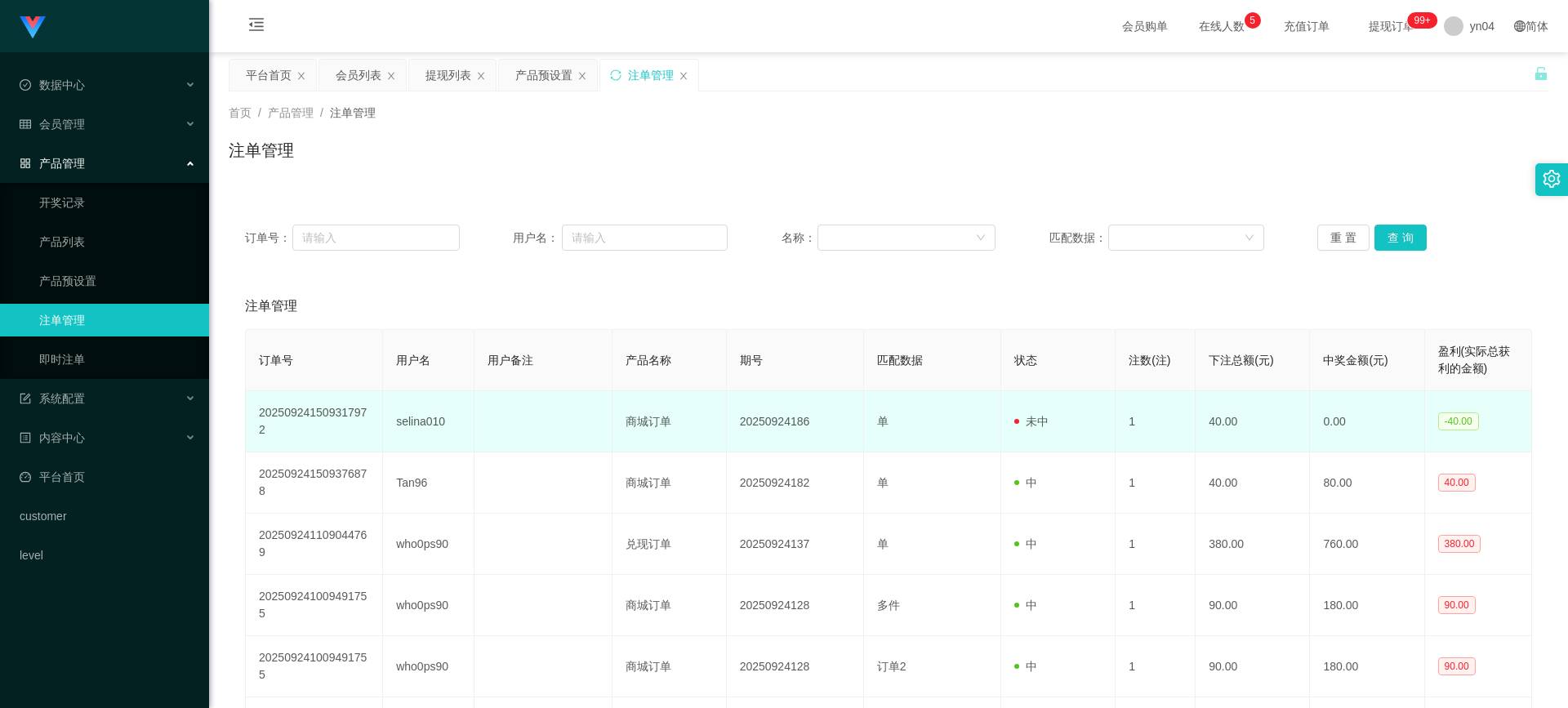
click at [396, 422] on td "selina010" at bounding box center [428, 422] width 91 height 61
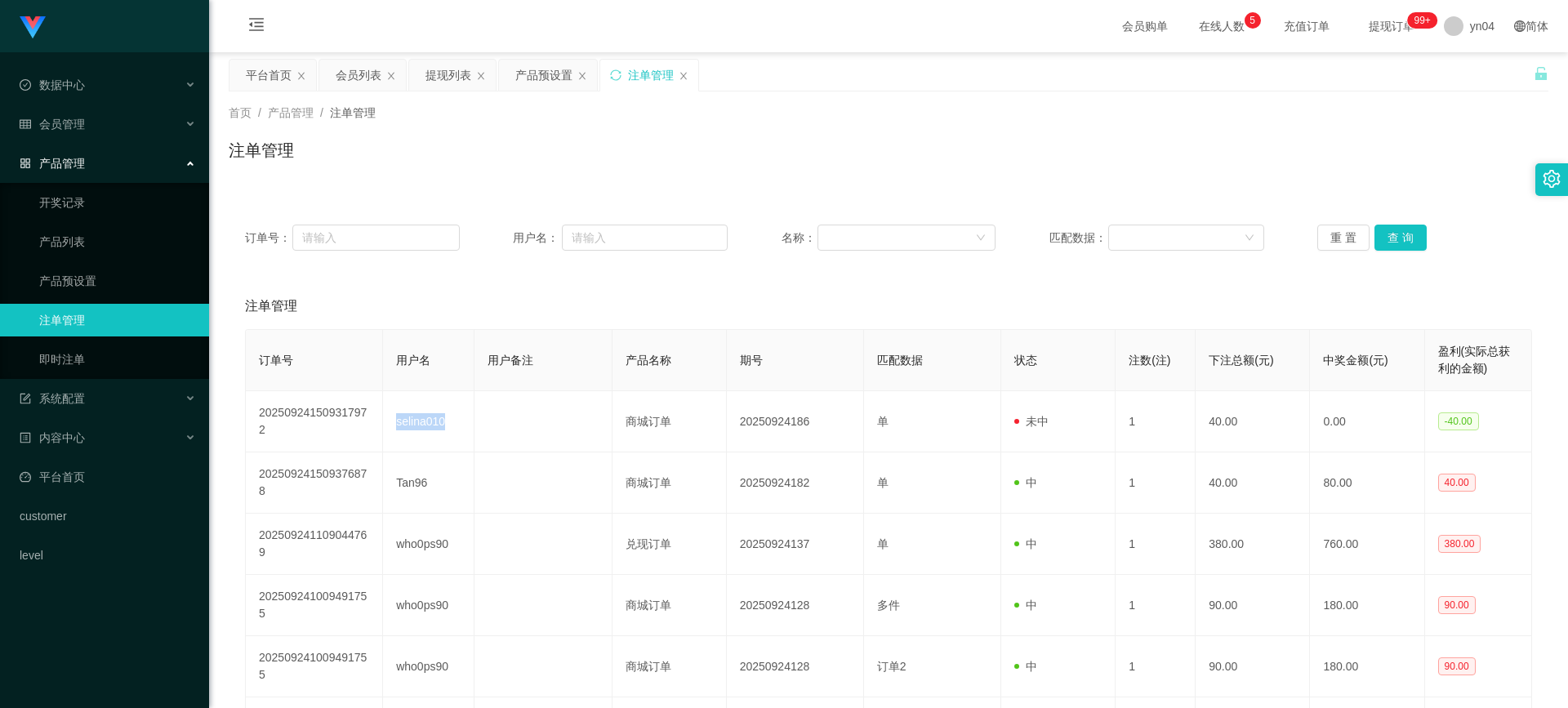
copy td "selina010"
click at [1394, 244] on button "查 询" at bounding box center [1400, 237] width 52 height 26
click at [1394, 244] on div "重 置 查 询" at bounding box center [1425, 237] width 215 height 26
click at [1394, 244] on button "查 询" at bounding box center [1400, 237] width 52 height 26
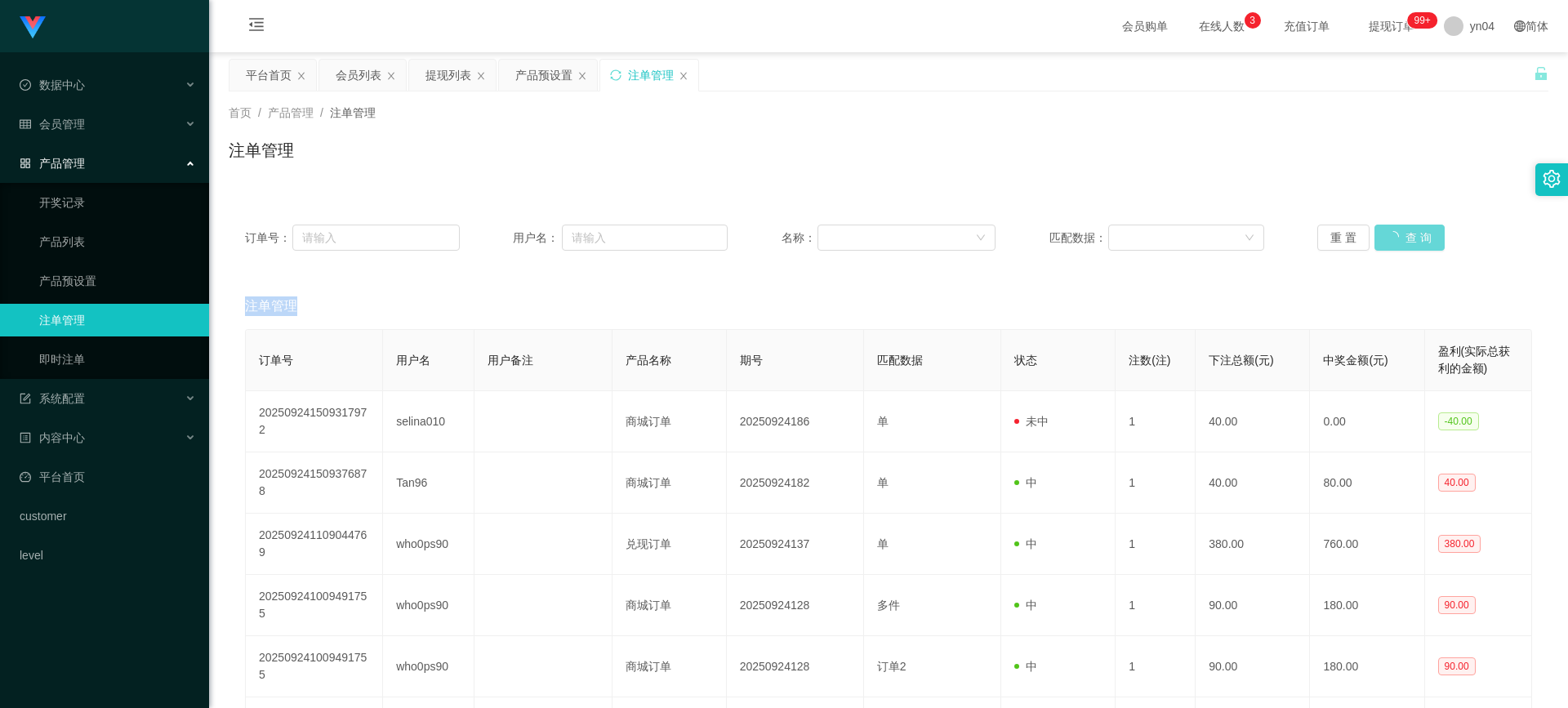
click at [1394, 244] on div "重 置 查 询" at bounding box center [1425, 237] width 215 height 26
click at [1394, 244] on button "查 询" at bounding box center [1400, 237] width 52 height 26
click at [1394, 244] on div "重 置 查 询" at bounding box center [1425, 237] width 215 height 26
click at [1394, 244] on button "查 询" at bounding box center [1400, 237] width 52 height 26
click at [1394, 244] on div "重 置 查 询" at bounding box center [1425, 237] width 215 height 26
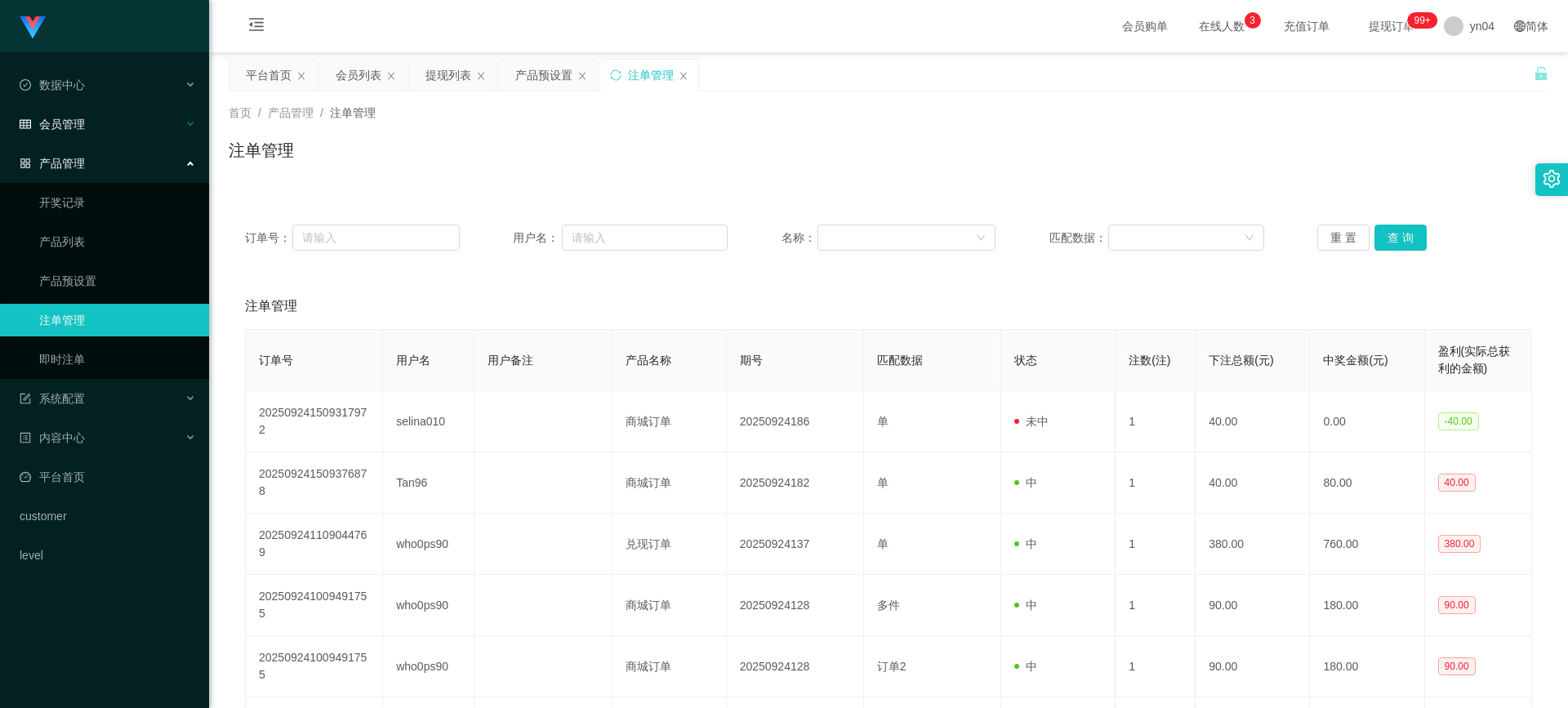
click at [84, 136] on div "会员管理" at bounding box center [105, 124] width 209 height 33
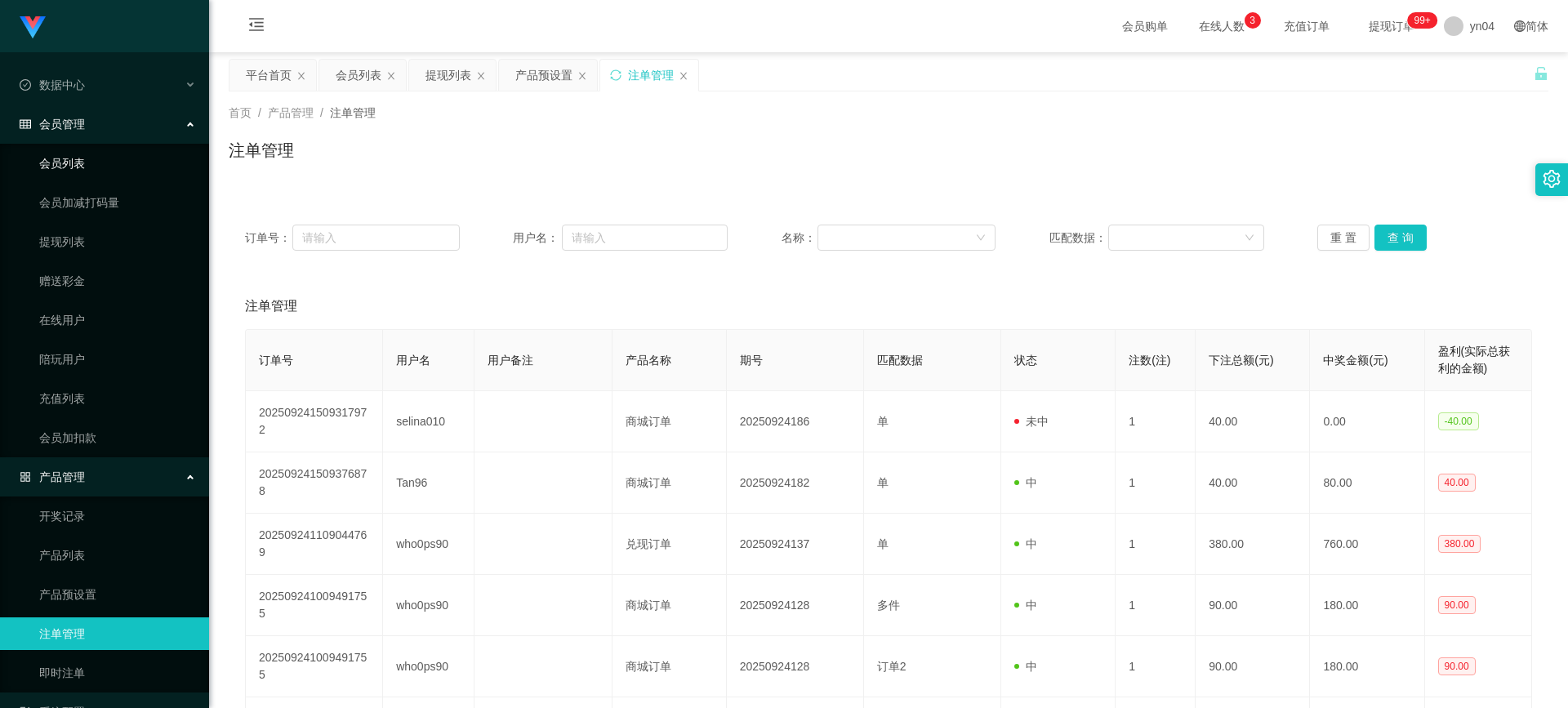
click at [83, 166] on link "会员列表" at bounding box center [117, 163] width 157 height 33
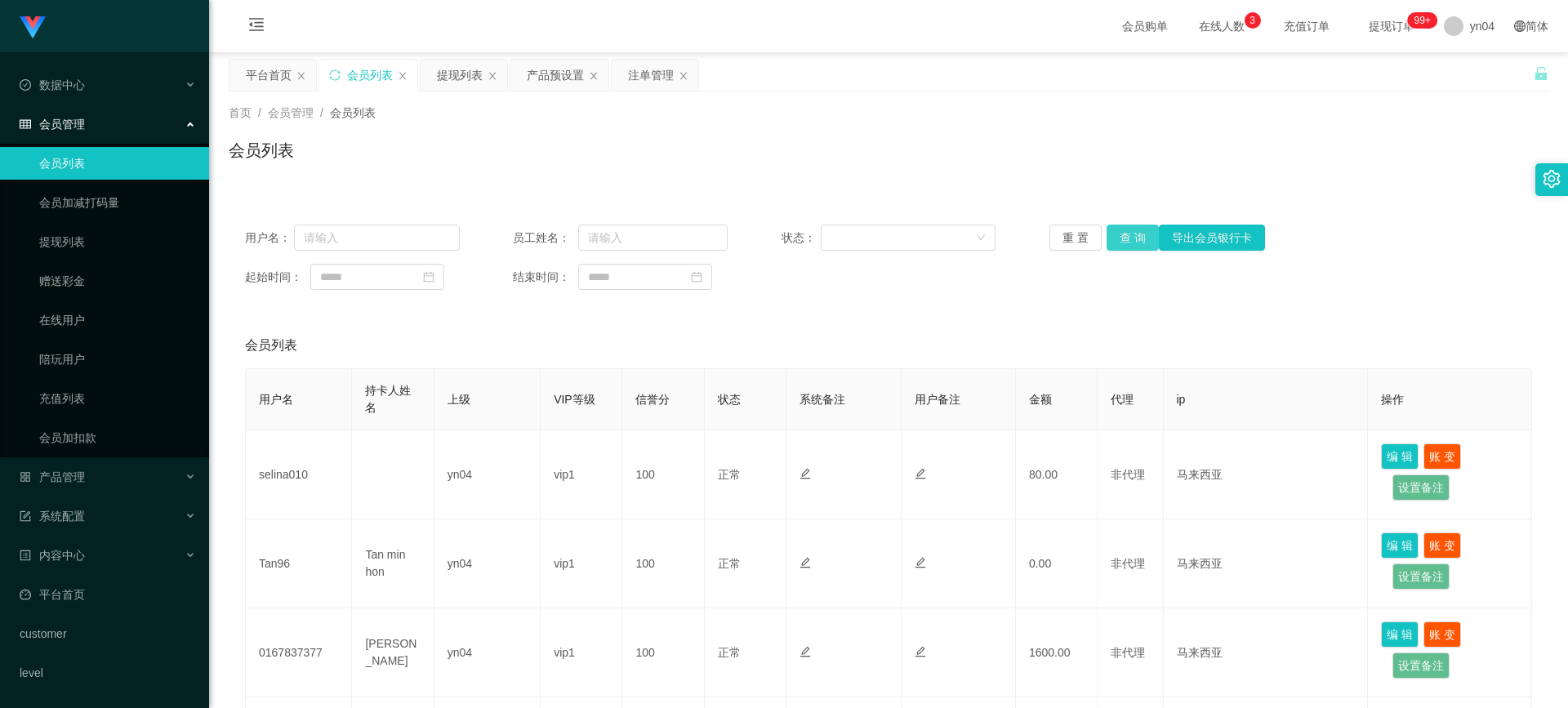
click at [1131, 241] on button "查 询" at bounding box center [1132, 237] width 52 height 26
click at [1131, 240] on div "重 置 查 询 导出会员银行卡" at bounding box center [1157, 237] width 215 height 26
click at [1131, 240] on button "查 询" at bounding box center [1132, 237] width 52 height 26
click at [1131, 240] on div "重 置 查 询 导出会员银行卡" at bounding box center [1157, 237] width 215 height 26
click at [1131, 240] on button "查 询" at bounding box center [1132, 237] width 52 height 26
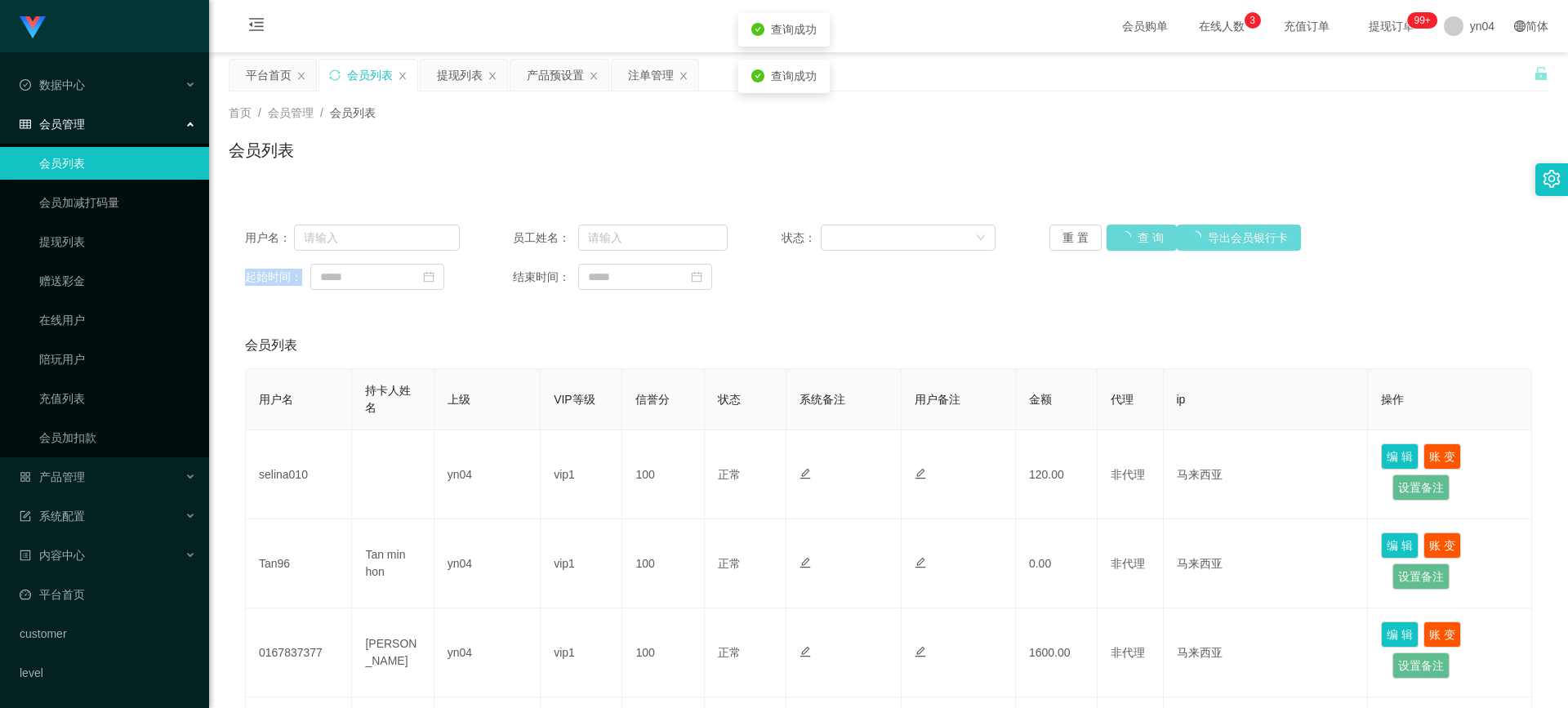
click at [1131, 240] on div "重 置 查 询 导出会员银行卡" at bounding box center [1157, 237] width 215 height 26
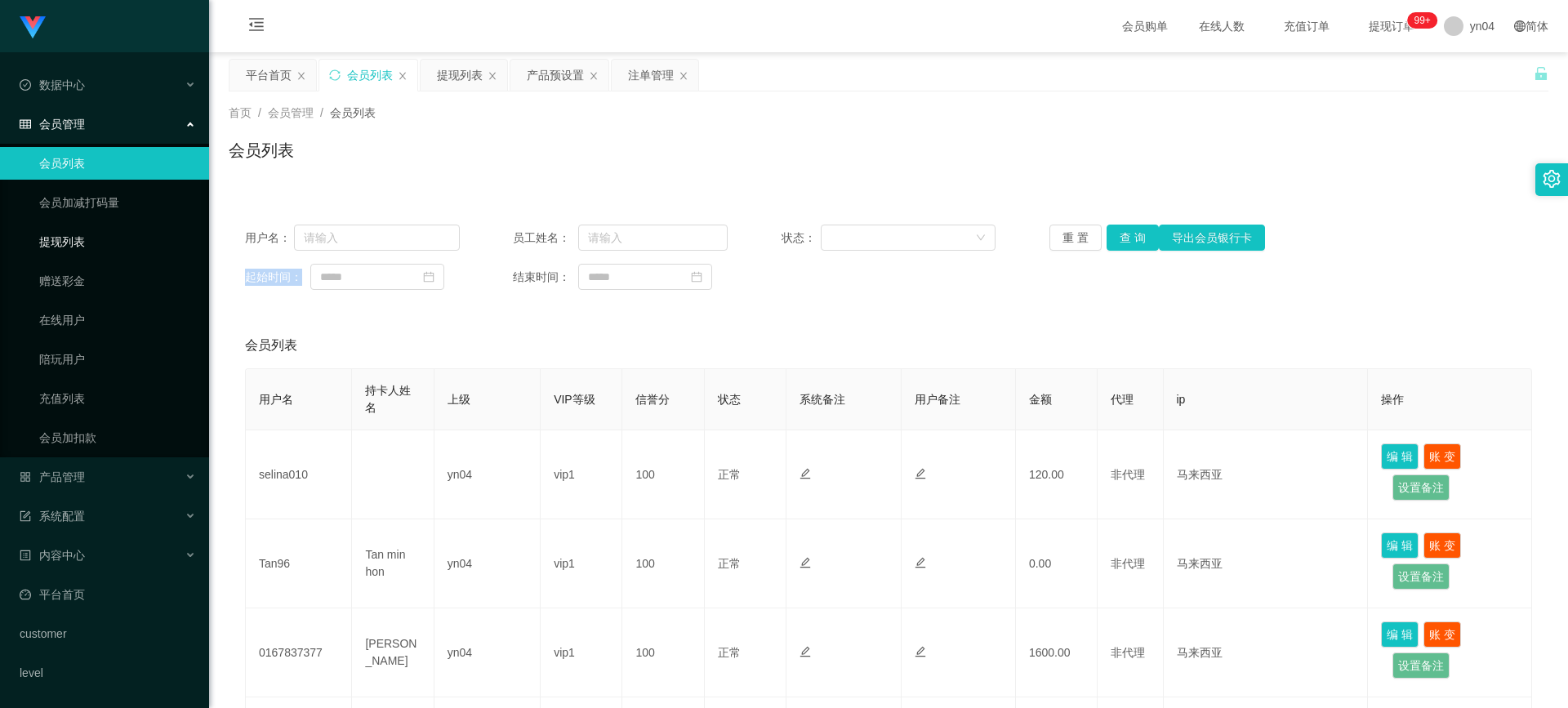
click at [77, 236] on link "提现列表" at bounding box center [117, 242] width 157 height 33
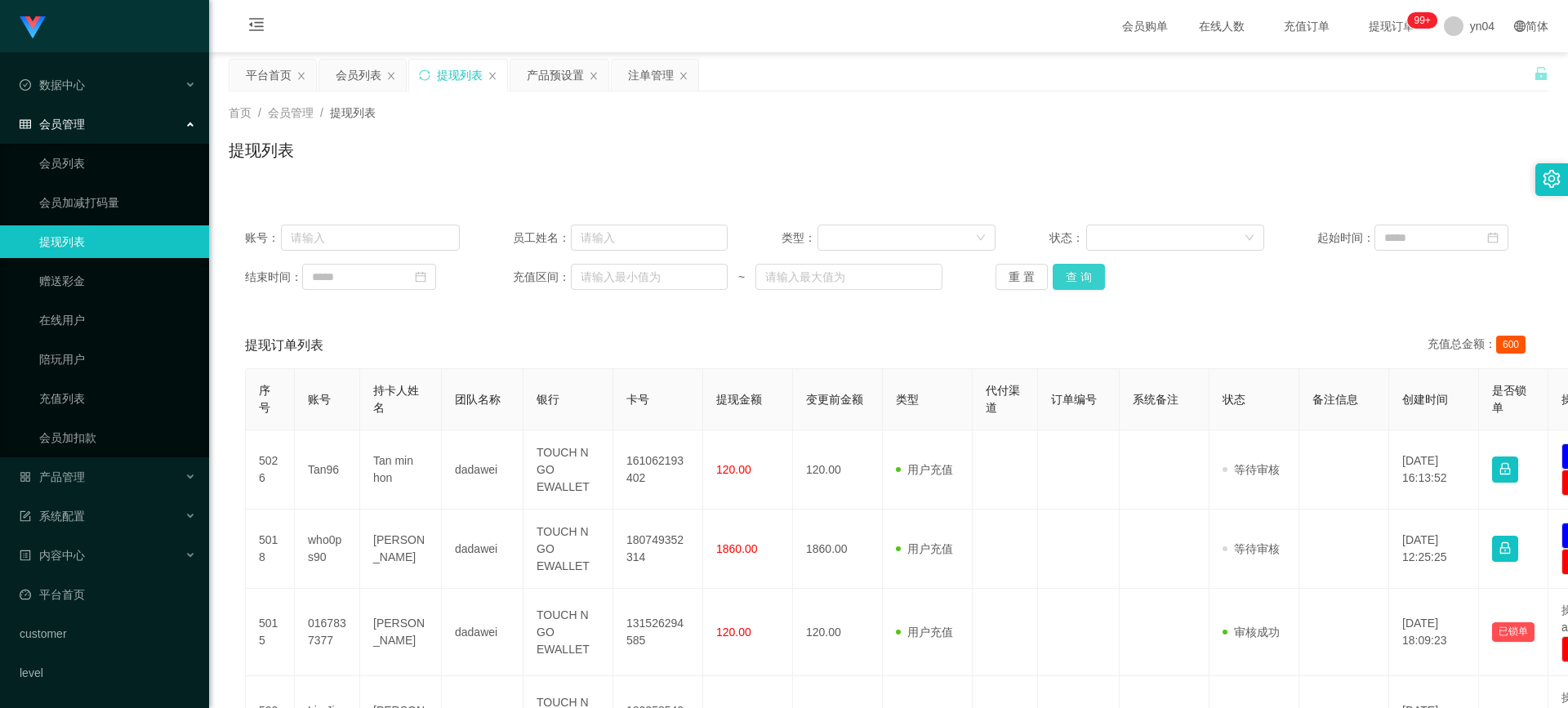
click at [1089, 275] on button "查 询" at bounding box center [1079, 277] width 52 height 26
click at [1087, 275] on div "重 置 查 询" at bounding box center [1103, 277] width 215 height 26
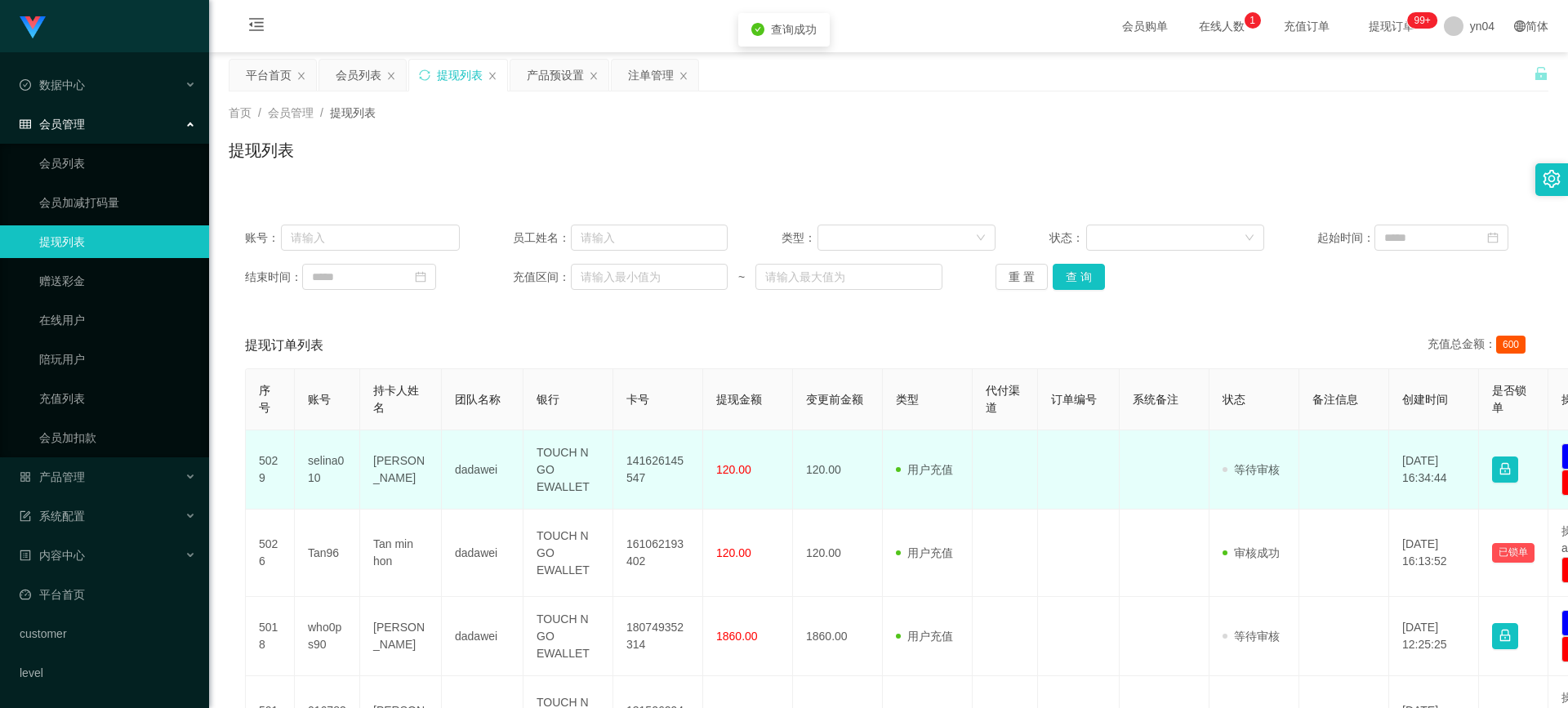
click at [333, 460] on td "selina010" at bounding box center [327, 470] width 65 height 80
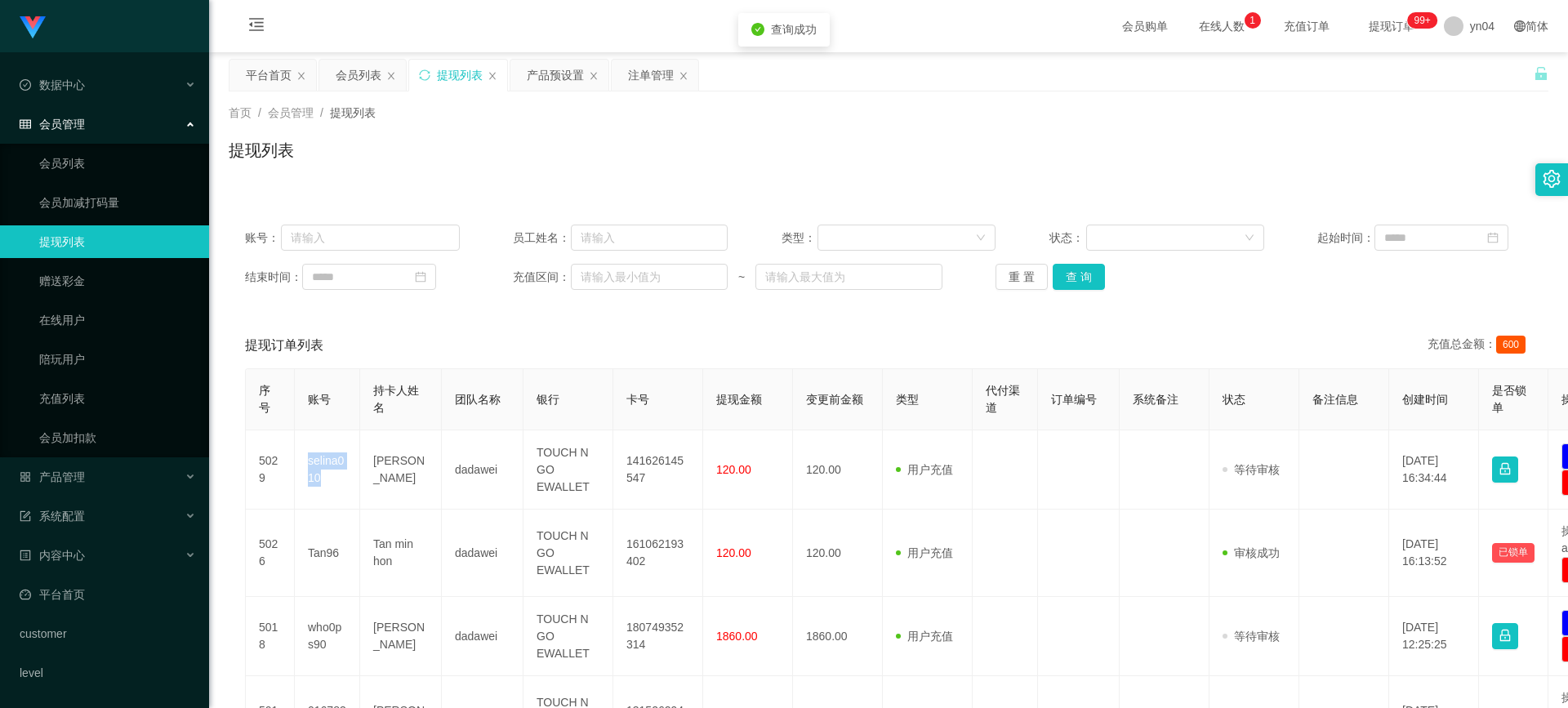
copy td "selina010"
